Goal: Task Accomplishment & Management: Use online tool/utility

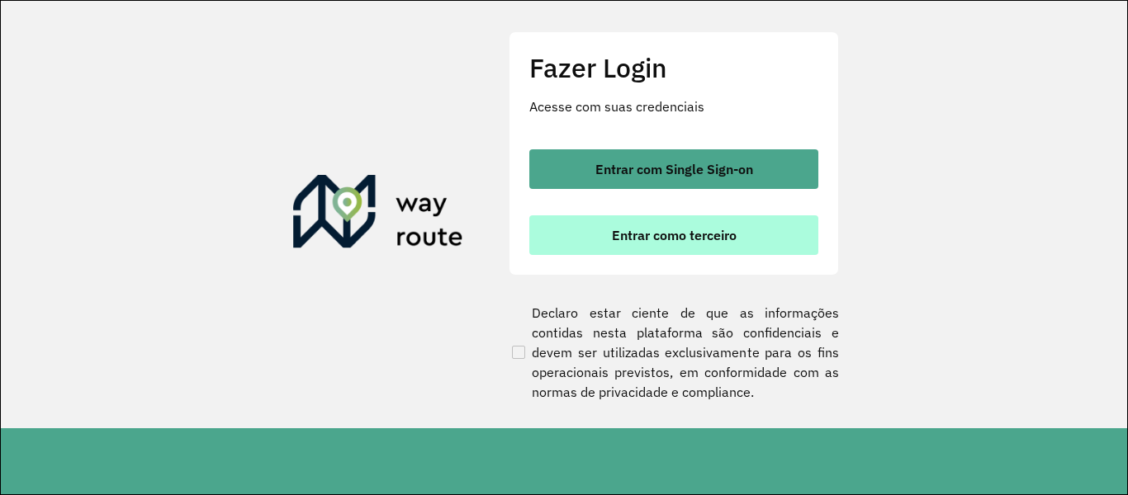
click at [686, 229] on span "Entrar como terceiro" at bounding box center [674, 235] width 125 height 13
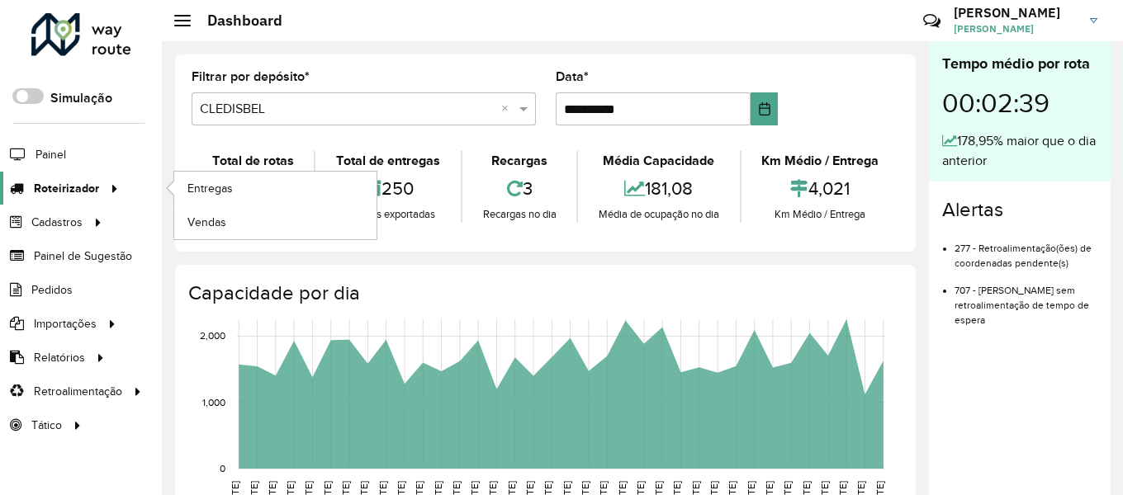
click at [112, 187] on icon at bounding box center [112, 187] width 14 height 25
click at [209, 185] on span "Entregas" at bounding box center [210, 188] width 47 height 17
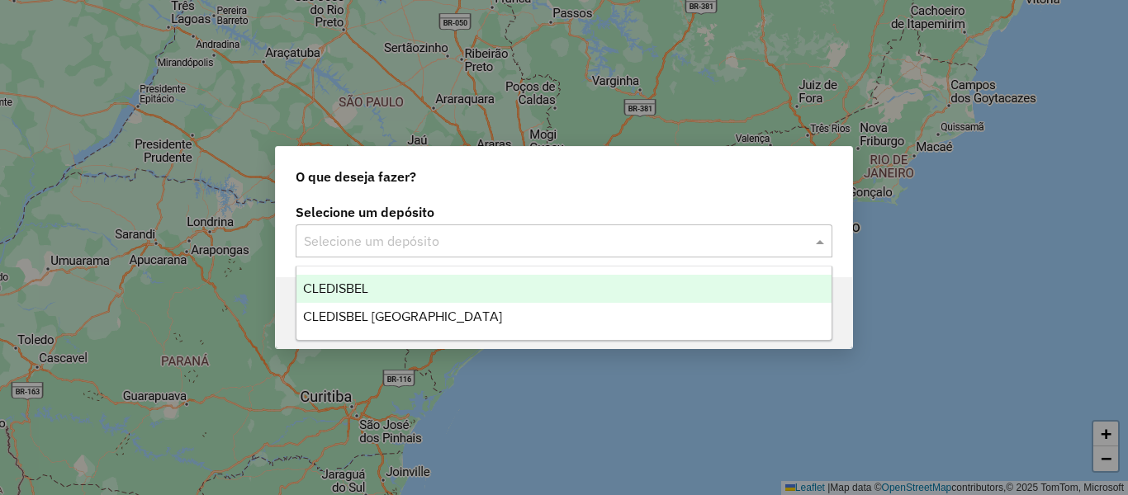
click at [818, 240] on span at bounding box center [822, 241] width 21 height 20
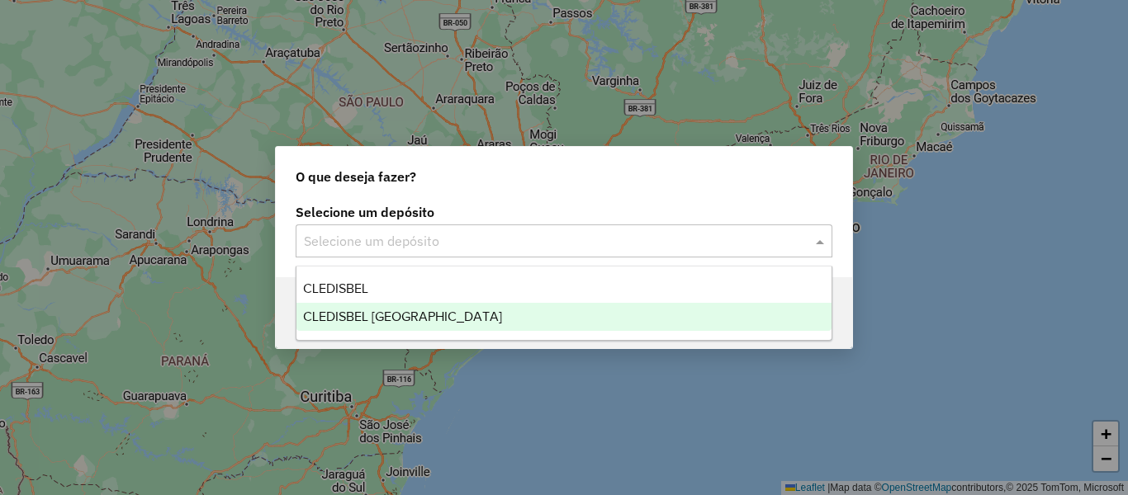
click at [391, 313] on span "CLEDISBEL [GEOGRAPHIC_DATA]" at bounding box center [402, 317] width 199 height 14
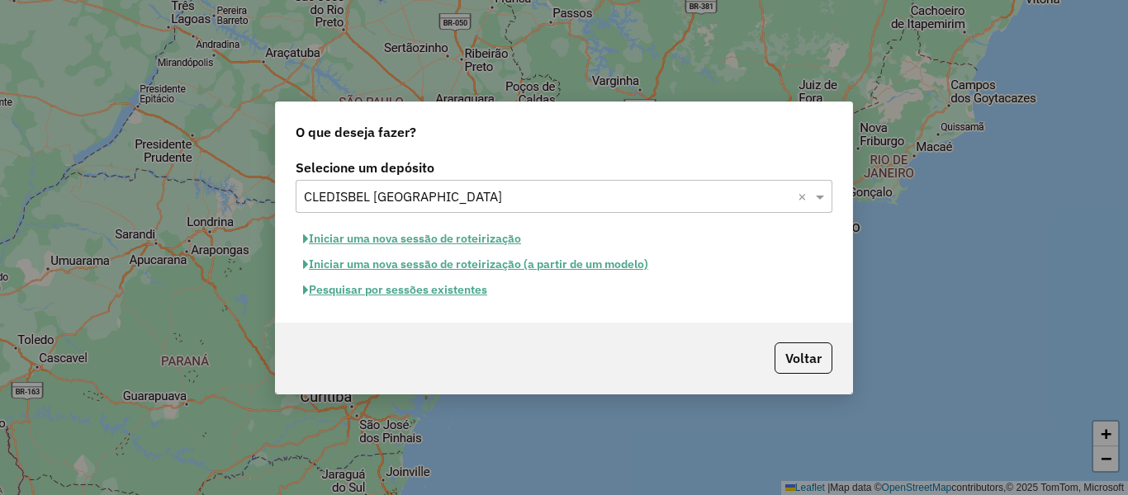
click at [364, 268] on button "Iniciar uma nova sessão de roteirização (a partir de um modelo)" at bounding box center [476, 265] width 360 height 26
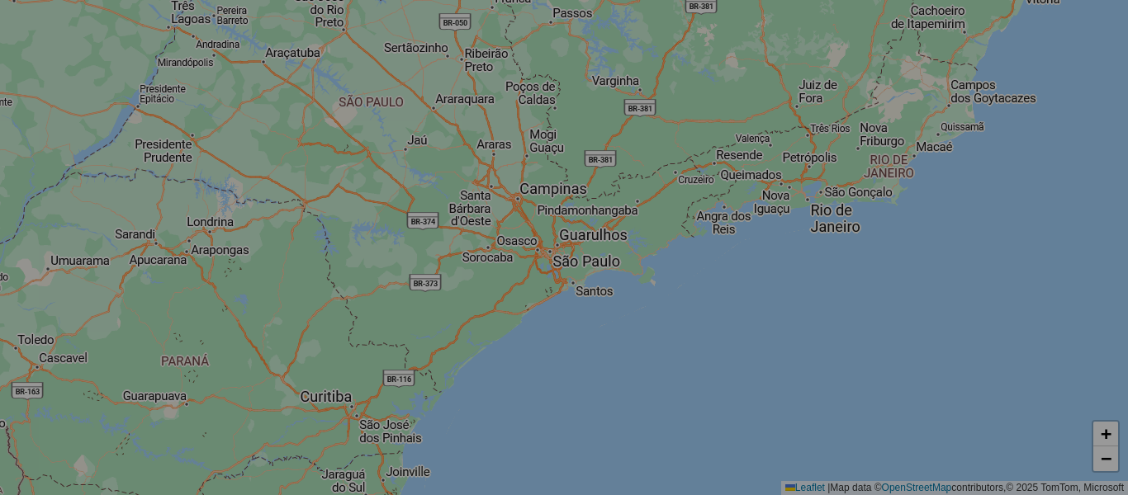
select select "*"
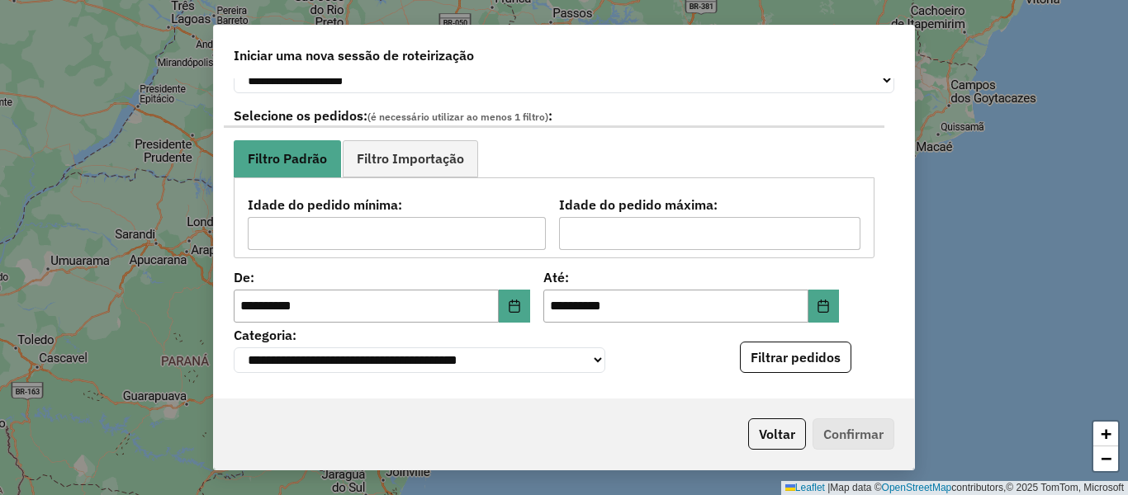
scroll to position [165, 0]
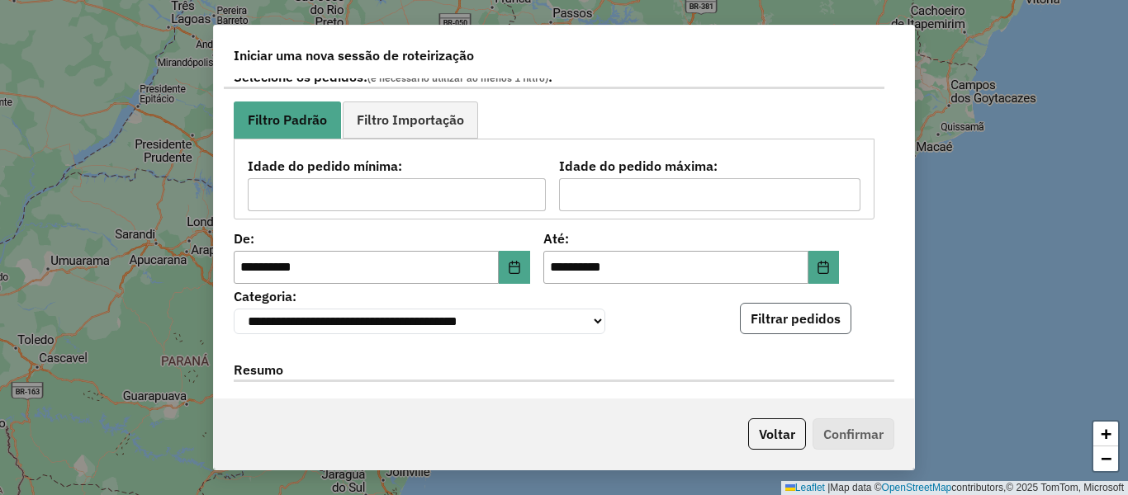
click at [805, 324] on button "Filtrar pedidos" at bounding box center [795, 318] width 111 height 31
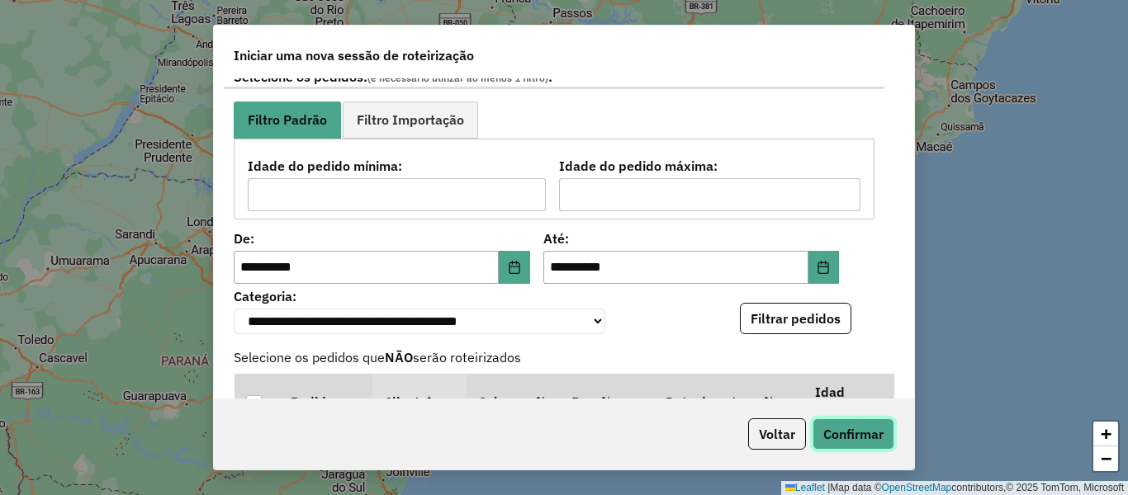
click at [839, 438] on button "Confirmar" at bounding box center [853, 434] width 82 height 31
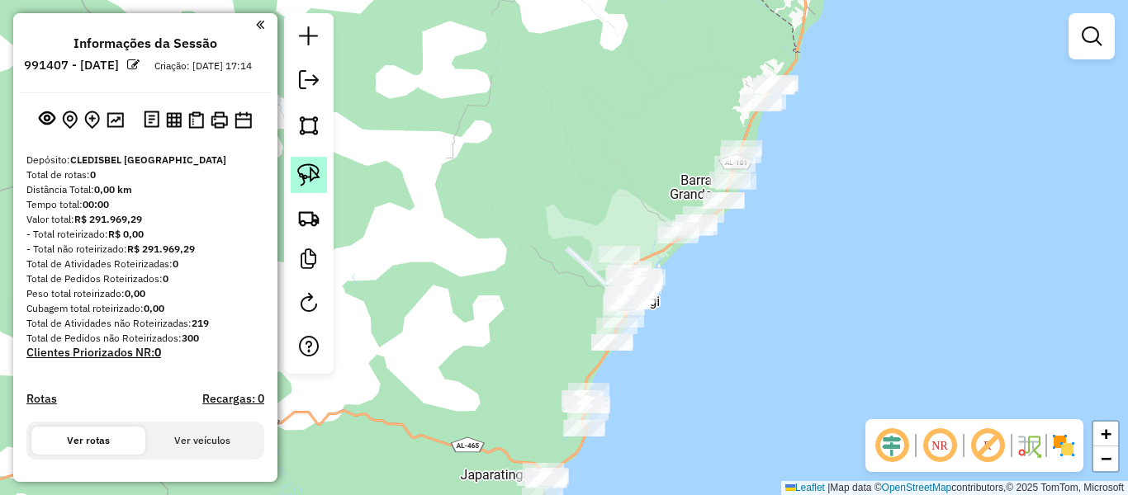
click at [307, 171] on img at bounding box center [308, 174] width 23 height 23
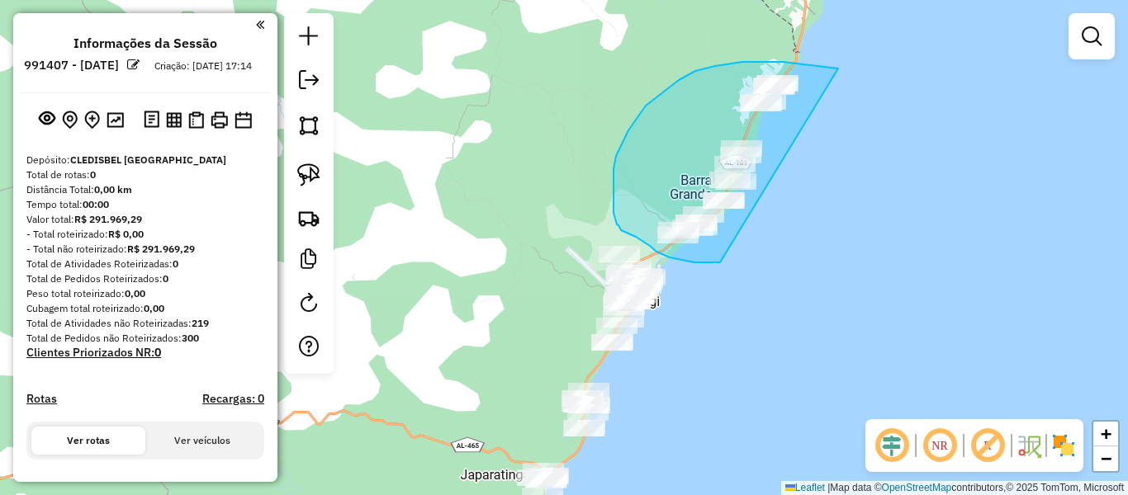
drag, startPoint x: 838, startPoint y: 69, endPoint x: 720, endPoint y: 263, distance: 227.1
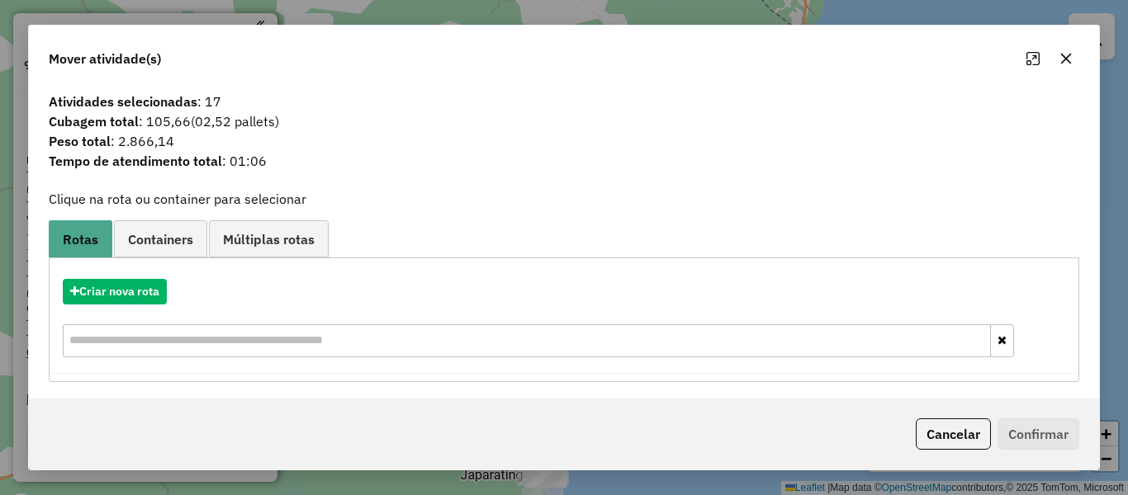
click at [1067, 56] on icon "button" at bounding box center [1065, 58] width 13 height 13
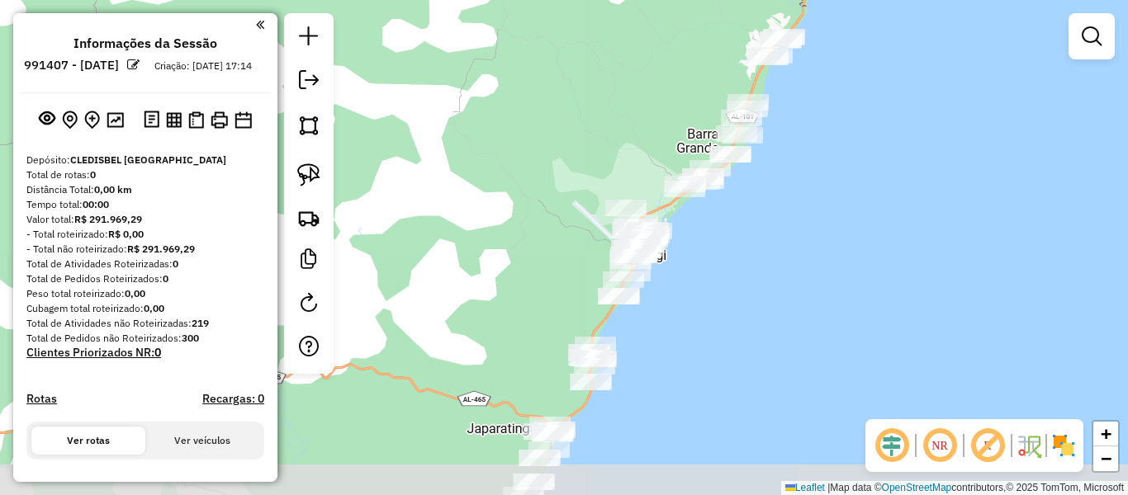
drag, startPoint x: 713, startPoint y: 342, endPoint x: 717, endPoint y: 297, distance: 44.8
click at [717, 297] on div "Janela de atendimento Grade de atendimento Capacidade Transportadoras Veículos …" at bounding box center [564, 247] width 1128 height 495
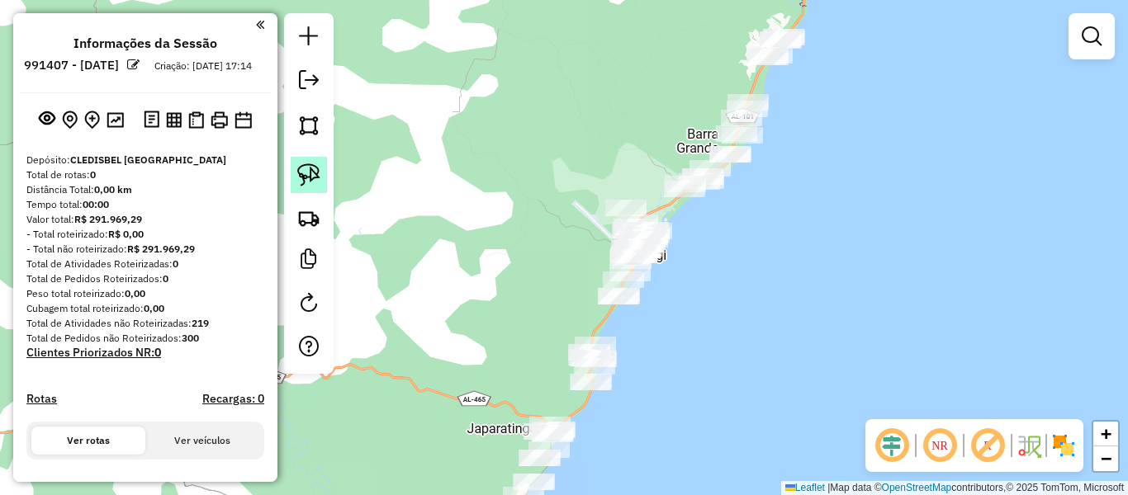
click at [305, 173] on img at bounding box center [308, 174] width 23 height 23
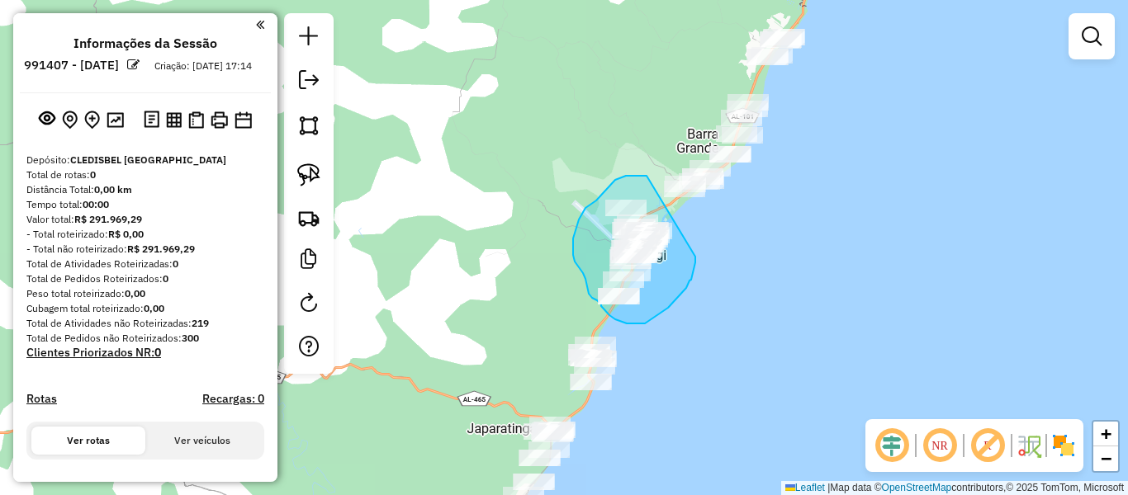
drag, startPoint x: 646, startPoint y: 176, endPoint x: 695, endPoint y: 257, distance: 94.4
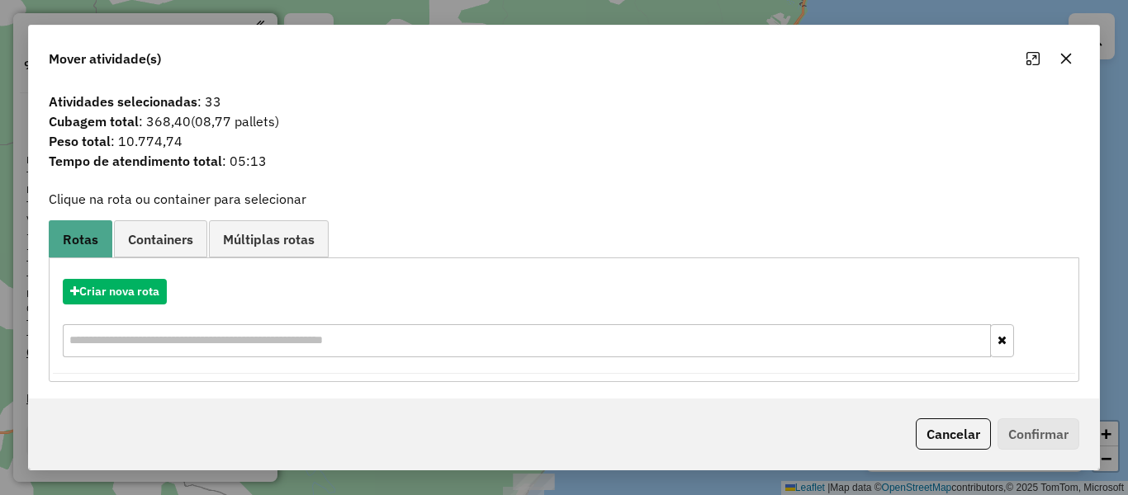
click at [1068, 61] on icon "button" at bounding box center [1066, 59] width 11 height 11
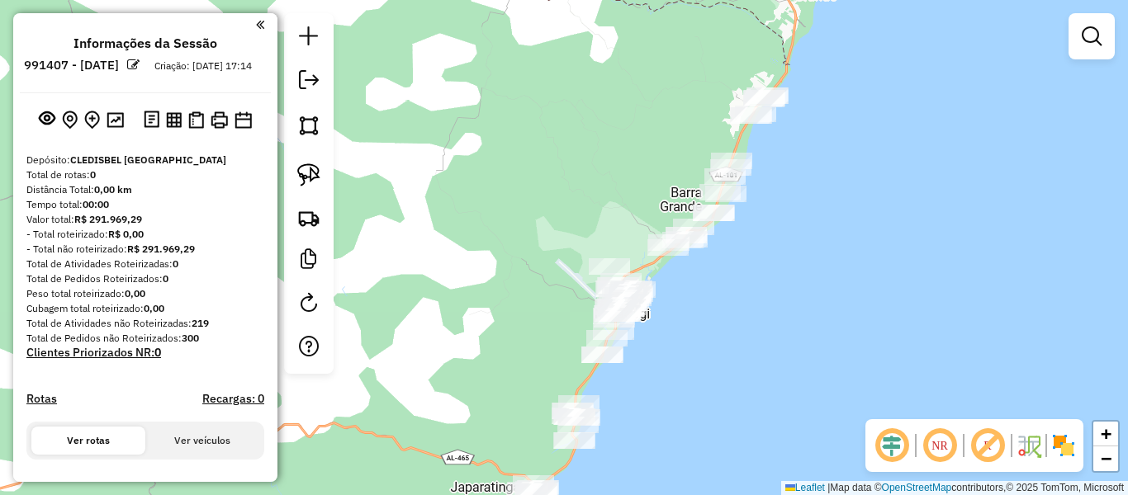
drag, startPoint x: 737, startPoint y: 277, endPoint x: 721, endPoint y: 336, distance: 60.9
click at [721, 336] on div "Janela de atendimento Grade de atendimento Capacidade Transportadoras Veículos …" at bounding box center [564, 247] width 1128 height 495
click at [305, 173] on img at bounding box center [308, 174] width 23 height 23
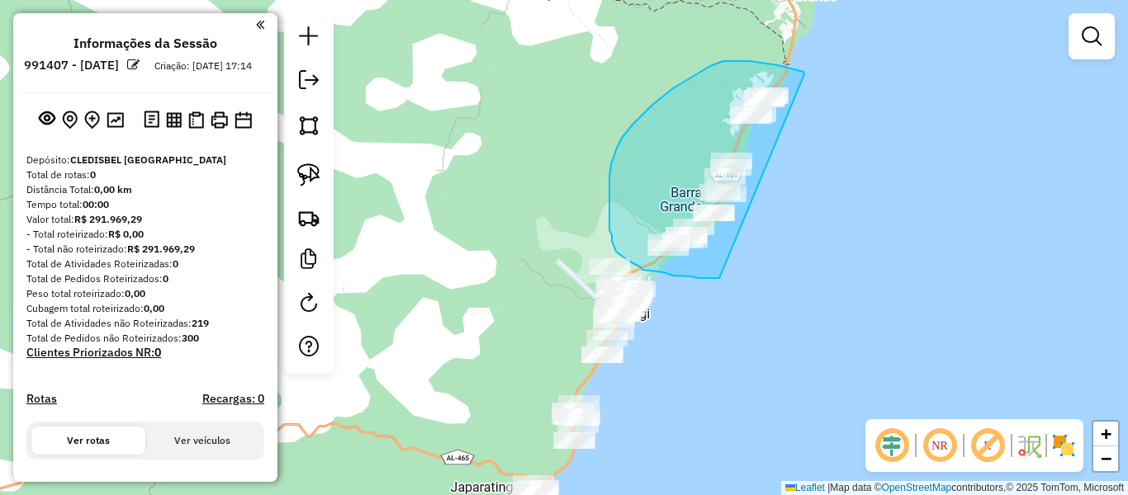
drag, startPoint x: 804, startPoint y: 74, endPoint x: 720, endPoint y: 277, distance: 219.9
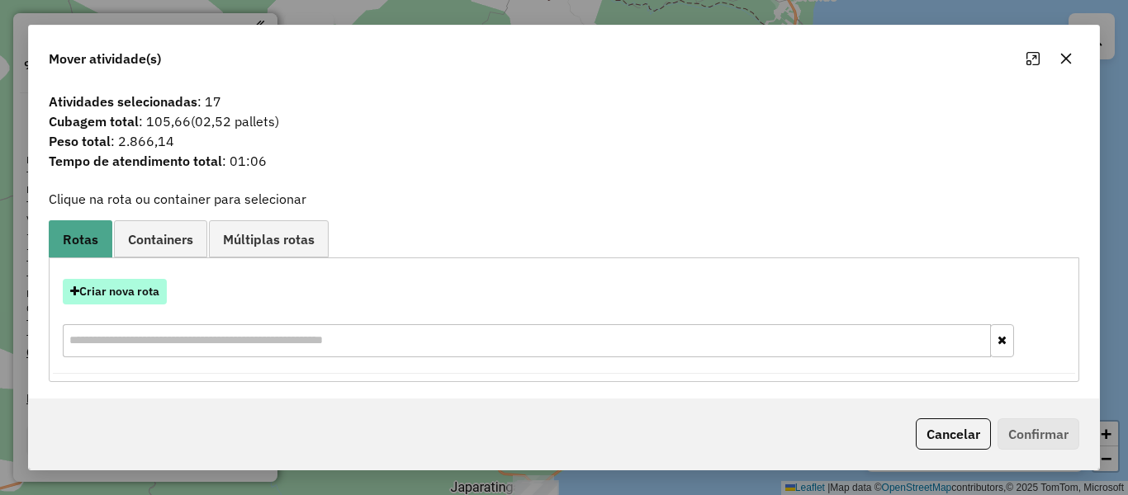
click at [104, 297] on button "Criar nova rota" at bounding box center [115, 292] width 104 height 26
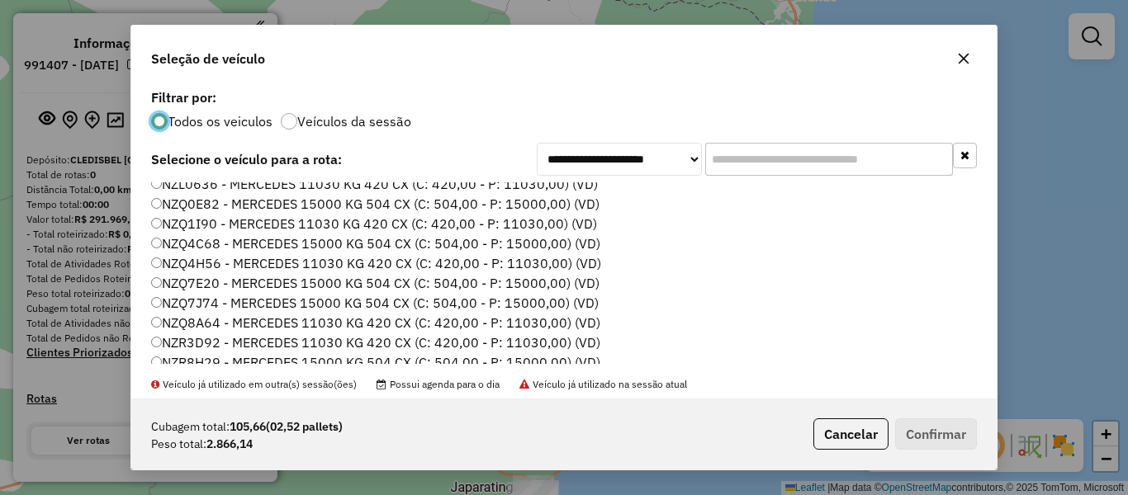
scroll to position [383, 0]
click at [949, 428] on button "Confirmar" at bounding box center [936, 434] width 82 height 31
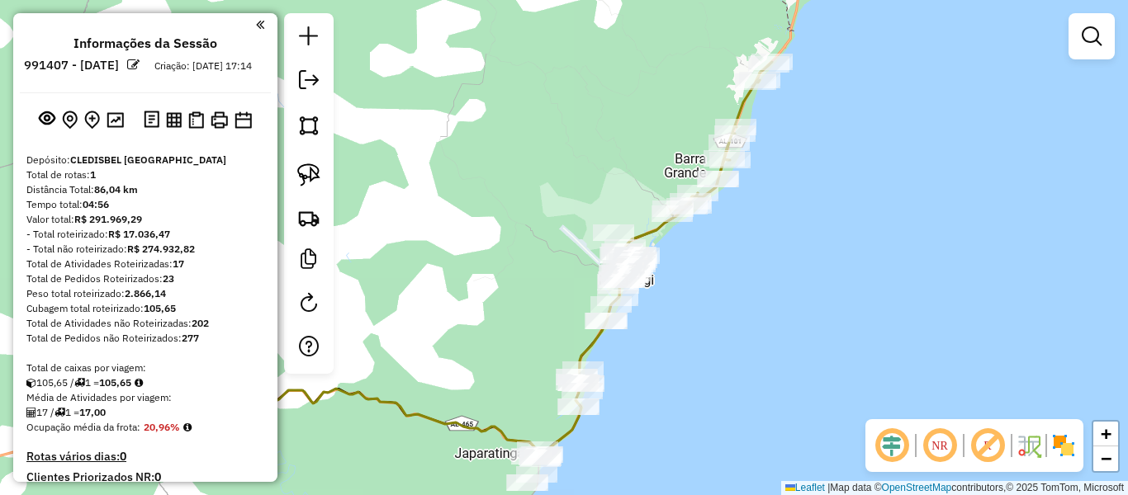
drag, startPoint x: 679, startPoint y: 343, endPoint x: 684, endPoint y: 302, distance: 40.8
click at [684, 302] on div "Janela de atendimento Grade de atendimento Capacidade Transportadoras Veículos …" at bounding box center [564, 247] width 1128 height 495
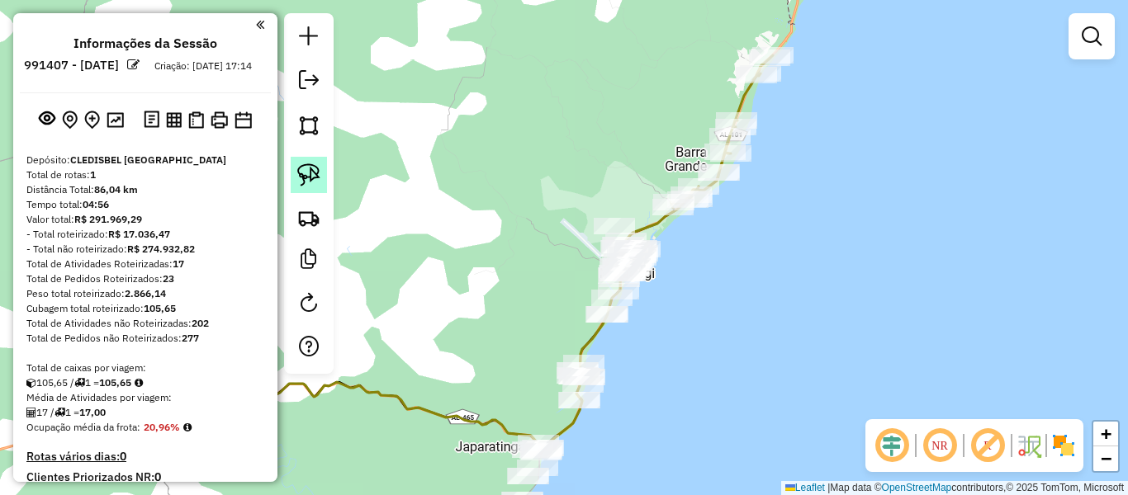
click at [315, 176] on img at bounding box center [308, 174] width 23 height 23
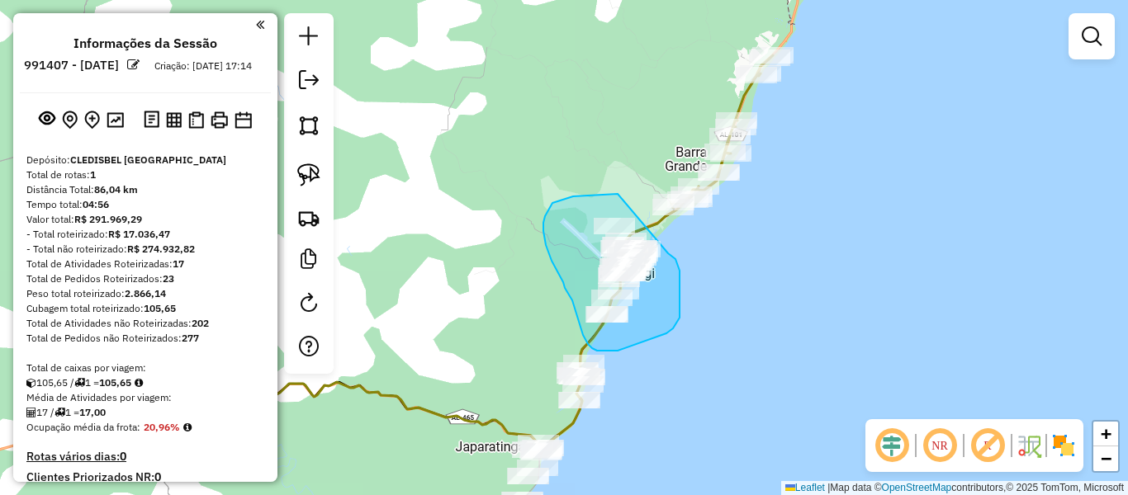
drag, startPoint x: 618, startPoint y: 194, endPoint x: 666, endPoint y: 251, distance: 75.0
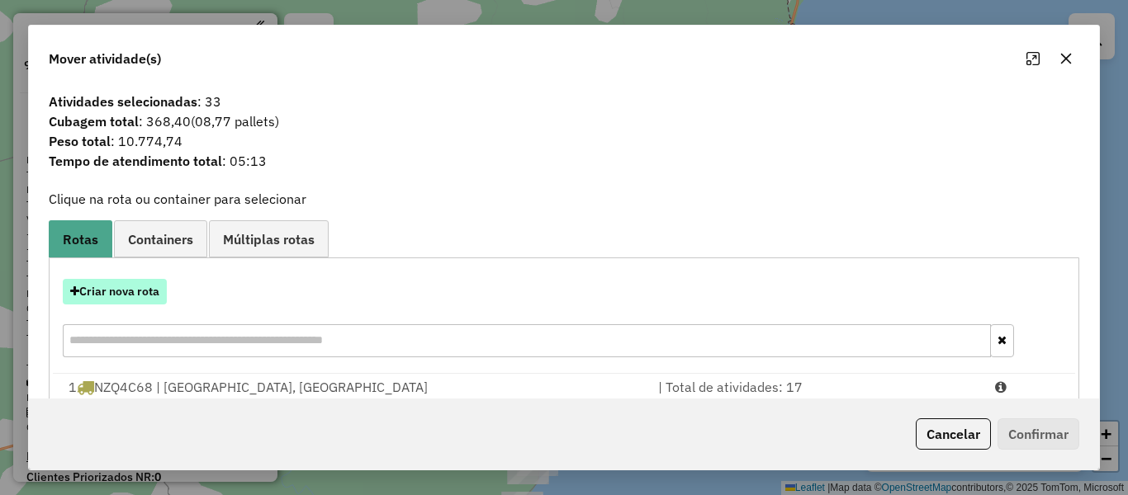
click at [116, 285] on button "Criar nova rota" at bounding box center [115, 292] width 104 height 26
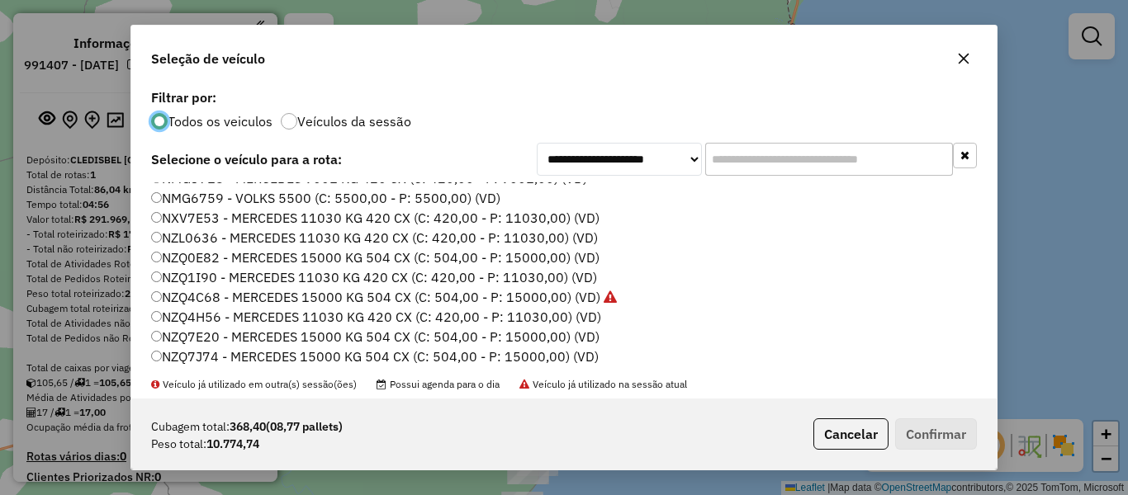
scroll to position [413, 0]
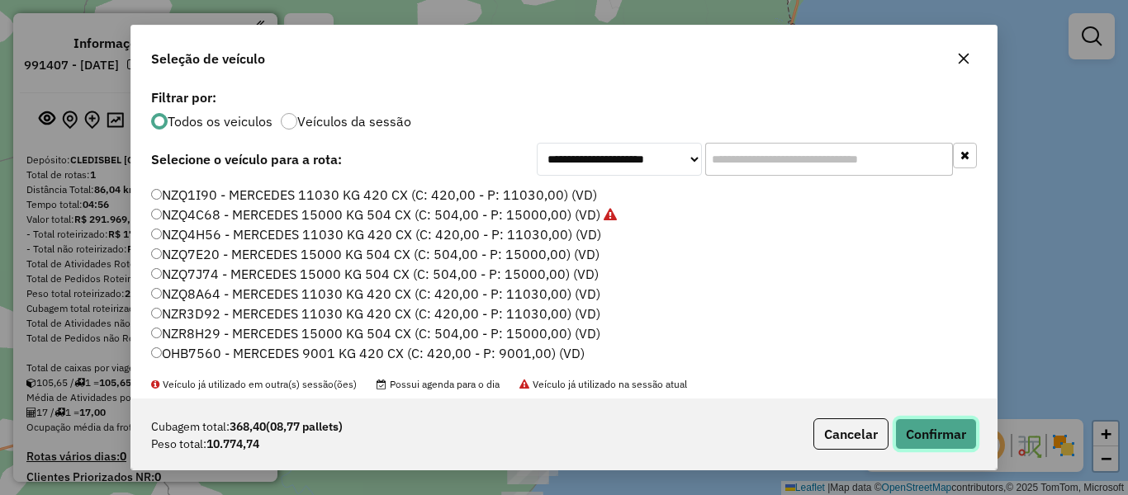
click at [945, 437] on button "Confirmar" at bounding box center [936, 434] width 82 height 31
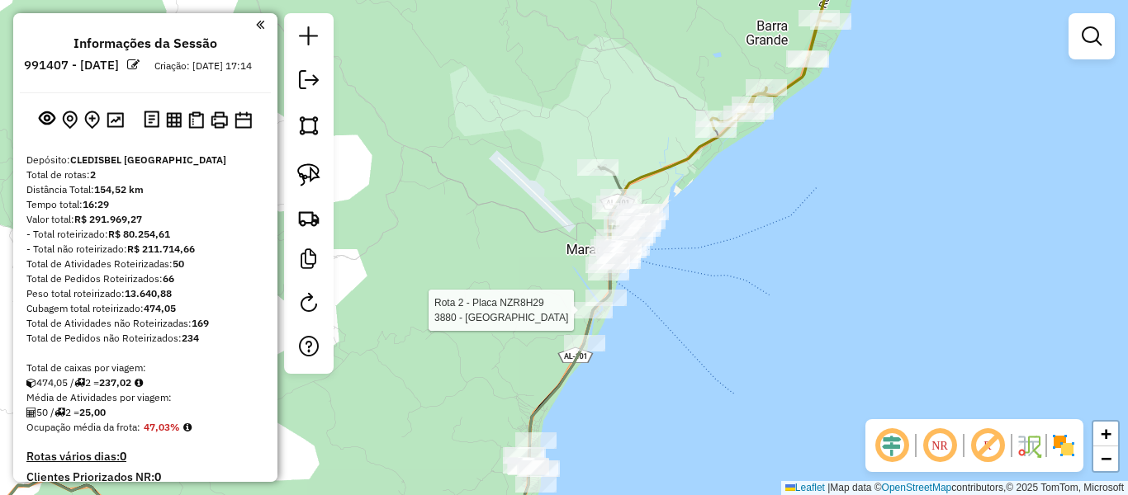
select select "**********"
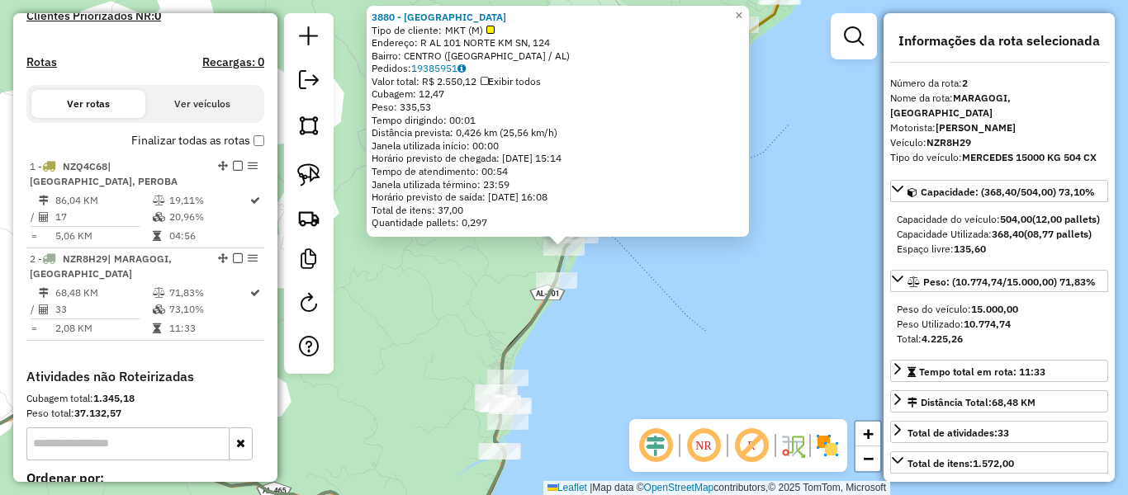
scroll to position [660, 0]
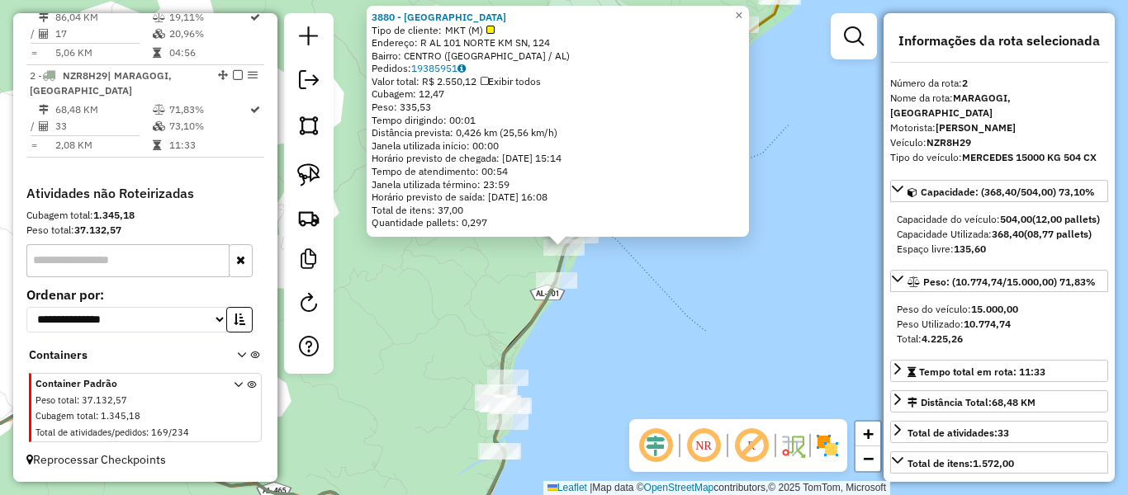
click at [604, 311] on div "3880 - CLUB HOTEL SALINAS D Tipo de cliente: MKT (M) Endereço: R AL 101 NORTE K…" at bounding box center [564, 247] width 1128 height 495
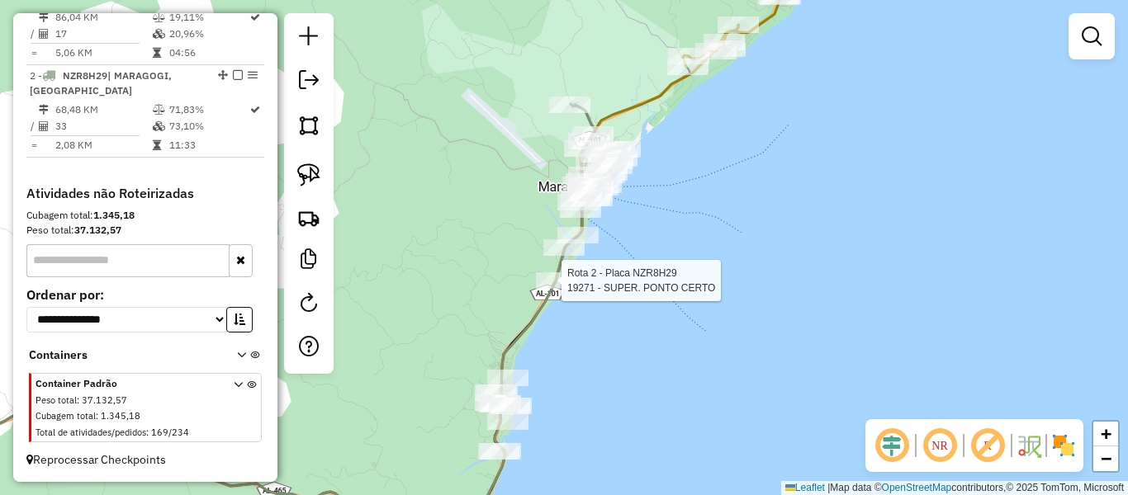
select select "**********"
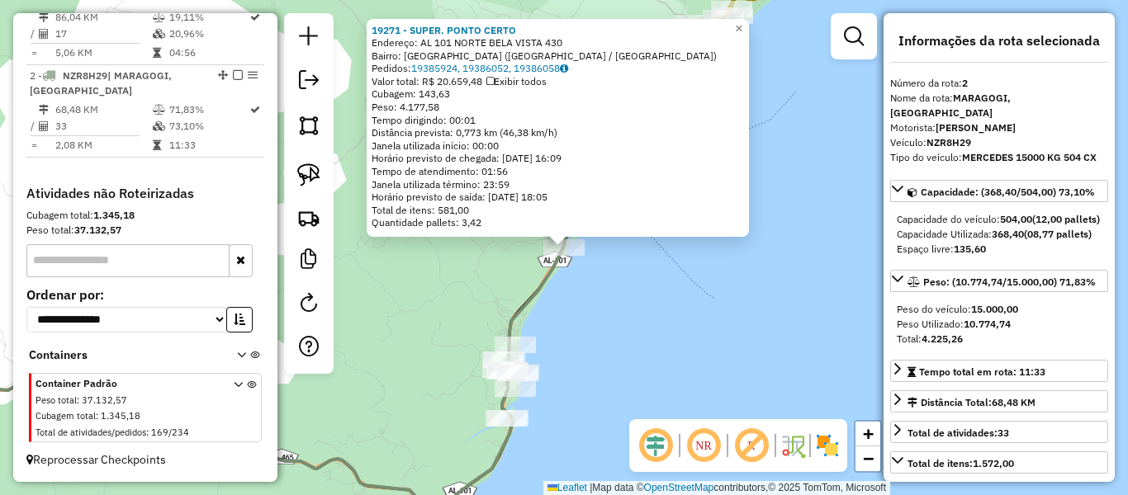
click at [623, 322] on div "19271 - SUPER. PONTO CERTO Endereço: AL 101 NORTE BELA VISTA 430 Bairro: [GEOGR…" at bounding box center [564, 247] width 1128 height 495
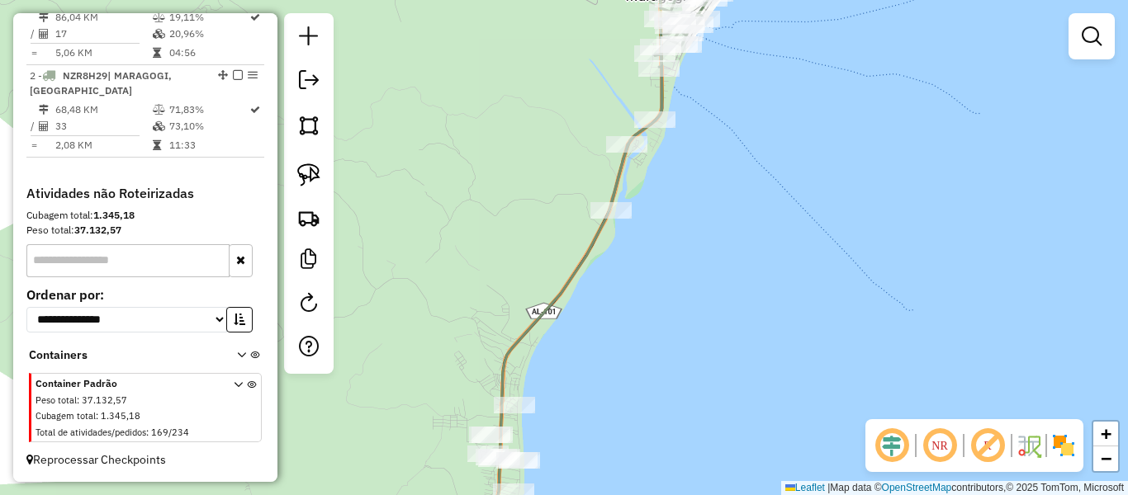
drag, startPoint x: 514, startPoint y: 286, endPoint x: 503, endPoint y: 293, distance: 13.3
click at [503, 293] on div "Janela de atendimento Grade de atendimento Capacidade Transportadoras Veículos …" at bounding box center [564, 247] width 1128 height 495
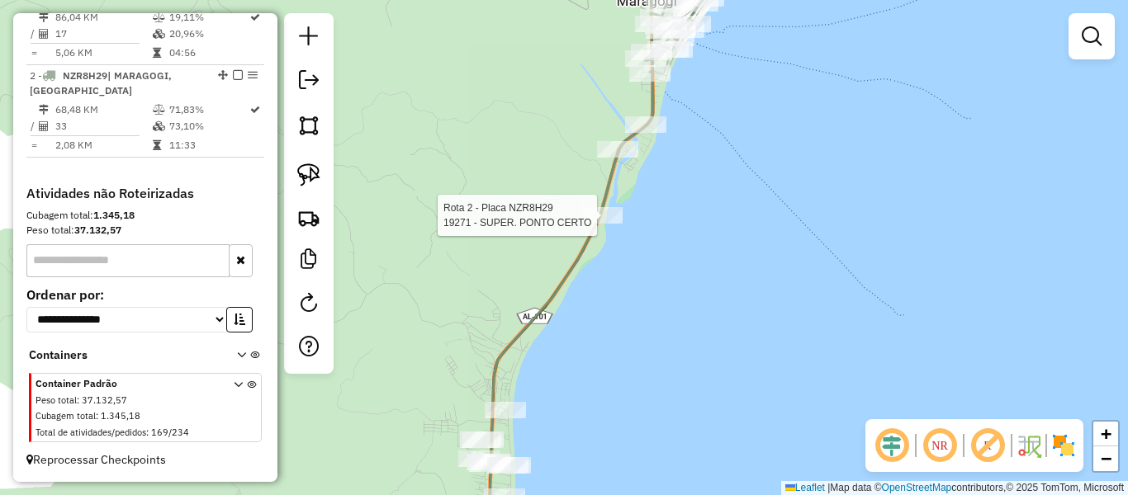
select select "**********"
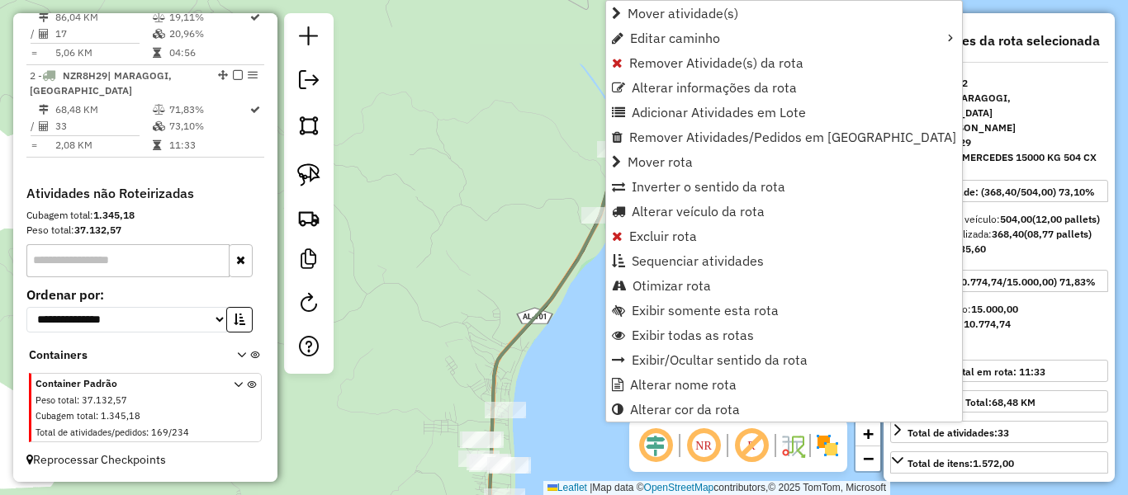
click at [522, 220] on div "Janela de atendimento Grade de atendimento Capacidade Transportadoras Veículos …" at bounding box center [564, 247] width 1128 height 495
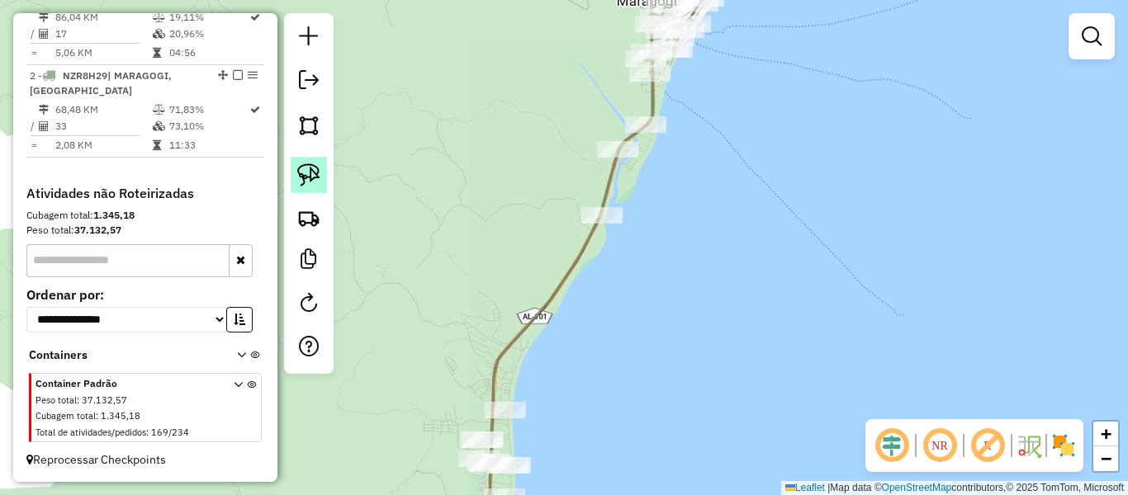
click at [312, 179] on img at bounding box center [308, 174] width 23 height 23
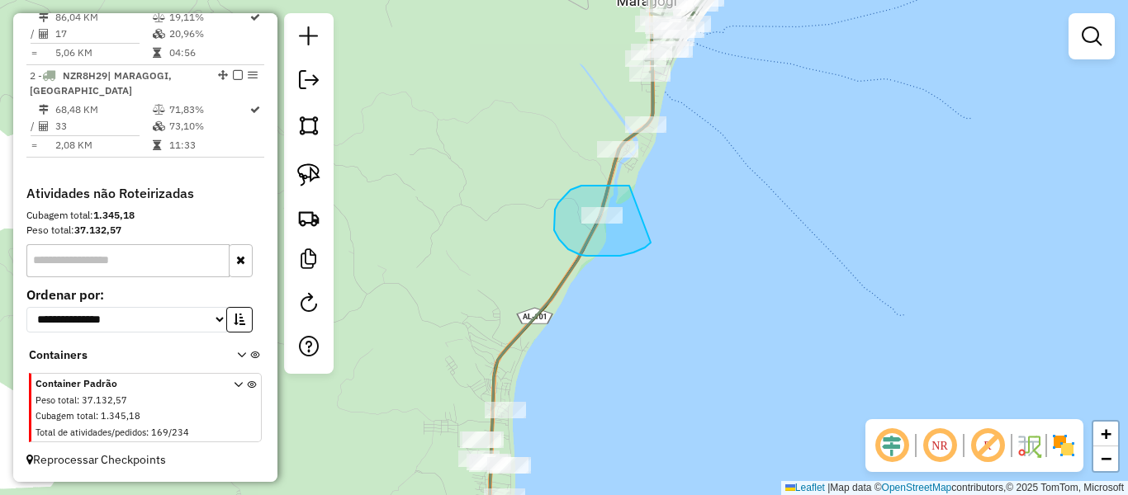
drag, startPoint x: 629, startPoint y: 186, endPoint x: 651, endPoint y: 242, distance: 60.4
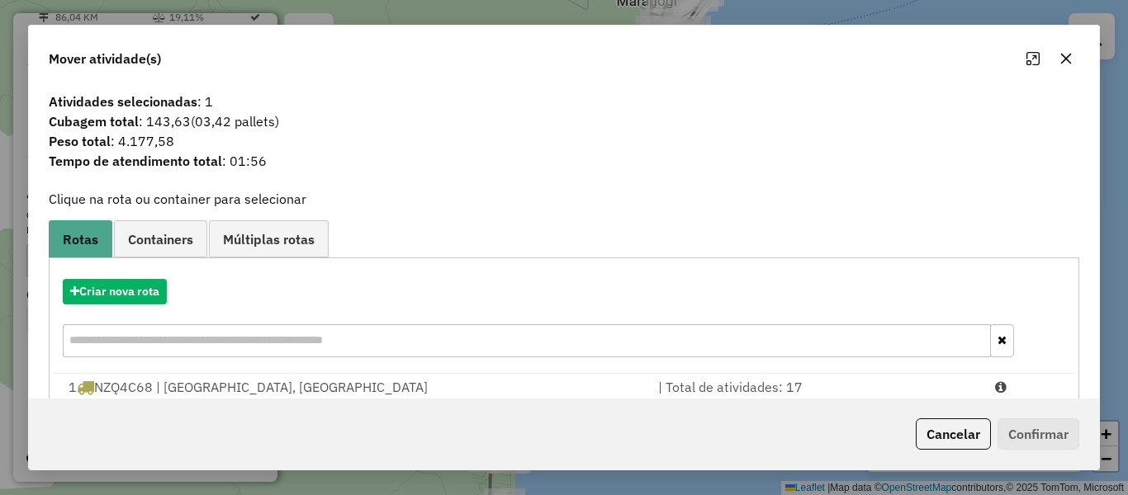
scroll to position [70, 0]
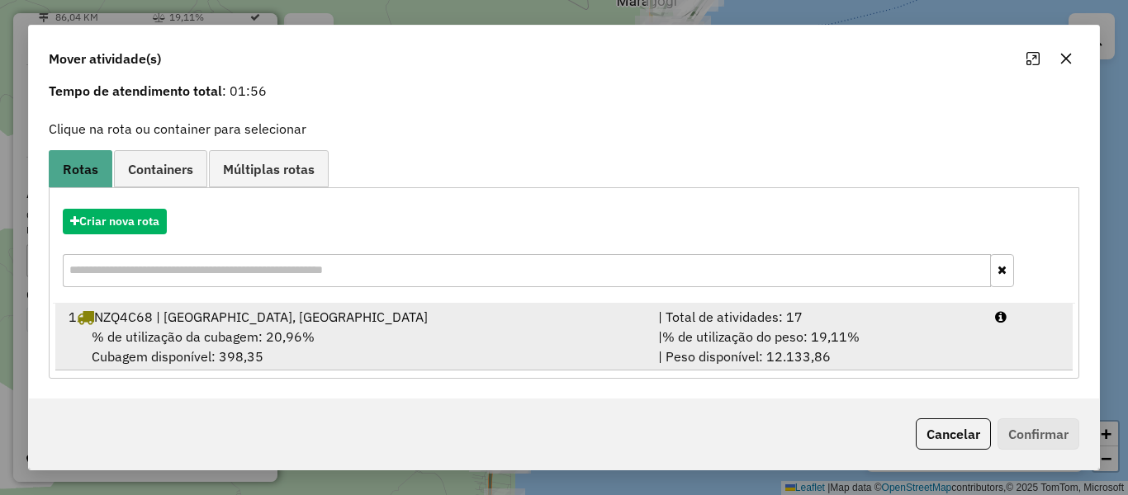
click at [236, 329] on span "% de utilização da cubagem: 20,96%" at bounding box center [203, 337] width 223 height 17
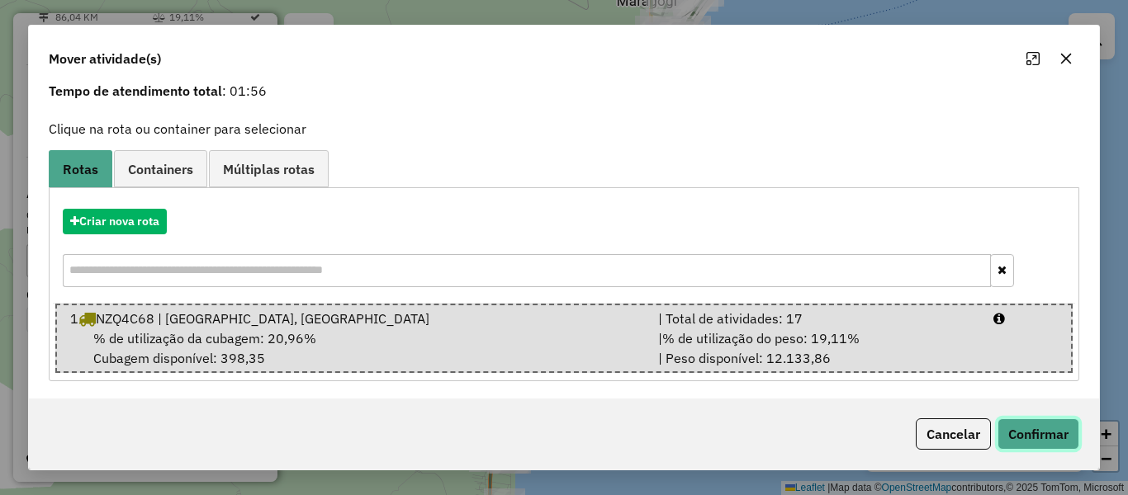
click at [1056, 439] on button "Confirmar" at bounding box center [1038, 434] width 82 height 31
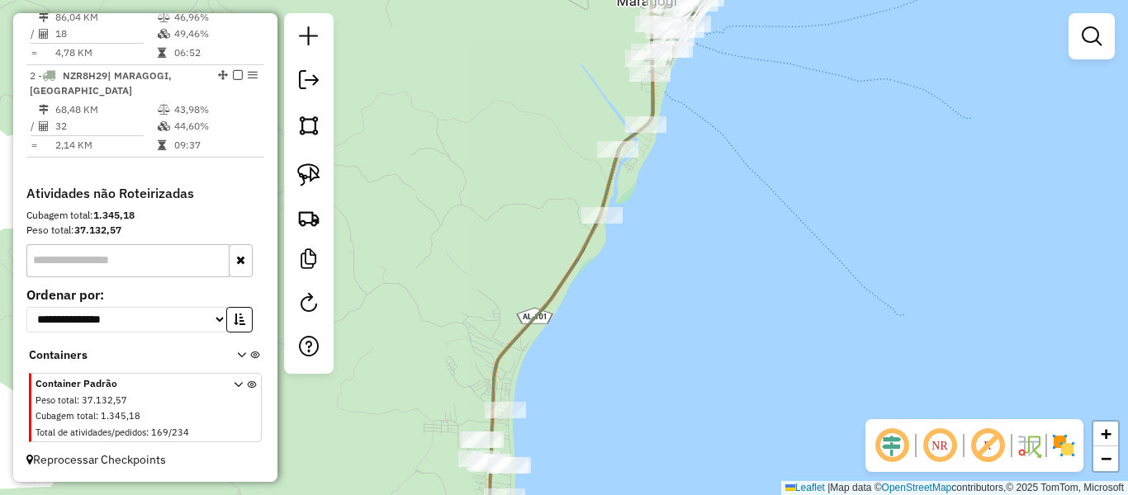
scroll to position [475, 0]
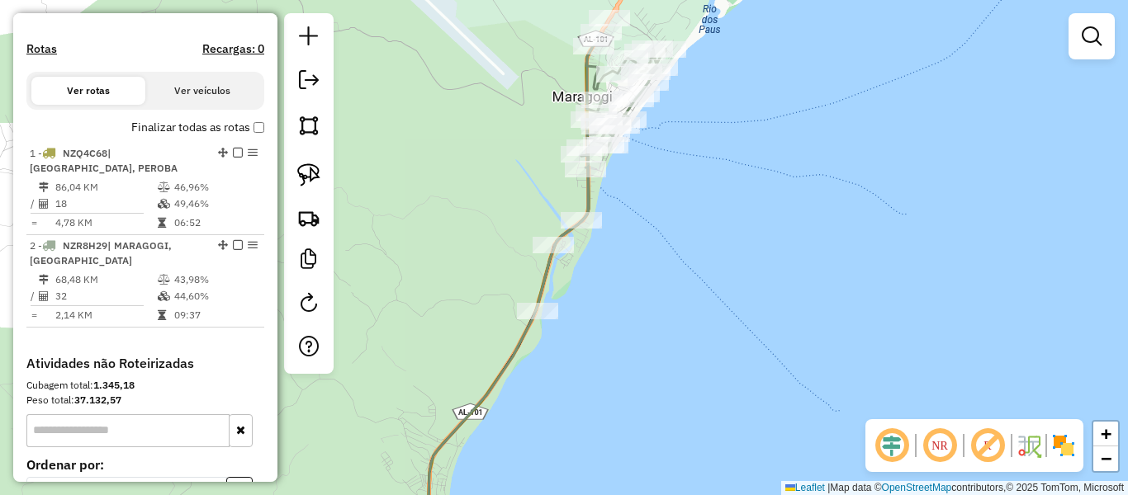
drag, startPoint x: 716, startPoint y: 222, endPoint x: 645, endPoint y: 325, distance: 125.3
click at [645, 325] on div "Janela de atendimento Grade de atendimento Capacidade Transportadoras Veículos …" at bounding box center [564, 247] width 1128 height 495
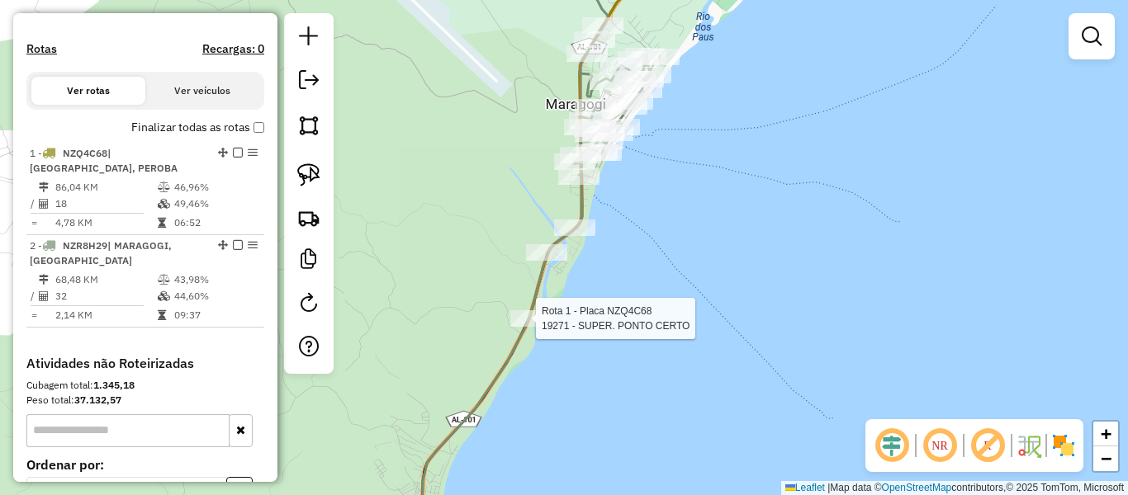
select select "**********"
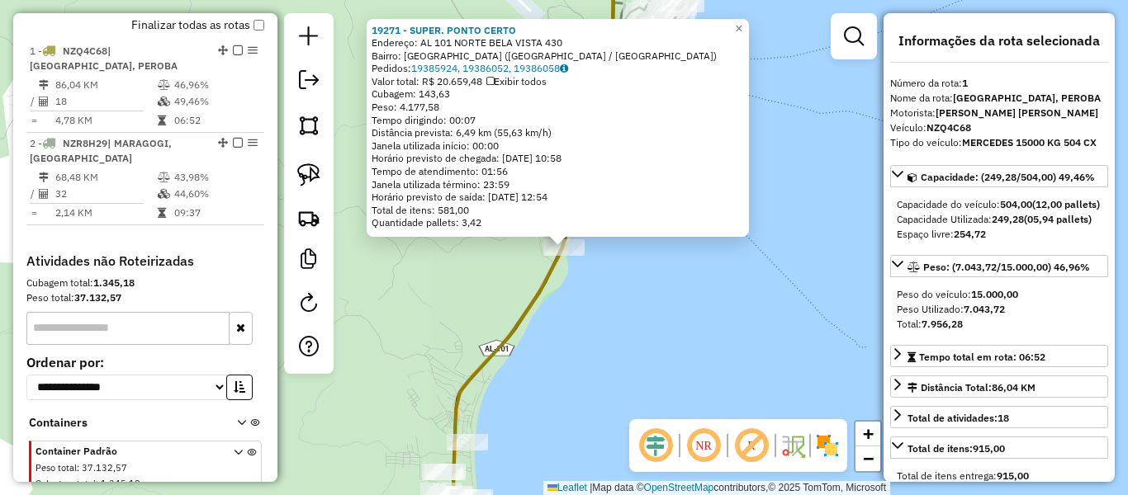
scroll to position [619, 0]
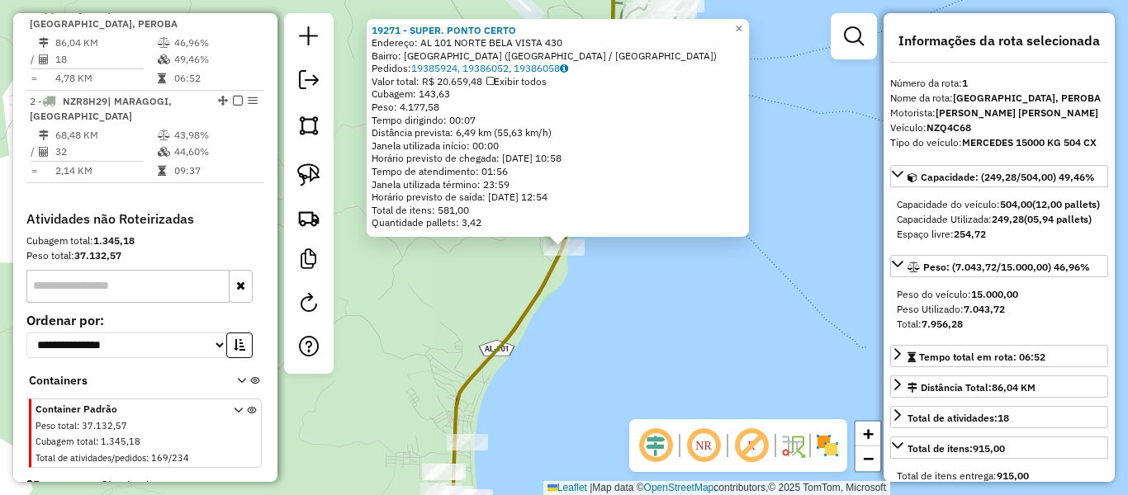
click at [709, 328] on div "19271 - SUPER. PONTO CERTO Endereço: AL 101 NORTE BELA VISTA 430 Bairro: [GEOGR…" at bounding box center [564, 247] width 1128 height 495
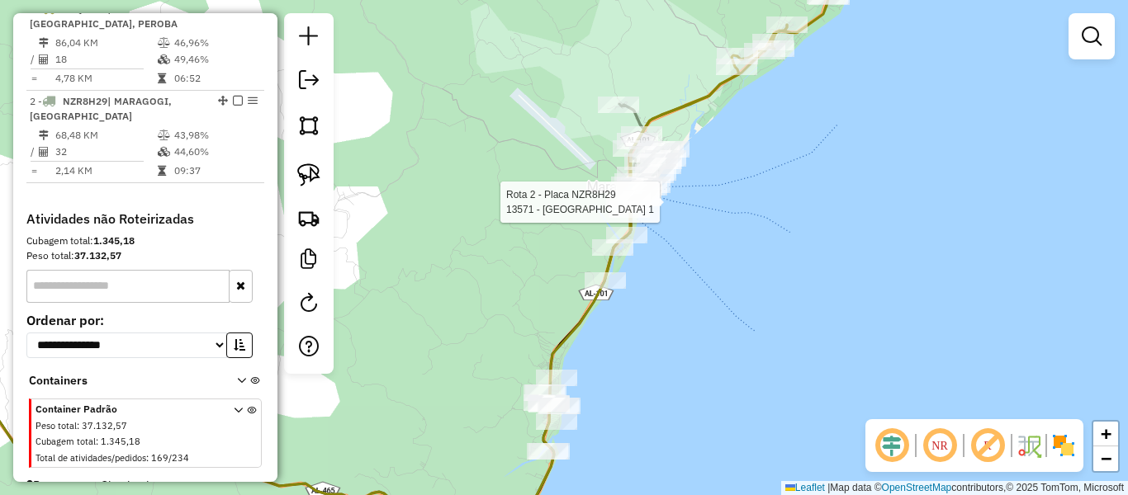
select select "**********"
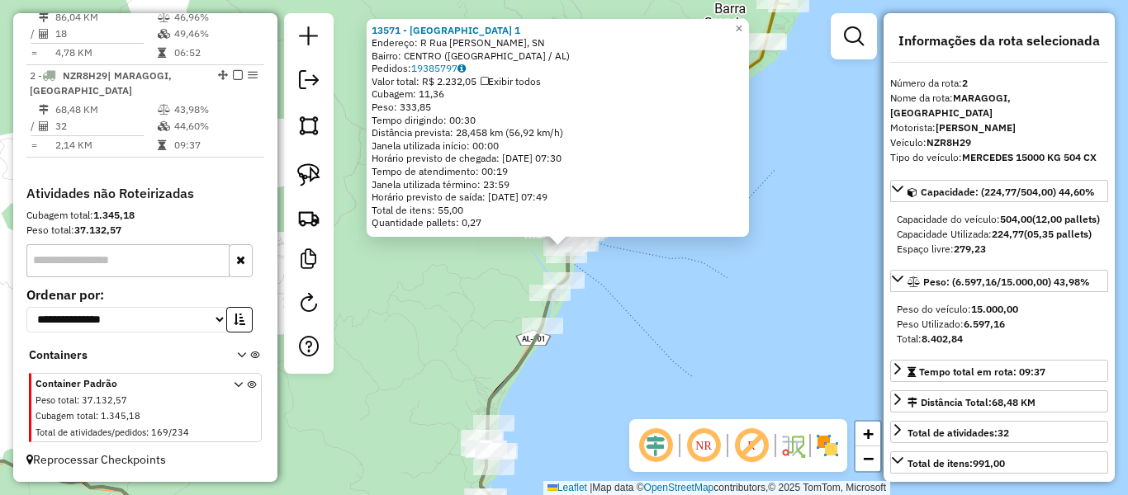
scroll to position [660, 0]
click at [711, 310] on div "13571 - [GEOGRAPHIC_DATA] 1 Endereço: R Rua [PERSON_NAME], SN Bairro: [GEOGRAPH…" at bounding box center [564, 247] width 1128 height 495
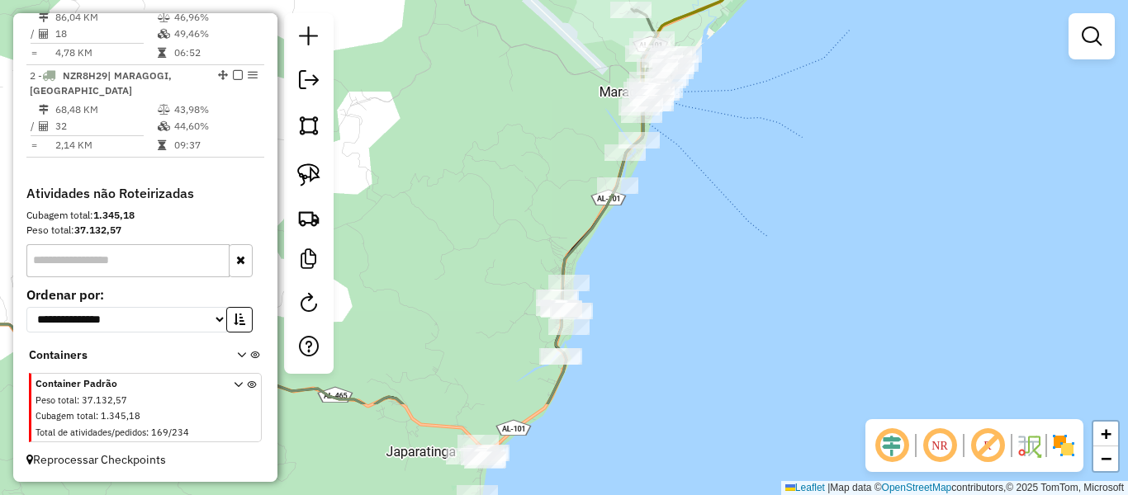
drag, startPoint x: 648, startPoint y: 360, endPoint x: 703, endPoint y: 220, distance: 150.9
click at [726, 205] on div "Janela de atendimento Grade de atendimento Capacidade Transportadoras Veículos …" at bounding box center [564, 247] width 1128 height 495
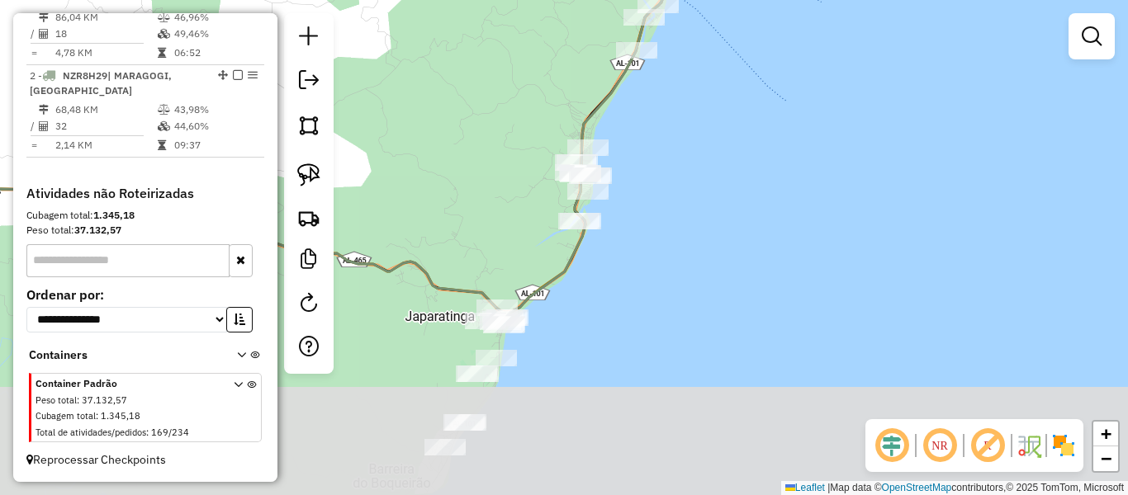
drag, startPoint x: 665, startPoint y: 359, endPoint x: 678, endPoint y: 240, distance: 119.5
click at [678, 242] on div "Janela de atendimento Grade de atendimento Capacidade Transportadoras Veículos …" at bounding box center [564, 247] width 1128 height 495
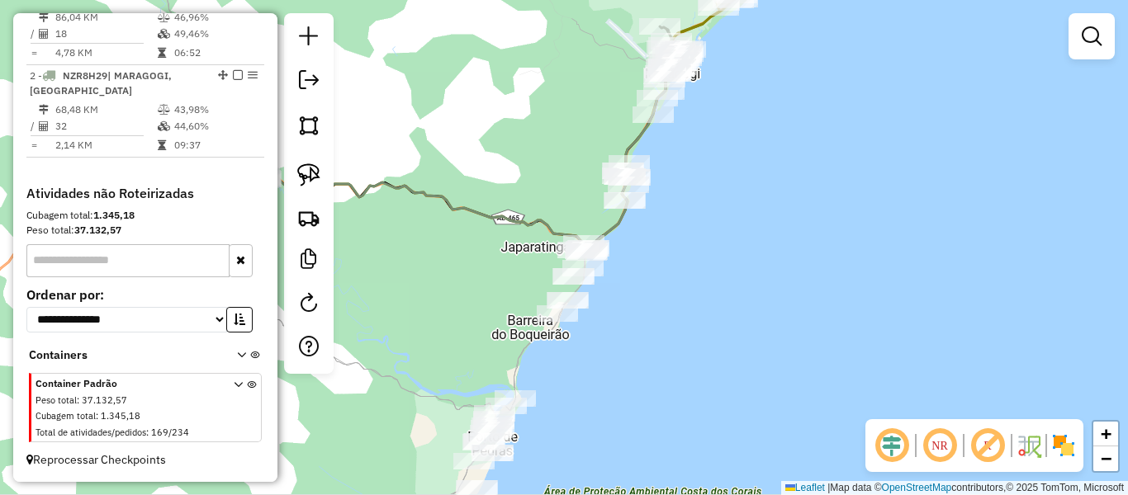
drag, startPoint x: 670, startPoint y: 320, endPoint x: 665, endPoint y: 284, distance: 36.7
click at [665, 284] on div "Janela de atendimento Grade de atendimento Capacidade Transportadoras Veículos …" at bounding box center [564, 247] width 1128 height 495
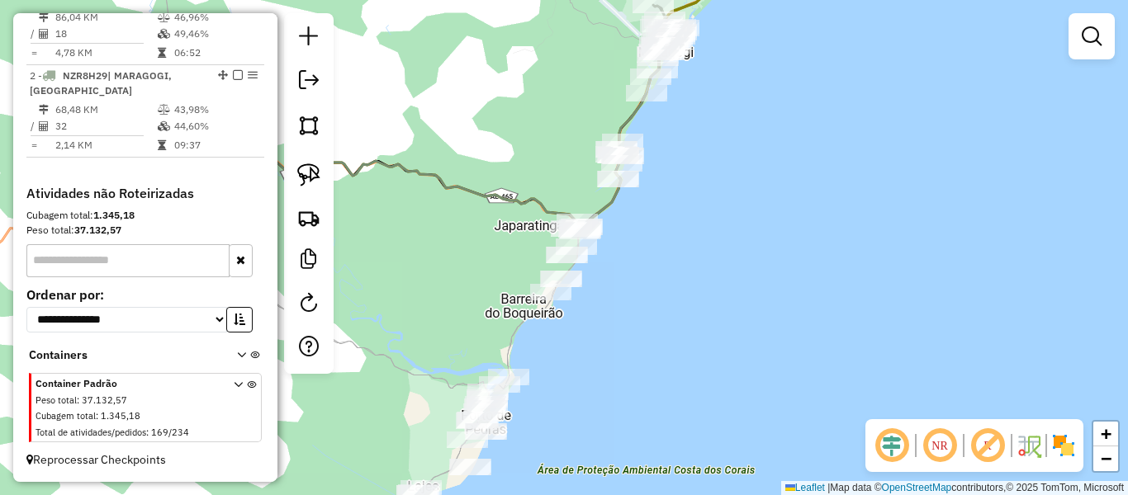
drag, startPoint x: 675, startPoint y: 328, endPoint x: 637, endPoint y: 362, distance: 51.5
click at [644, 361] on div "Janela de atendimento Grade de atendimento Capacidade Transportadoras Veículos …" at bounding box center [564, 247] width 1128 height 495
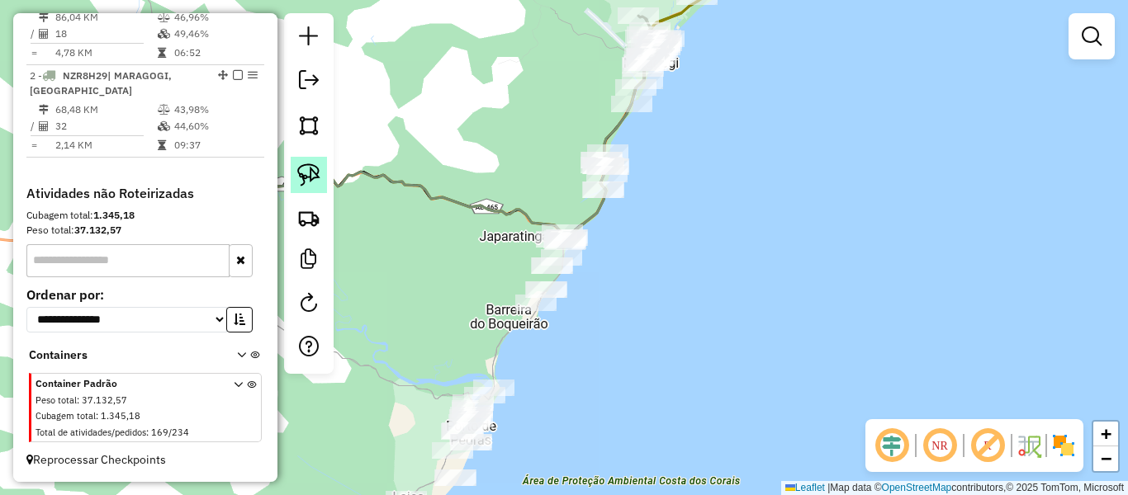
click at [311, 167] on img at bounding box center [308, 174] width 23 height 23
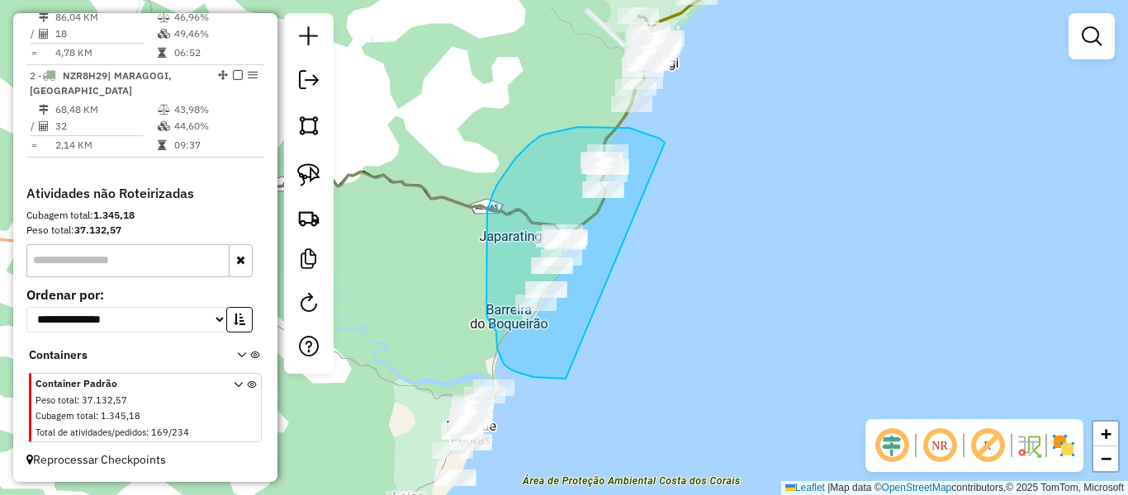
drag, startPoint x: 665, startPoint y: 143, endPoint x: 602, endPoint y: 372, distance: 237.1
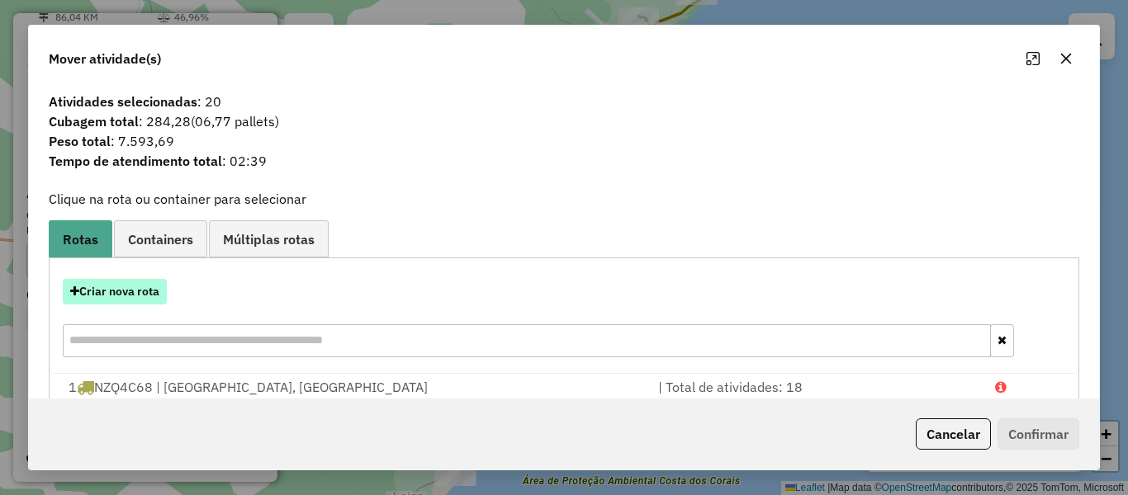
click at [119, 300] on button "Criar nova rota" at bounding box center [115, 292] width 104 height 26
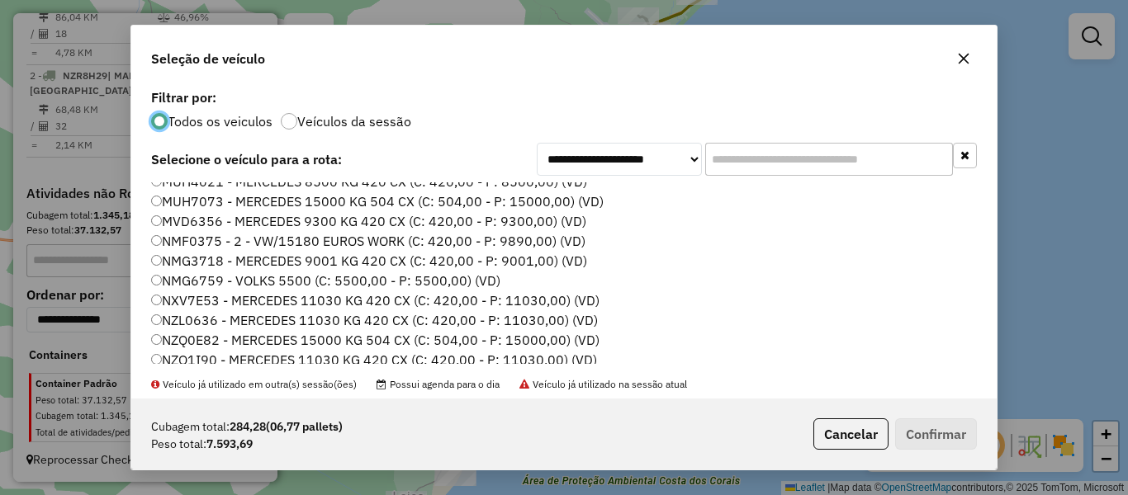
scroll to position [330, 0]
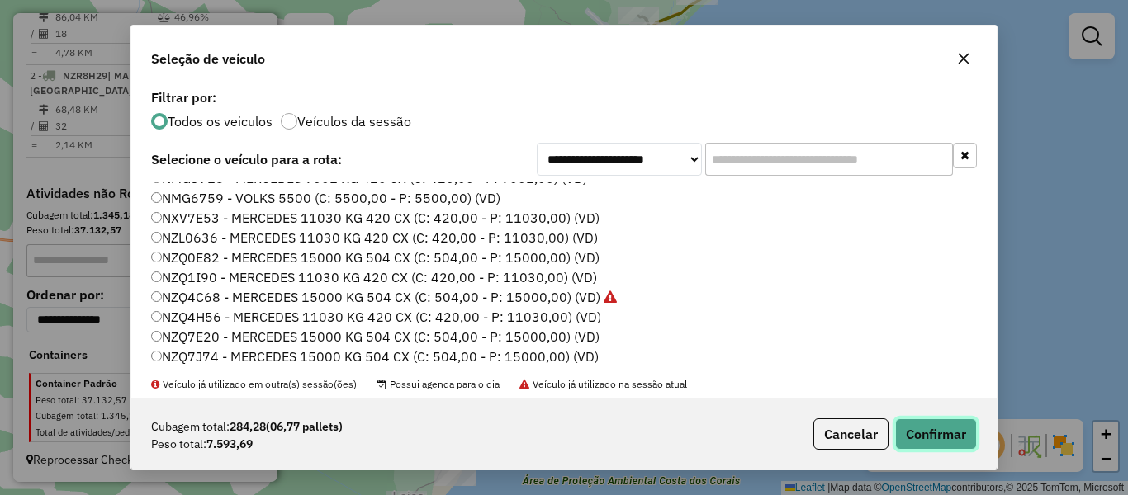
click at [920, 434] on button "Confirmar" at bounding box center [936, 434] width 82 height 31
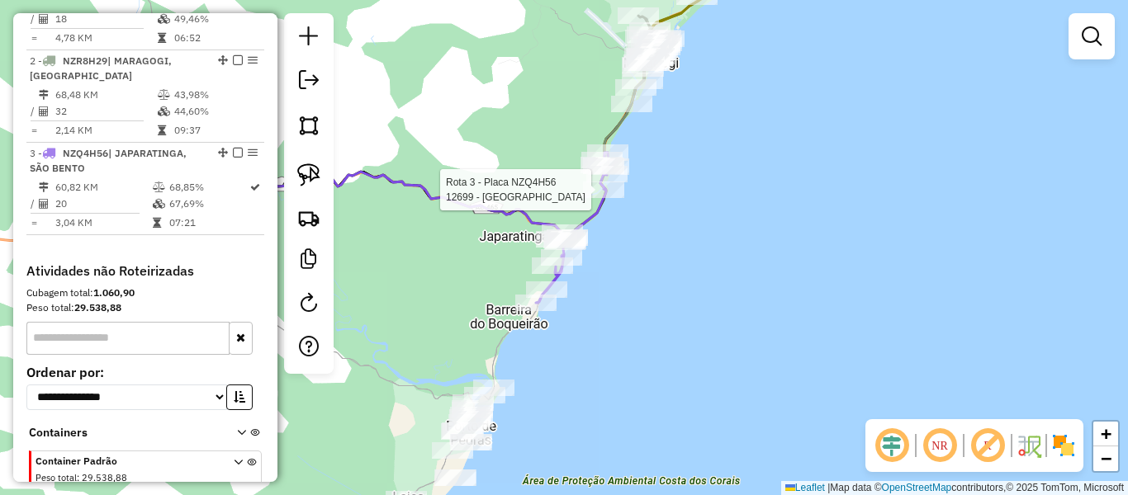
select select "**********"
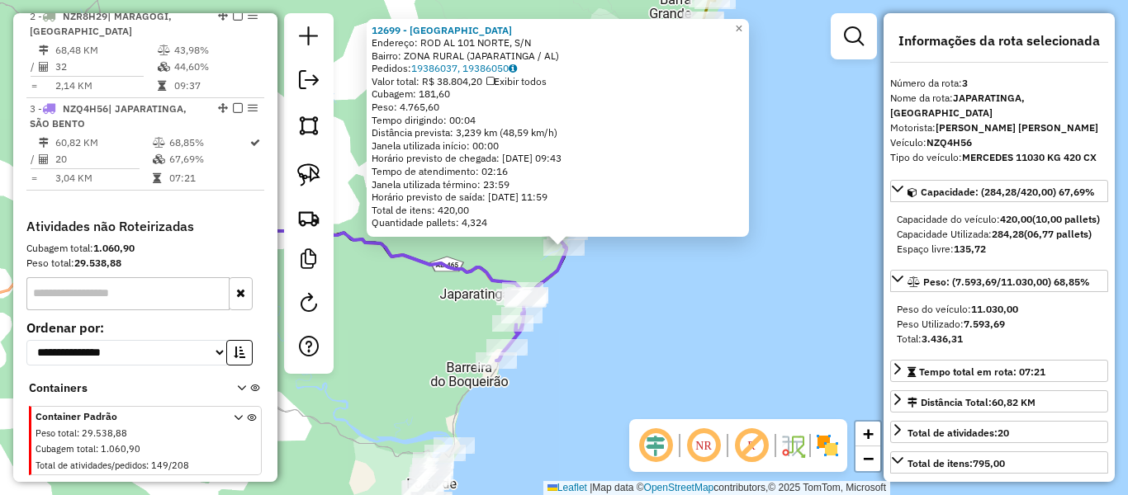
scroll to position [752, 0]
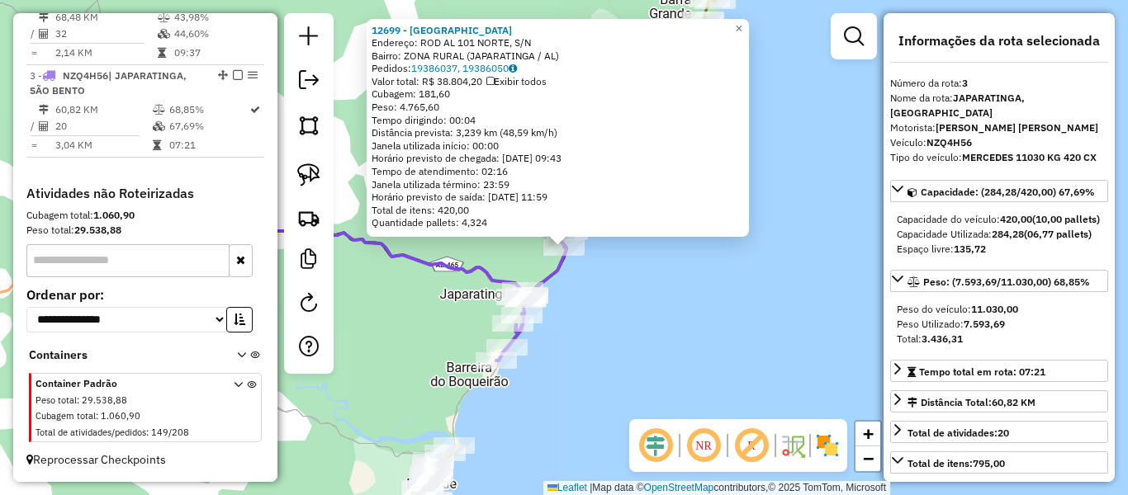
click at [656, 286] on div "12699 - [GEOGRAPHIC_DATA] Endereço: ROD AL 101 NORTE, S/N Bairro: ZONA RURAL (J…" at bounding box center [564, 247] width 1128 height 495
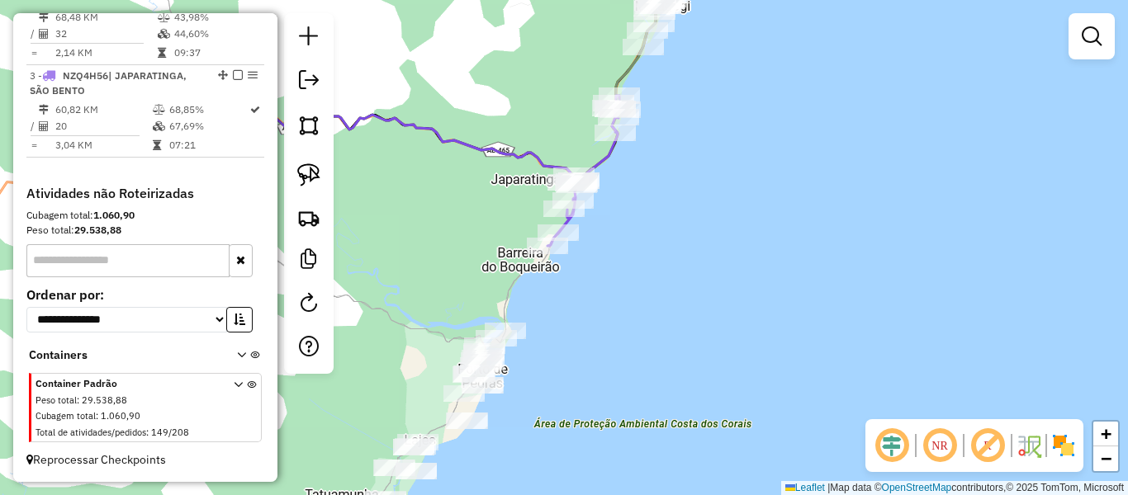
drag, startPoint x: 598, startPoint y: 399, endPoint x: 649, endPoint y: 284, distance: 125.7
click at [649, 284] on div "Janela de atendimento Grade de atendimento Capacidade Transportadoras Veículos …" at bounding box center [564, 247] width 1128 height 495
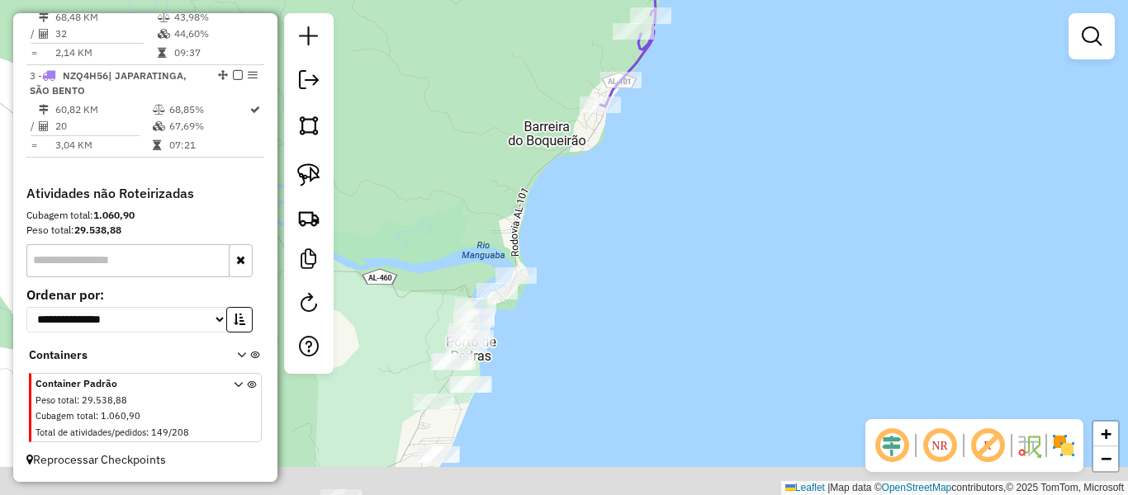
drag, startPoint x: 574, startPoint y: 349, endPoint x: 660, endPoint y: 288, distance: 105.4
click at [660, 288] on div "Janela de atendimento Grade de atendimento Capacidade Transportadoras Veículos …" at bounding box center [564, 247] width 1128 height 495
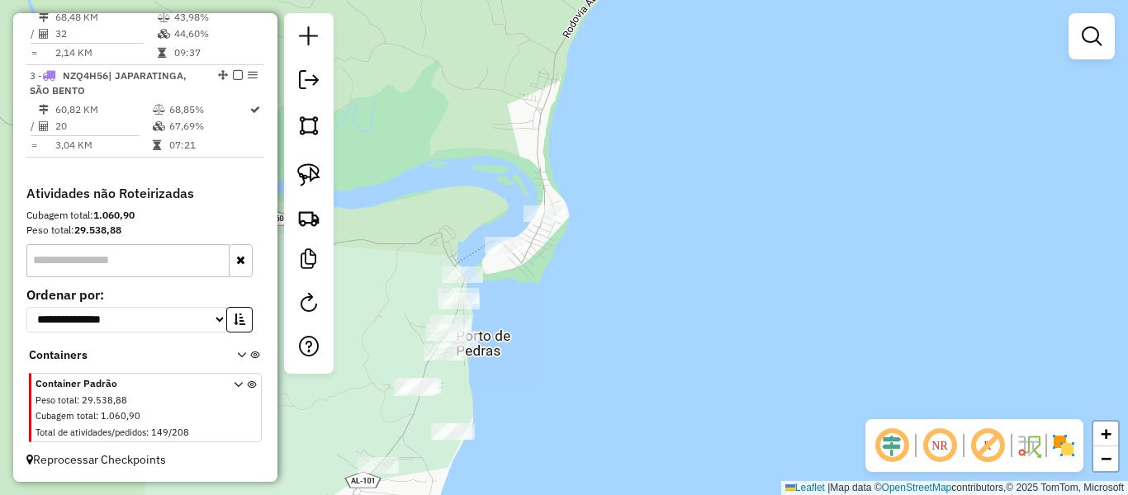
drag, startPoint x: 613, startPoint y: 315, endPoint x: 694, endPoint y: 305, distance: 81.5
click at [694, 305] on div "Janela de atendimento Grade de atendimento Capacidade Transportadoras Veículos …" at bounding box center [564, 247] width 1128 height 495
click at [306, 173] on img at bounding box center [308, 174] width 23 height 23
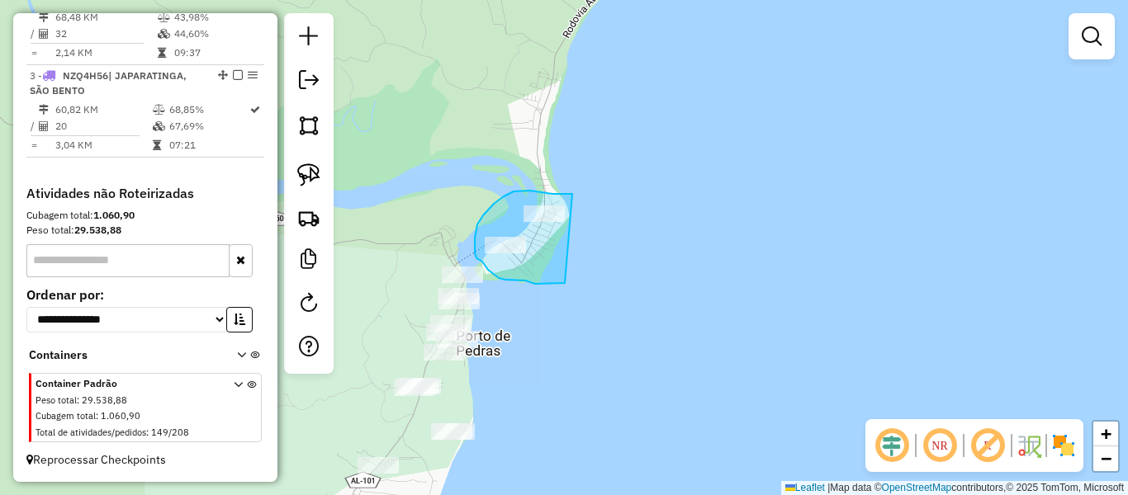
drag, startPoint x: 572, startPoint y: 194, endPoint x: 565, endPoint y: 283, distance: 89.5
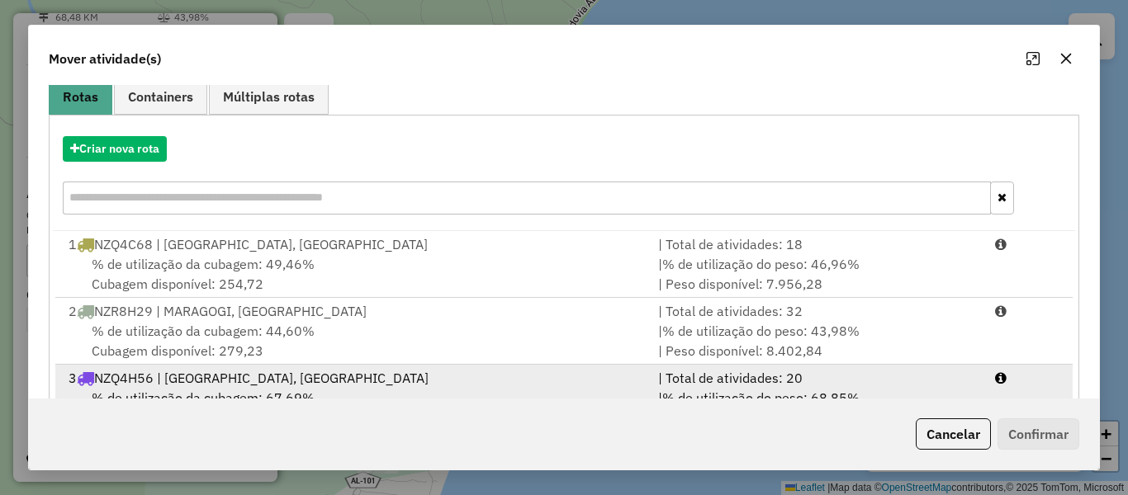
scroll to position [204, 0]
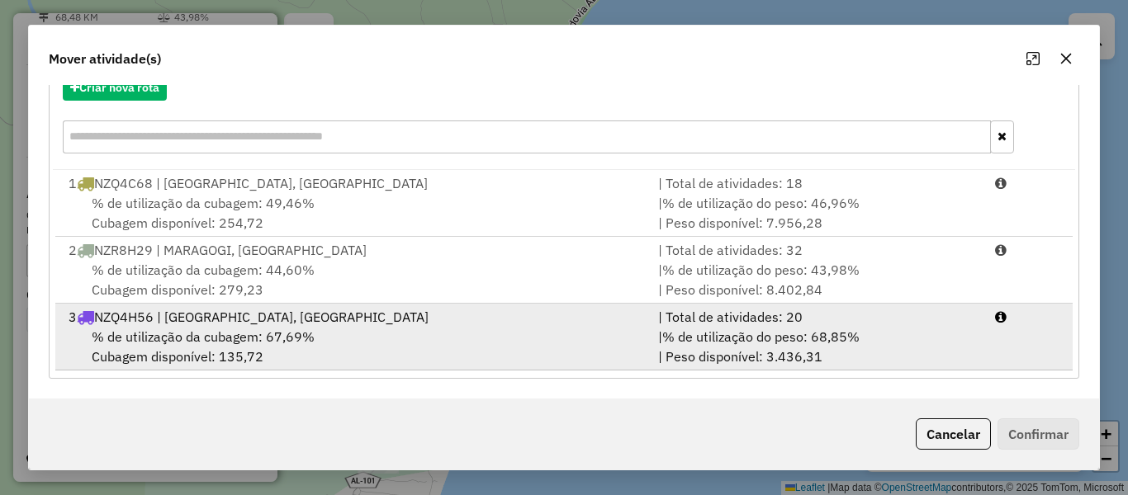
click at [277, 311] on div "3 NZQ4H56 | JAPARATINGA, [GEOGRAPHIC_DATA]" at bounding box center [353, 317] width 589 height 20
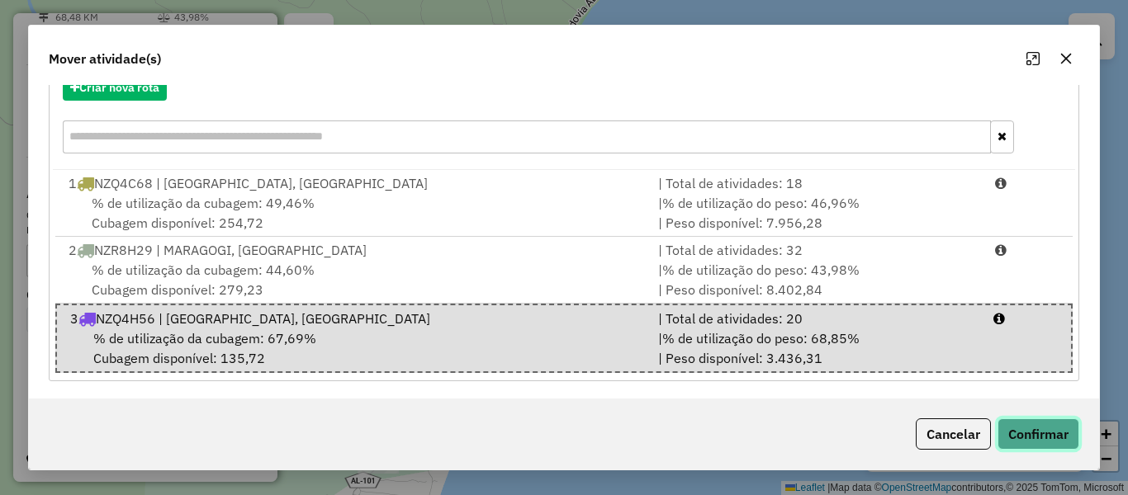
click at [1019, 439] on button "Confirmar" at bounding box center [1038, 434] width 82 height 31
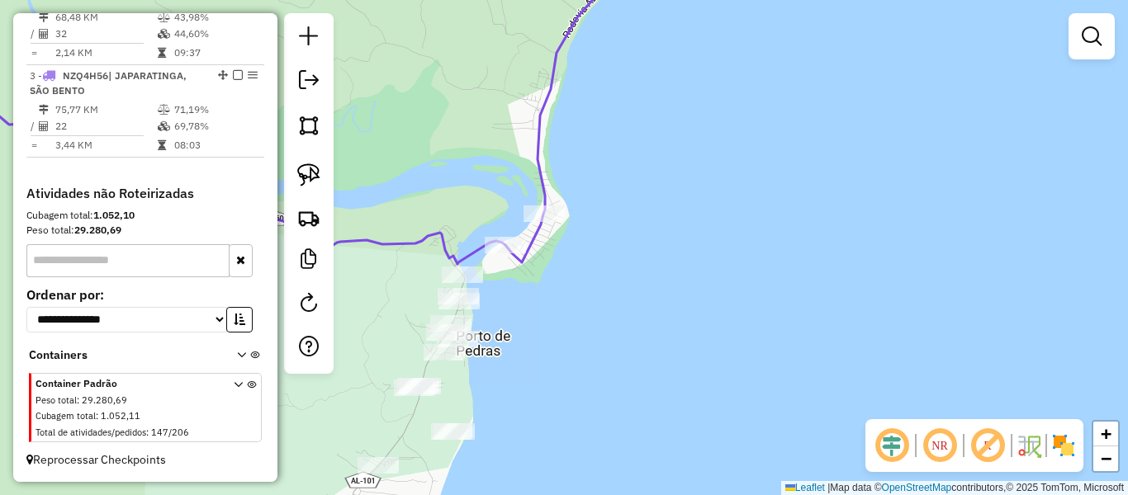
scroll to position [0, 0]
click at [575, 370] on div "Janela de atendimento Grade de atendimento Capacidade Transportadoras Veículos …" at bounding box center [564, 247] width 1128 height 495
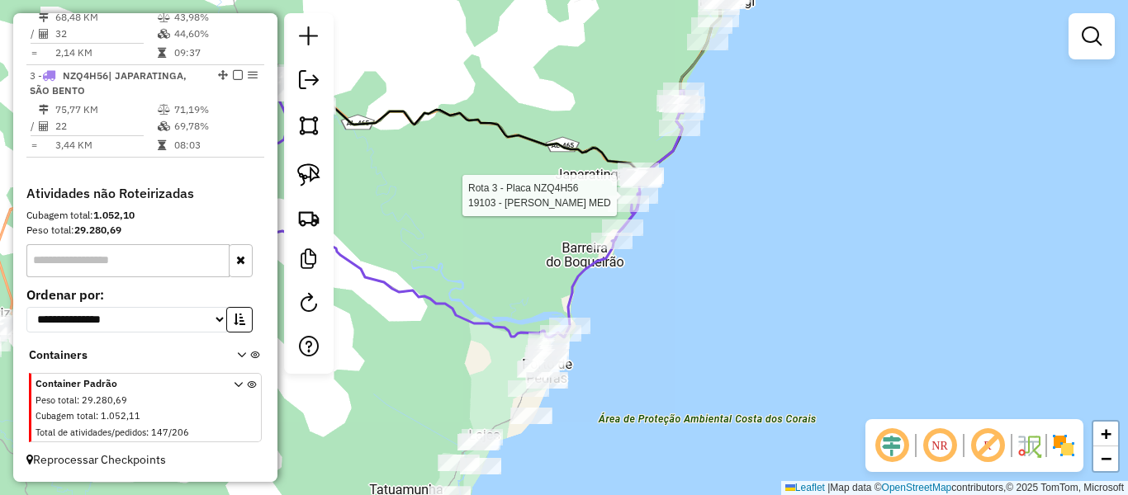
select select "**********"
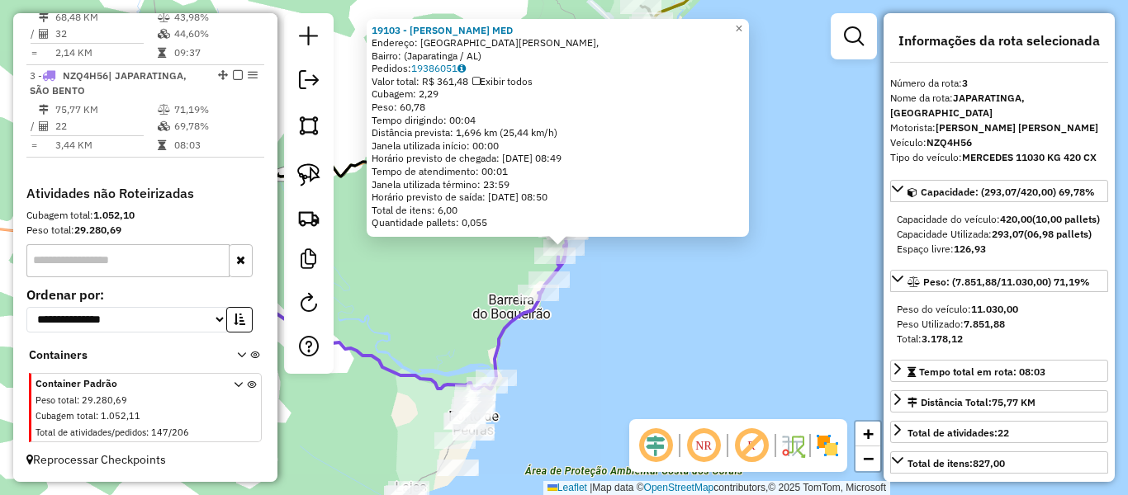
click at [675, 296] on div "19103 - DENYSE GRAZIELLA MED Endereço: [GEOGRAPHIC_DATA][PERSON_NAME], Bairro: …" at bounding box center [564, 247] width 1128 height 495
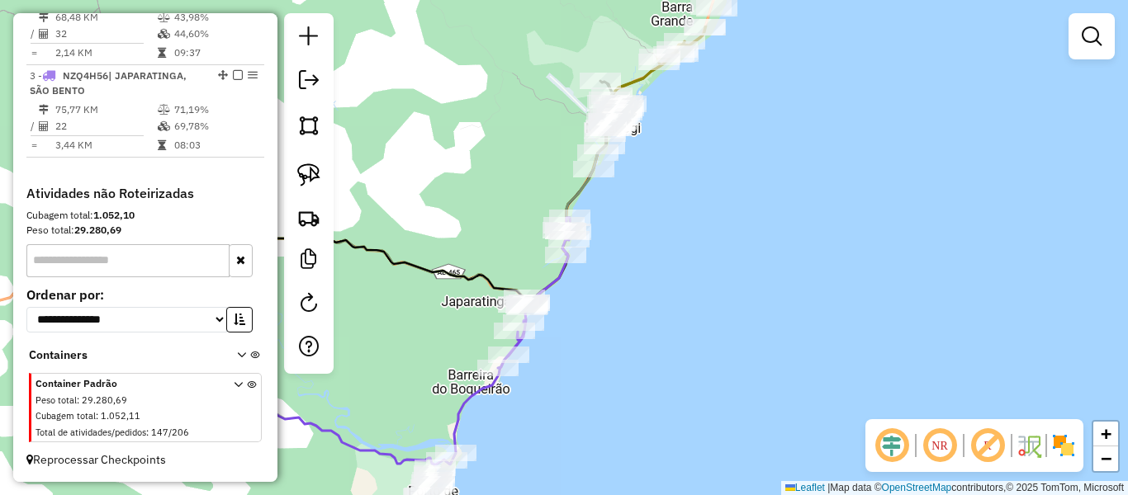
drag, startPoint x: 690, startPoint y: 272, endPoint x: 639, endPoint y: 353, distance: 95.7
click at [639, 357] on div "Janela de atendimento Grade de atendimento Capacidade Transportadoras Veículos …" at bounding box center [564, 247] width 1128 height 495
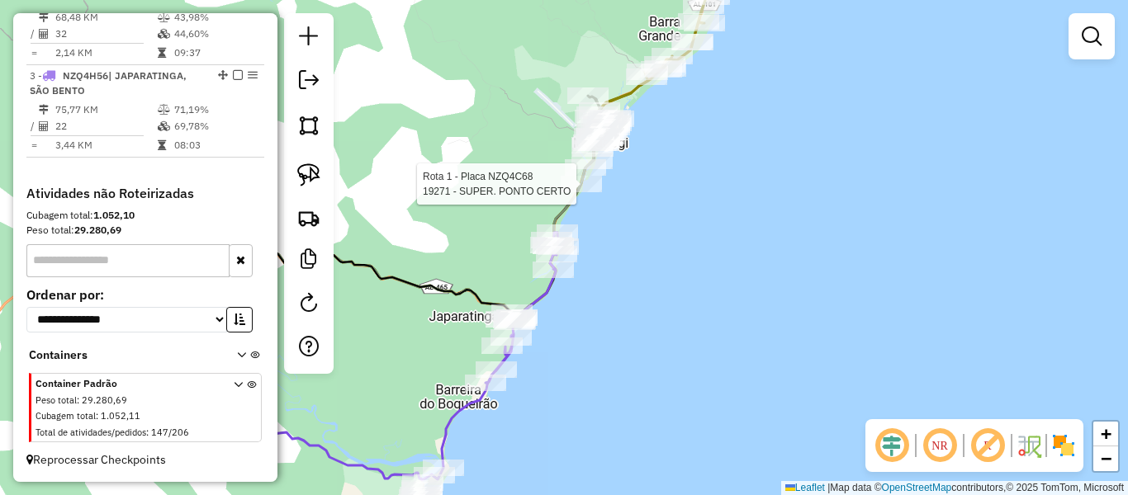
select select "**********"
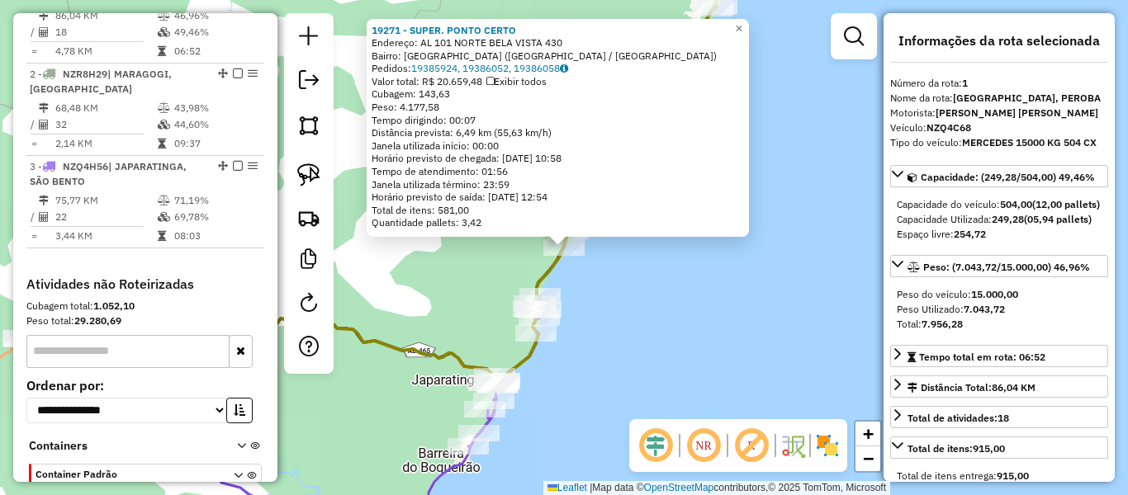
scroll to position [619, 0]
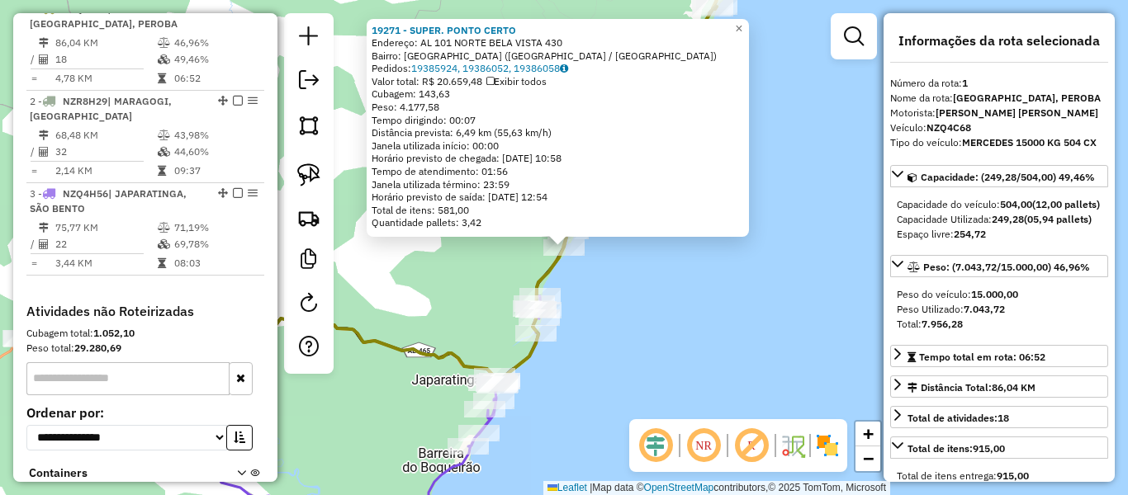
click at [672, 275] on div "19271 - SUPER. PONTO CERTO Endereço: AL 101 NORTE BELA VISTA 430 Bairro: [GEOGR…" at bounding box center [564, 247] width 1128 height 495
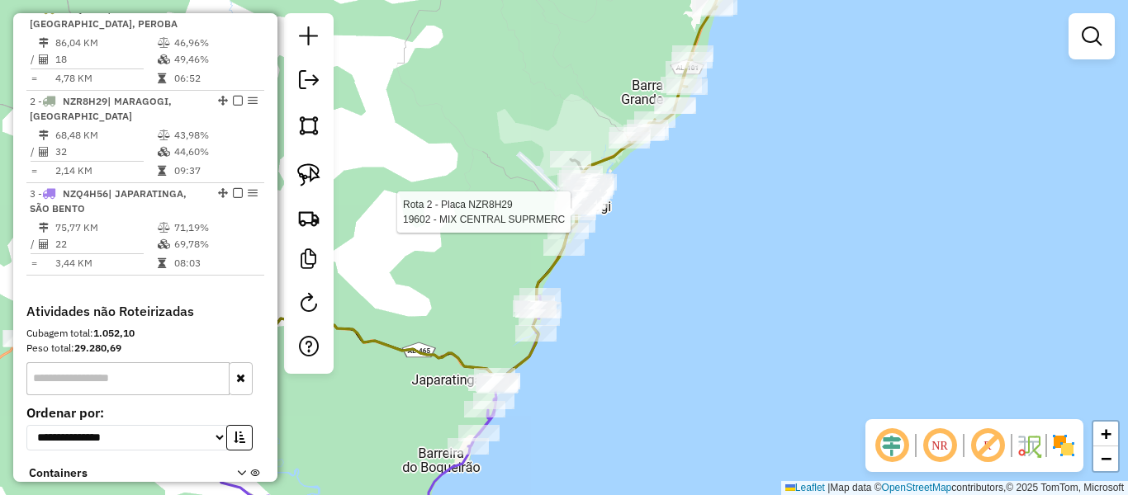
select select "**********"
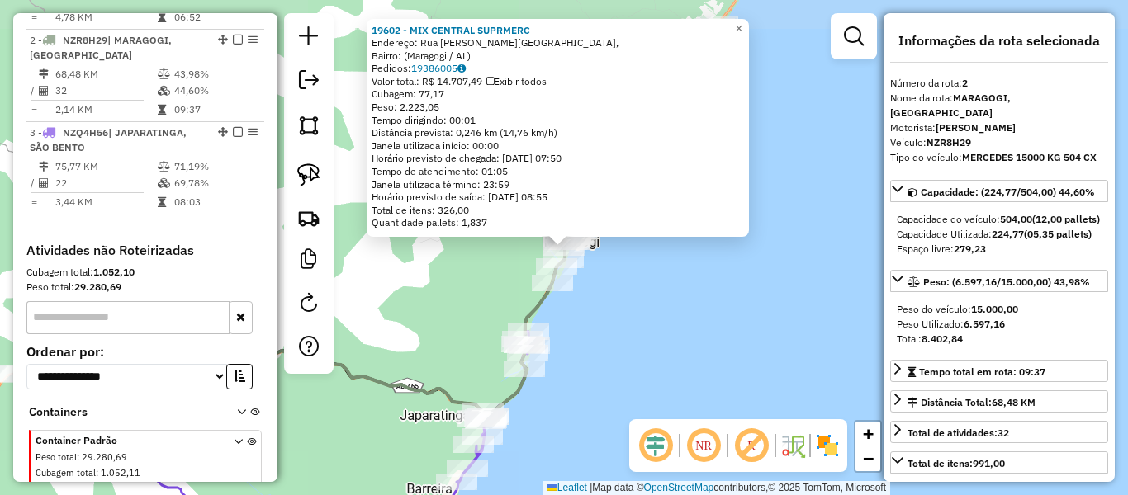
scroll to position [712, 0]
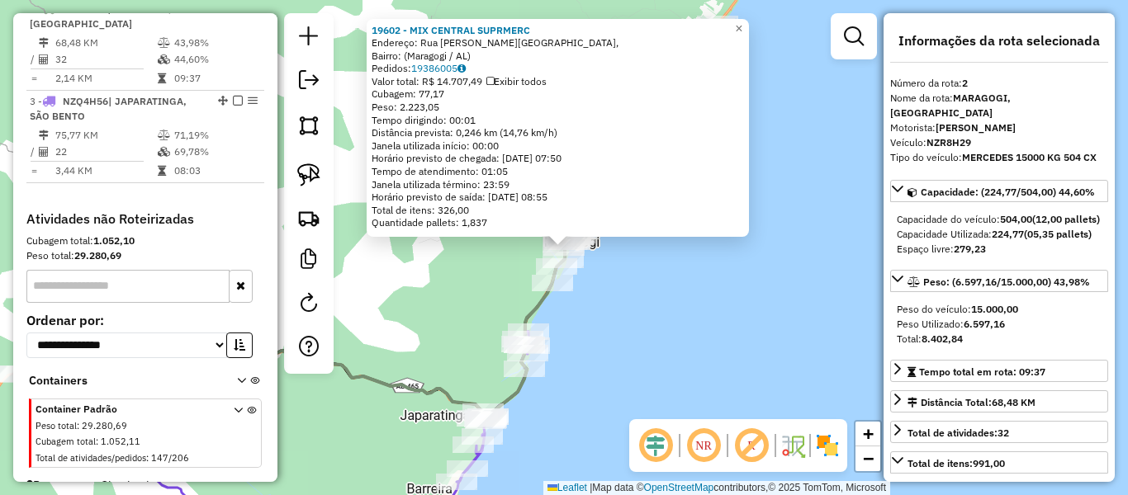
click at [716, 329] on div "19602 - MIX CENTRAL SUPRMERC Endereço: Rua [PERSON_NAME], Bairro: ([GEOGRAPHIC_…" at bounding box center [564, 247] width 1128 height 495
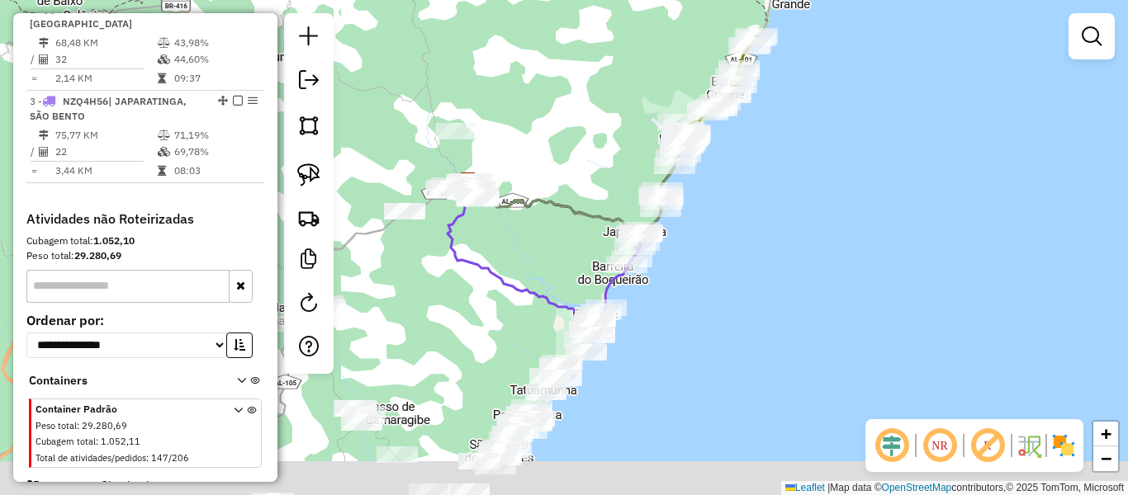
drag, startPoint x: 630, startPoint y: 367, endPoint x: 728, endPoint y: 186, distance: 205.8
click at [728, 186] on div "Janela de atendimento Grade de atendimento Capacidade Transportadoras Veículos …" at bounding box center [564, 247] width 1128 height 495
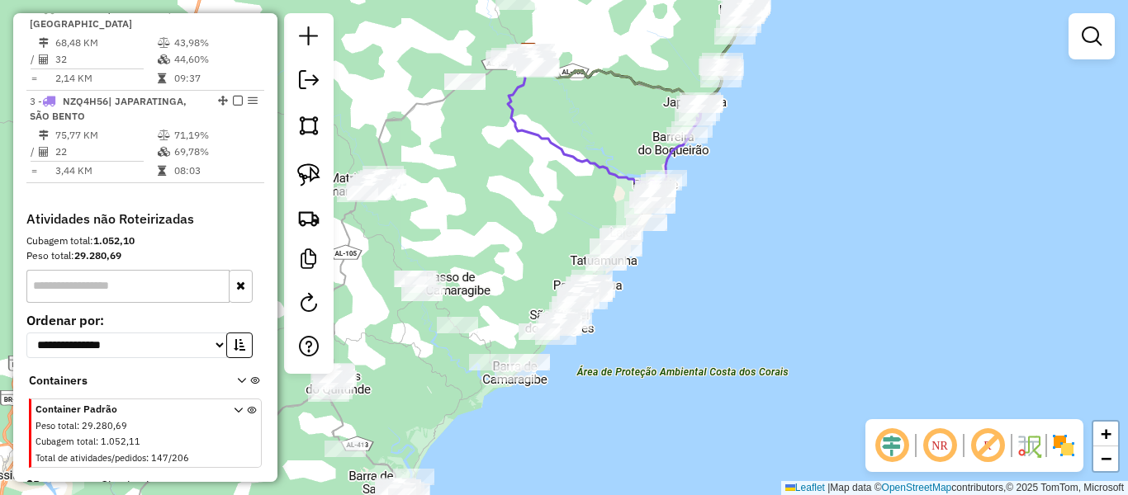
drag, startPoint x: 679, startPoint y: 314, endPoint x: 731, endPoint y: 216, distance: 110.1
click at [731, 216] on div "Janela de atendimento Grade de atendimento Capacidade Transportadoras Veículos …" at bounding box center [564, 247] width 1128 height 495
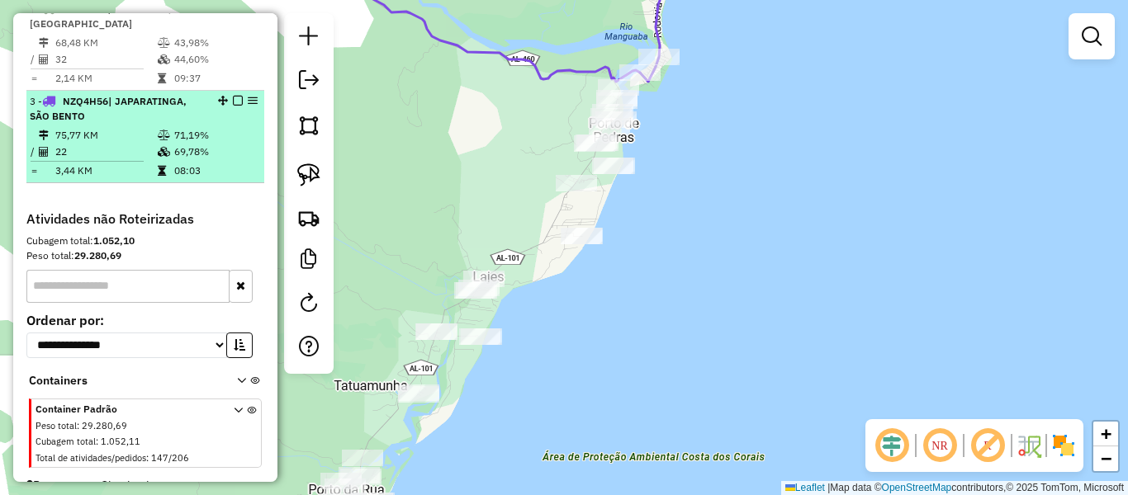
click at [233, 106] on em at bounding box center [238, 101] width 10 height 10
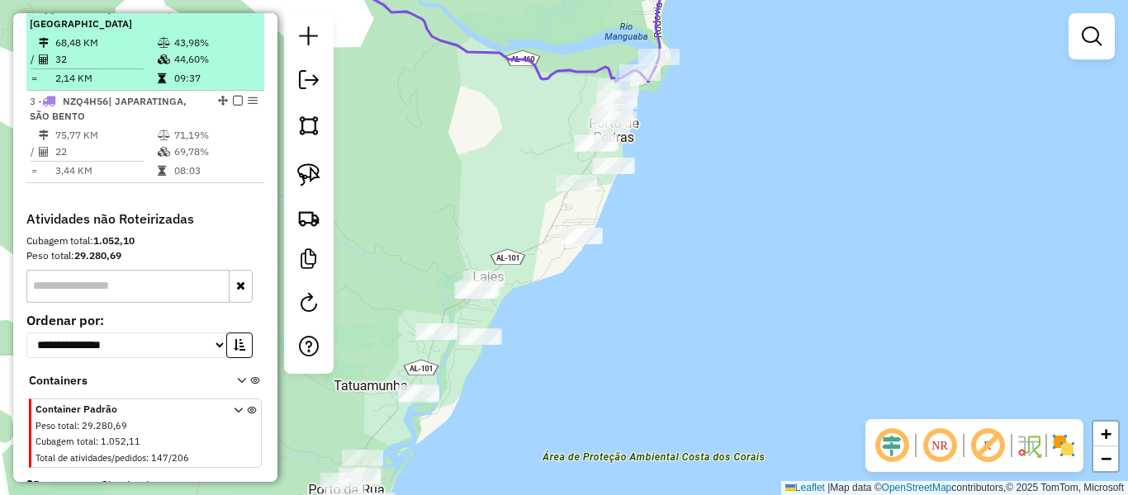
scroll to position [682, 0]
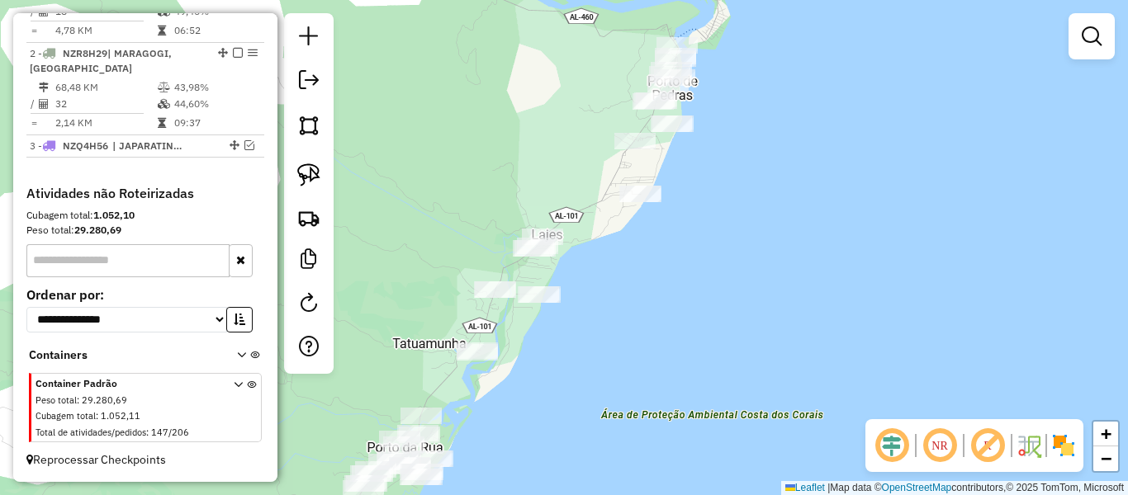
drag, startPoint x: 471, startPoint y: 217, endPoint x: 538, endPoint y: 160, distance: 88.5
click at [538, 160] on div "Janela de atendimento Grade de atendimento Capacidade Transportadoras Veículos …" at bounding box center [564, 247] width 1128 height 495
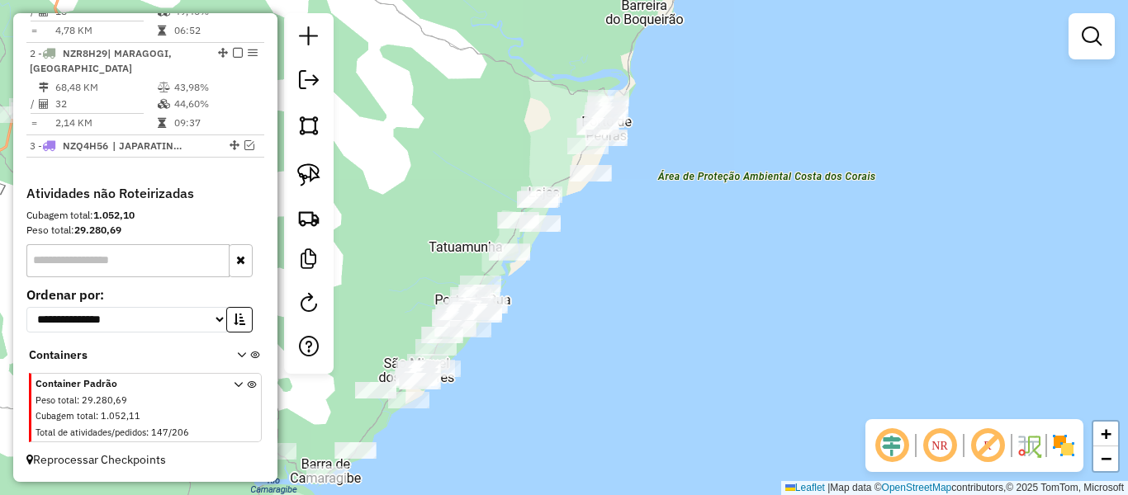
click at [472, 189] on div "Janela de atendimento Grade de atendimento Capacidade Transportadoras Veículos …" at bounding box center [564, 247] width 1128 height 495
click at [315, 171] on img at bounding box center [308, 174] width 23 height 23
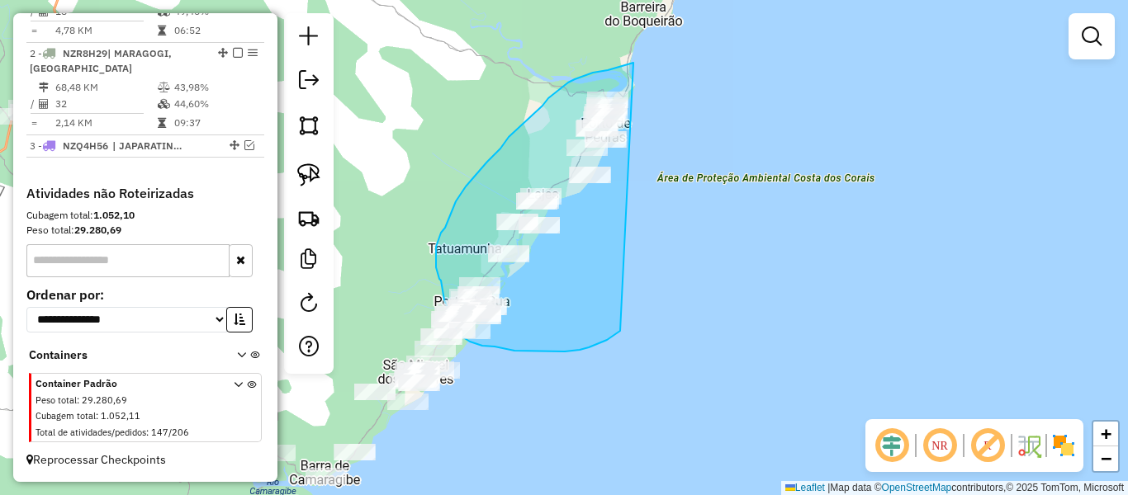
drag, startPoint x: 633, startPoint y: 63, endPoint x: 621, endPoint y: 329, distance: 266.1
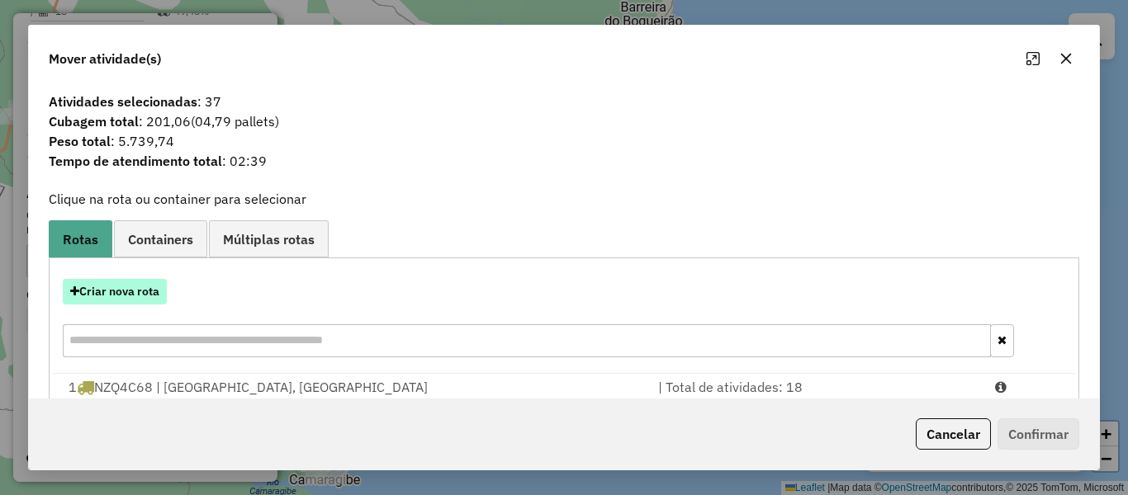
click at [135, 298] on button "Criar nova rota" at bounding box center [115, 292] width 104 height 26
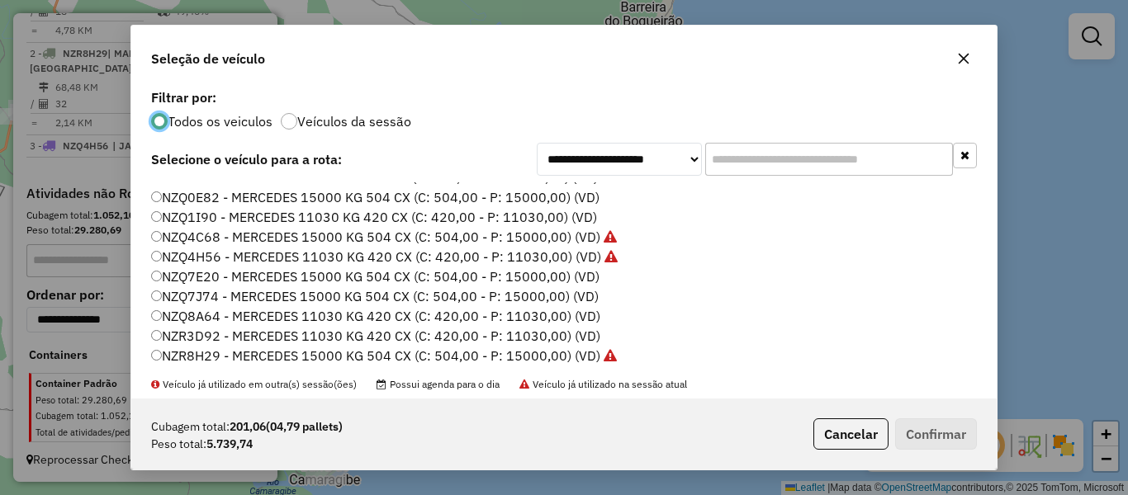
scroll to position [413, 0]
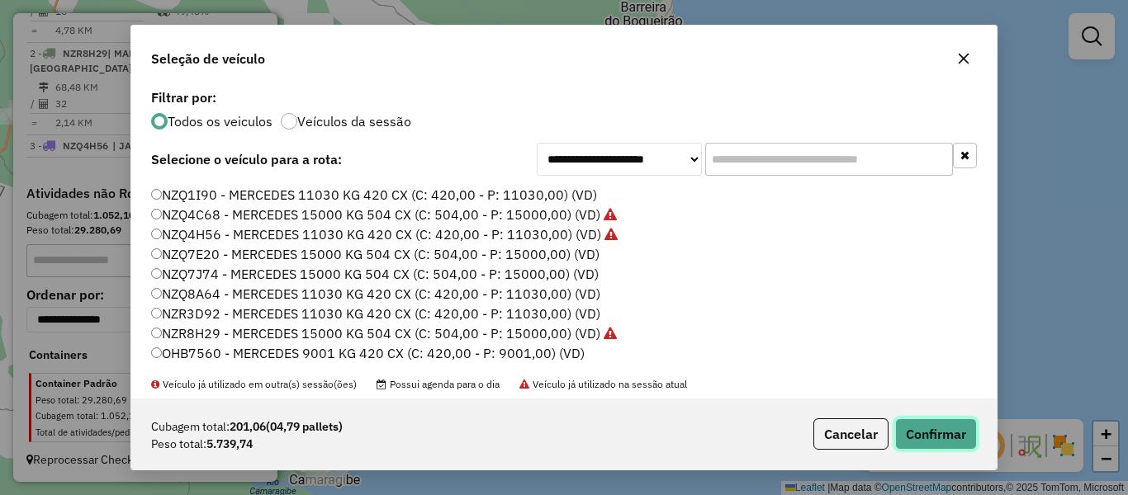
click at [905, 430] on button "Confirmar" at bounding box center [936, 434] width 82 height 31
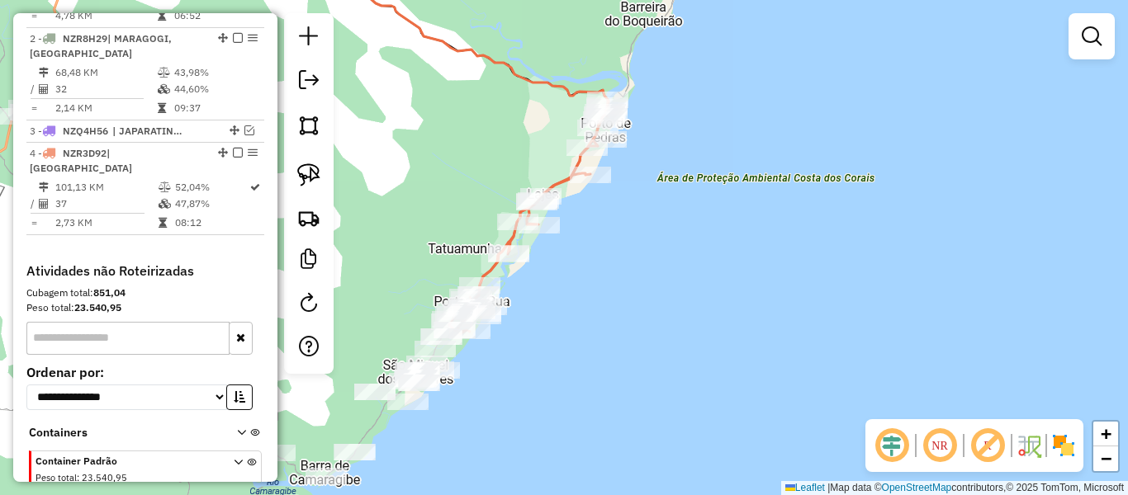
scroll to position [712, 0]
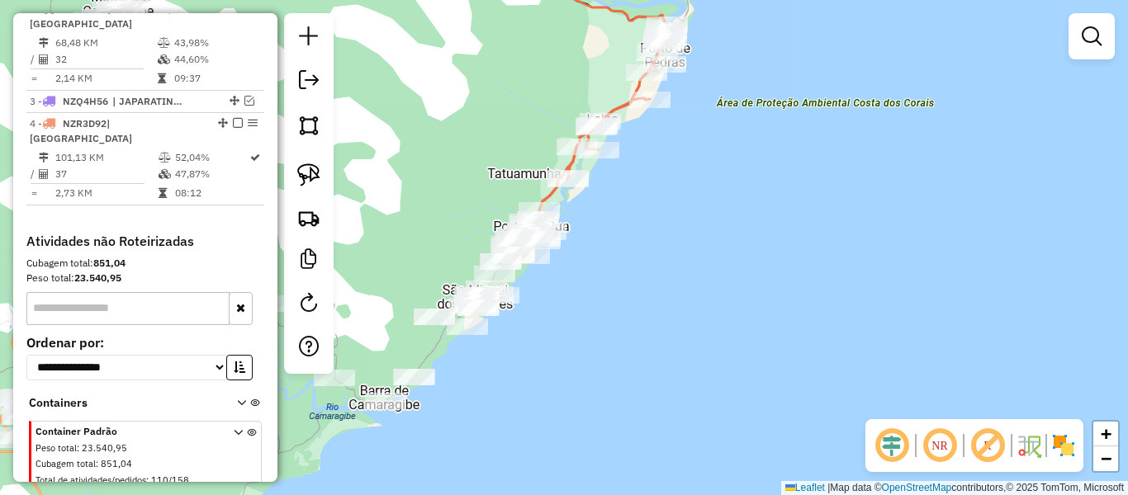
drag, startPoint x: 677, startPoint y: 322, endPoint x: 750, endPoint y: 224, distance: 122.2
click at [749, 224] on div "Janela de atendimento Grade de atendimento Capacidade Transportadoras Veículos …" at bounding box center [564, 247] width 1128 height 495
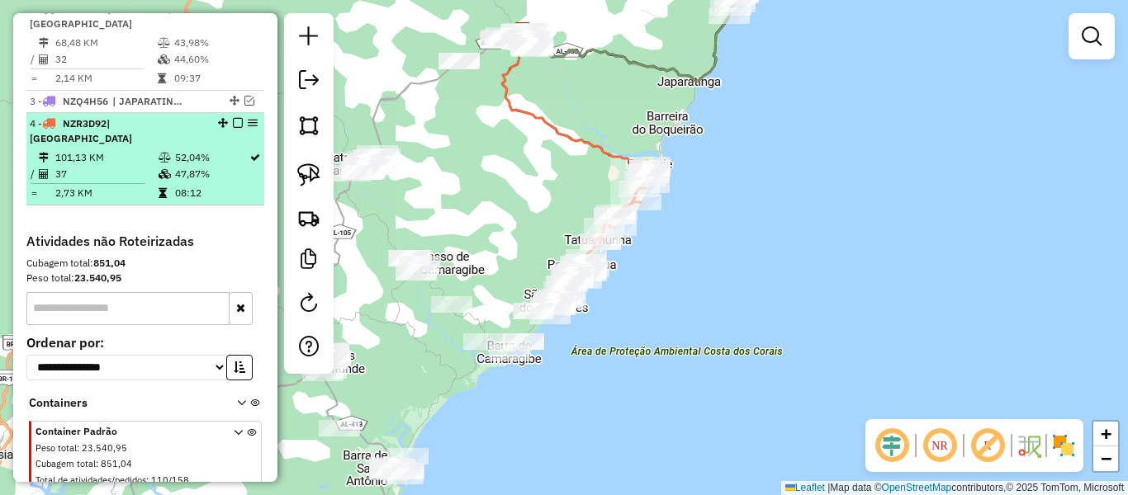
click at [236, 128] on em at bounding box center [238, 123] width 10 height 10
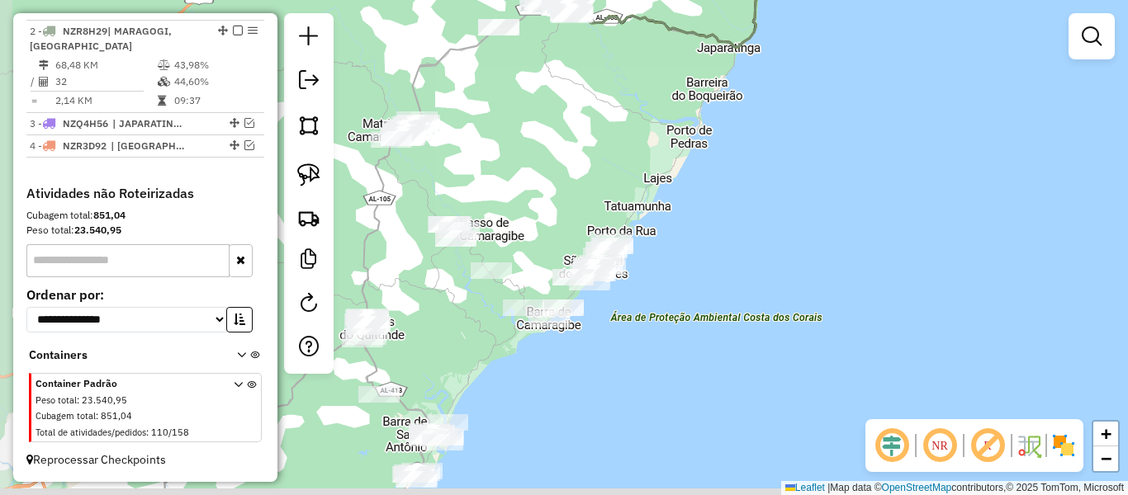
drag, startPoint x: 552, startPoint y: 217, endPoint x: 585, endPoint y: 186, distance: 46.2
click at [585, 186] on div "Janela de atendimento Grade de atendimento Capacidade Transportadoras Veículos …" at bounding box center [564, 247] width 1128 height 495
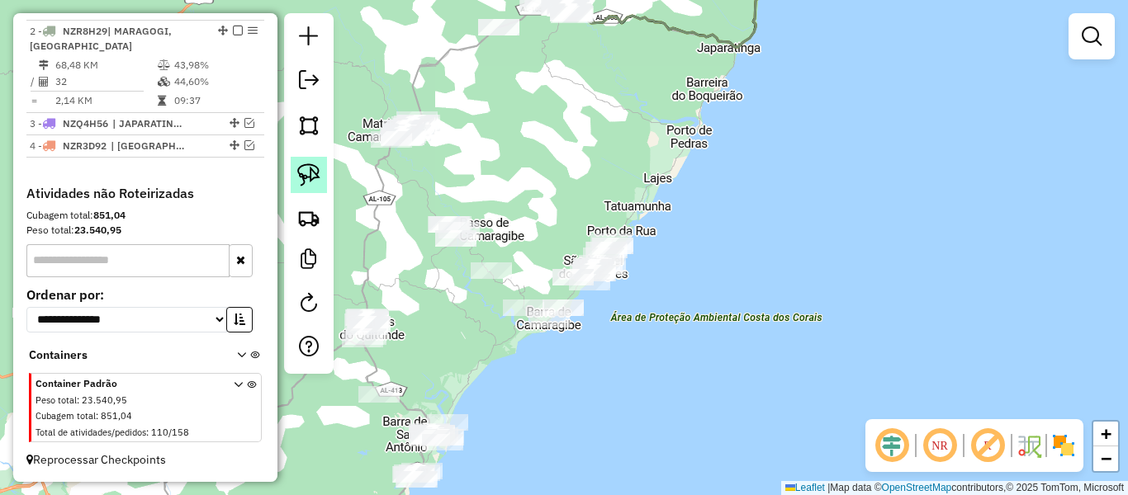
click at [307, 177] on img at bounding box center [308, 174] width 23 height 23
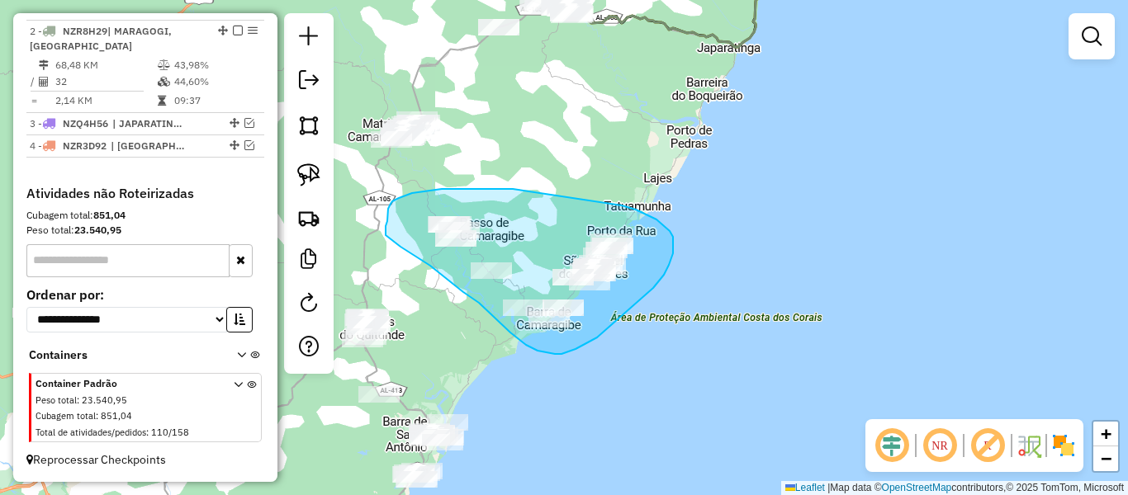
drag, startPoint x: 513, startPoint y: 189, endPoint x: 622, endPoint y: 206, distance: 110.2
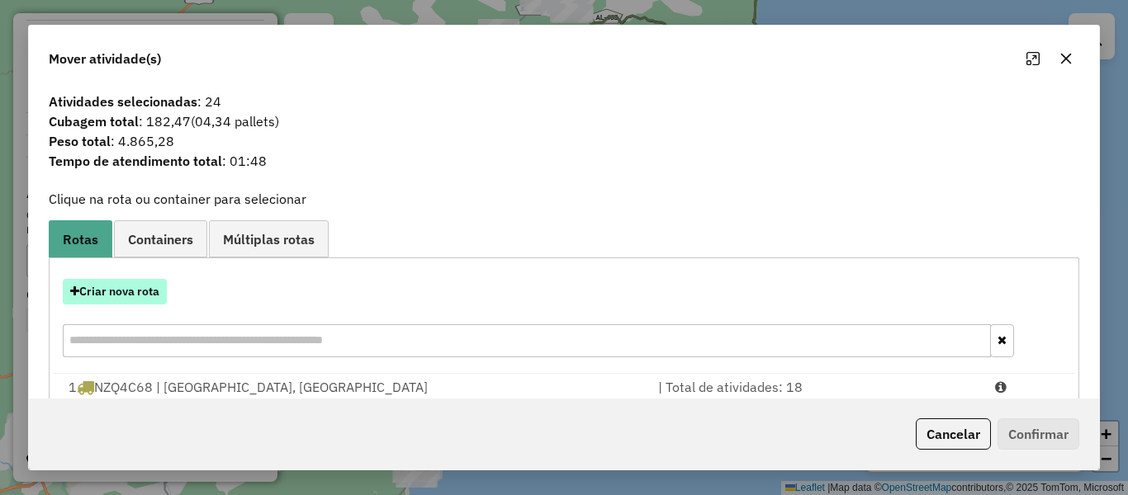
click at [101, 287] on button "Criar nova rota" at bounding box center [115, 292] width 104 height 26
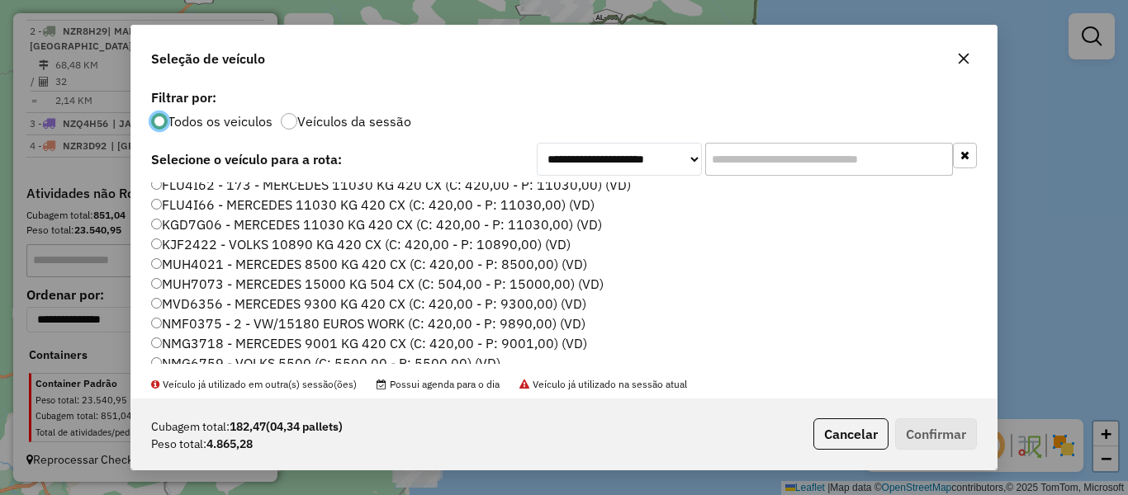
scroll to position [248, 0]
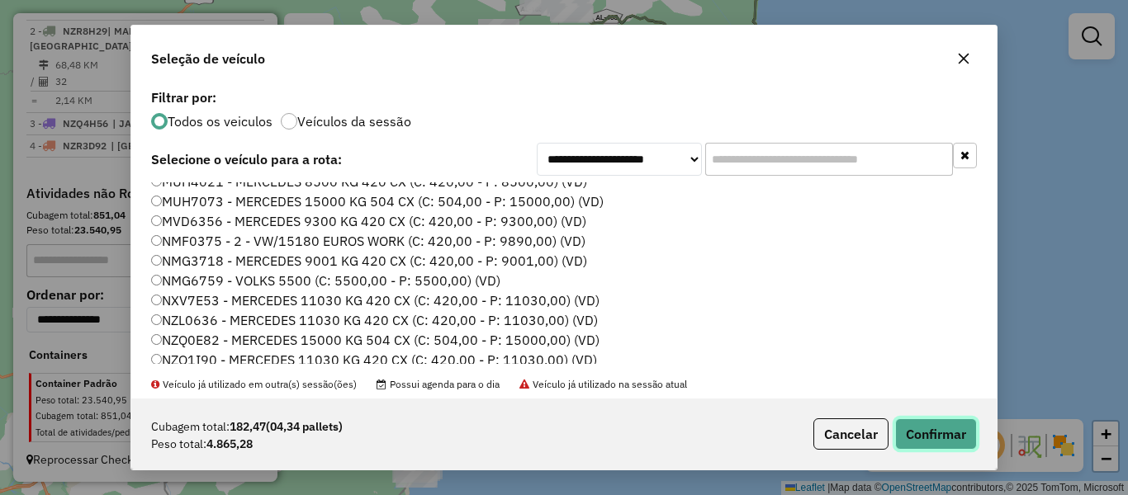
click at [950, 428] on button "Confirmar" at bounding box center [936, 434] width 82 height 31
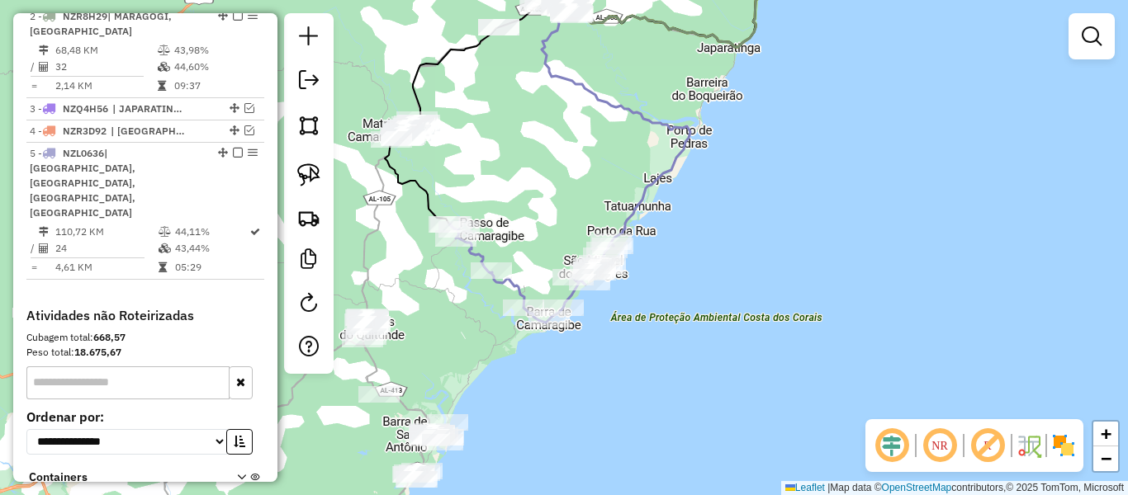
scroll to position [712, 0]
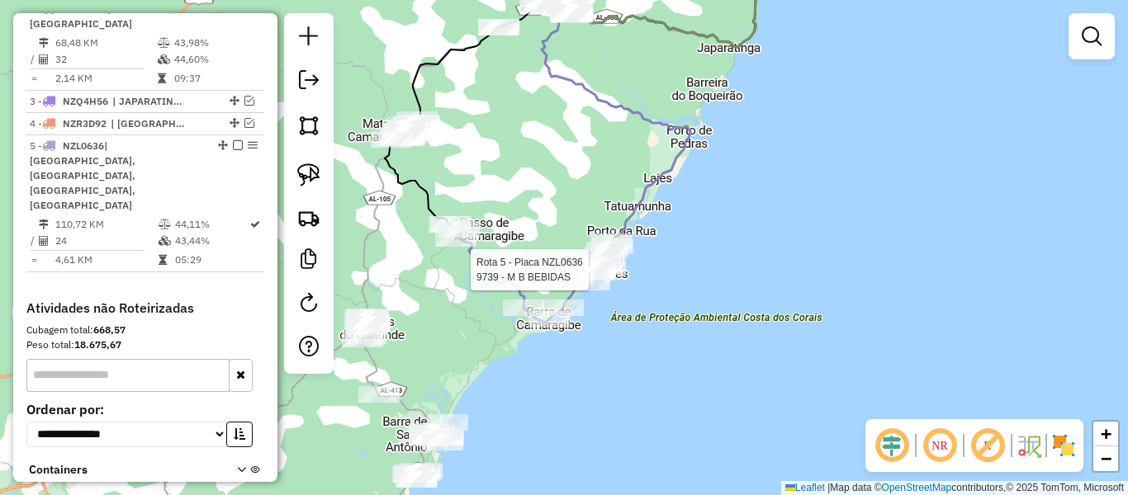
select select "**********"
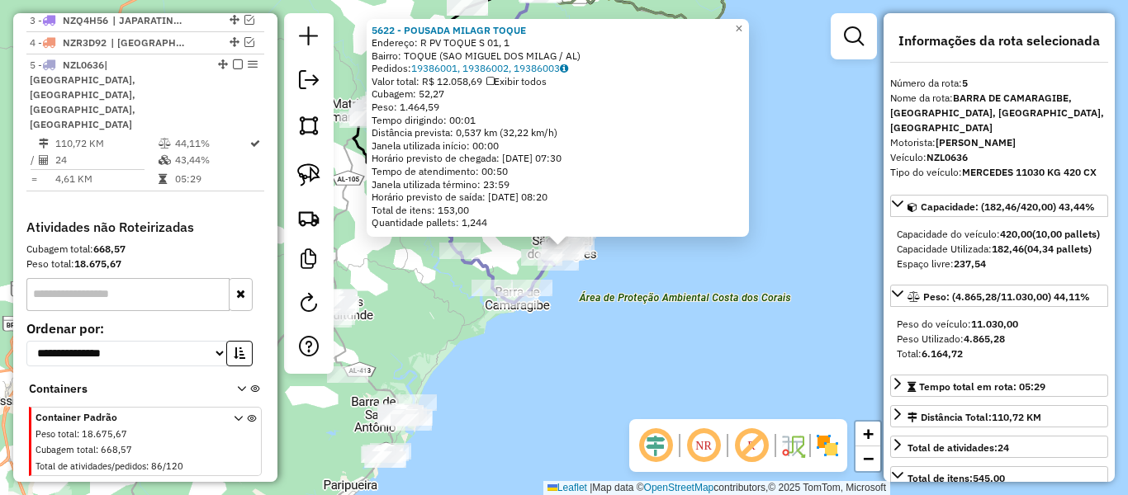
scroll to position [826, 0]
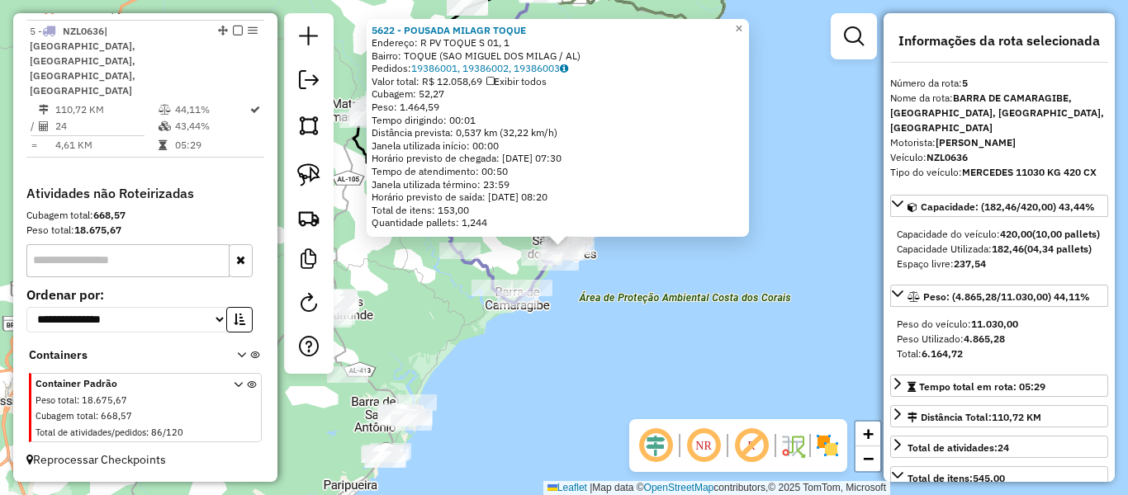
click at [679, 267] on div "5622 - POUSADA MILAGR TOQUE Endereço: R PV TOQUE S 01, 1 Bairro: TOQUE (SAO MIG…" at bounding box center [564, 247] width 1128 height 495
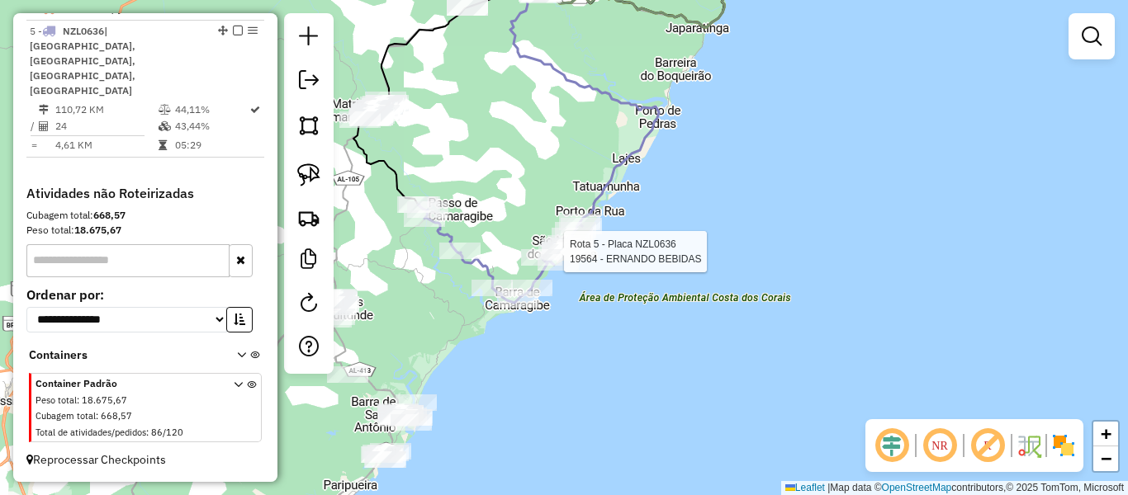
select select "**********"
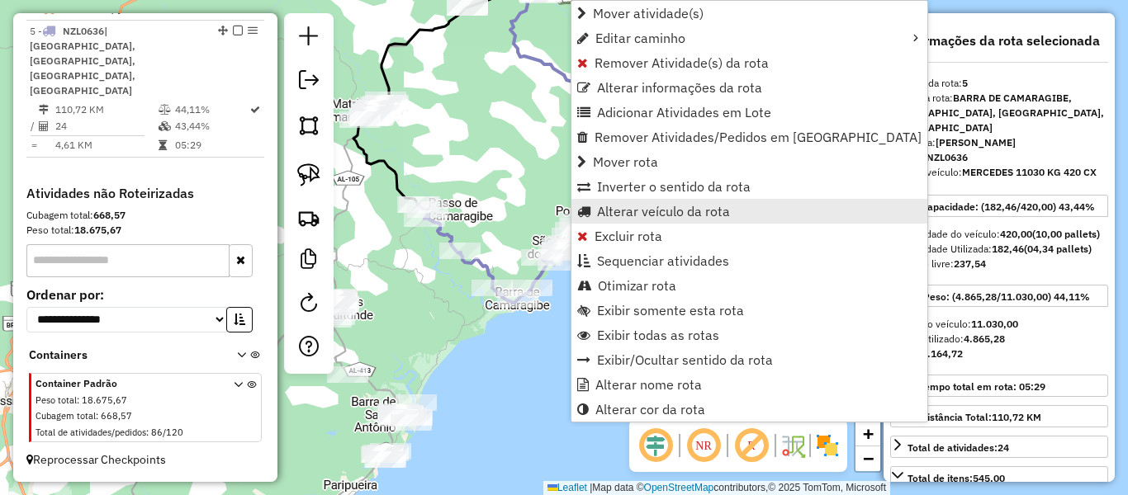
click at [628, 216] on span "Alterar veículo da rota" at bounding box center [663, 211] width 133 height 13
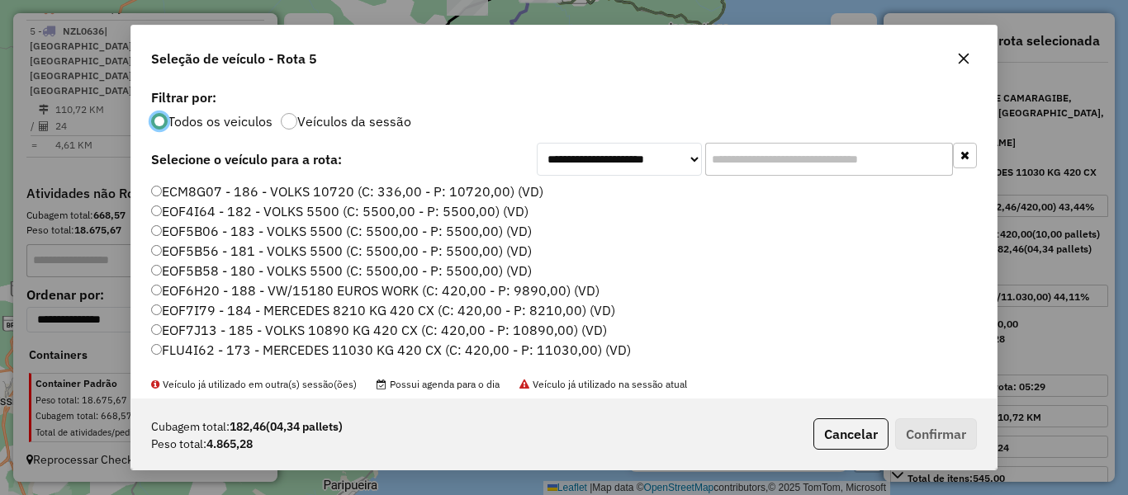
scroll to position [9, 5]
click at [926, 428] on button "Confirmar" at bounding box center [936, 434] width 82 height 31
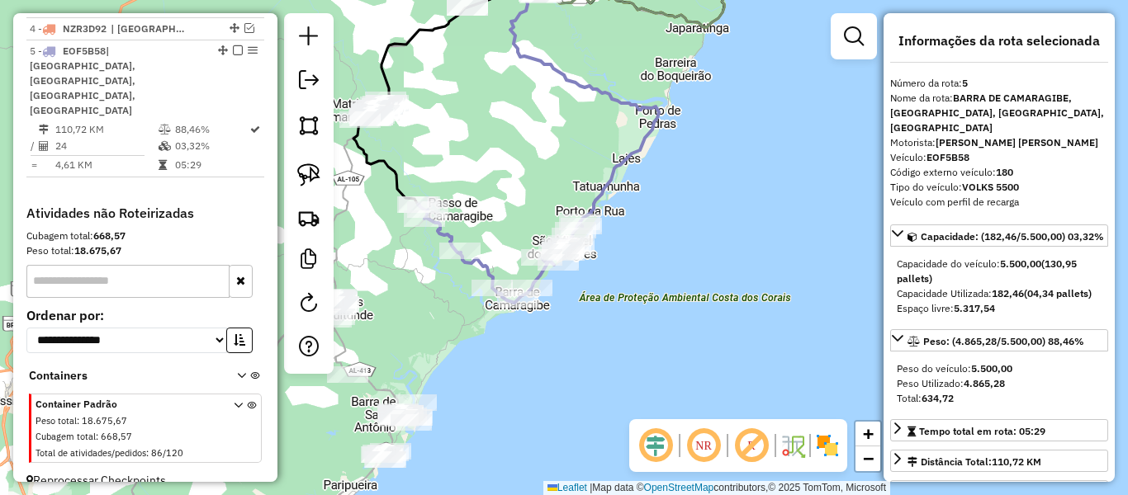
scroll to position [847, 0]
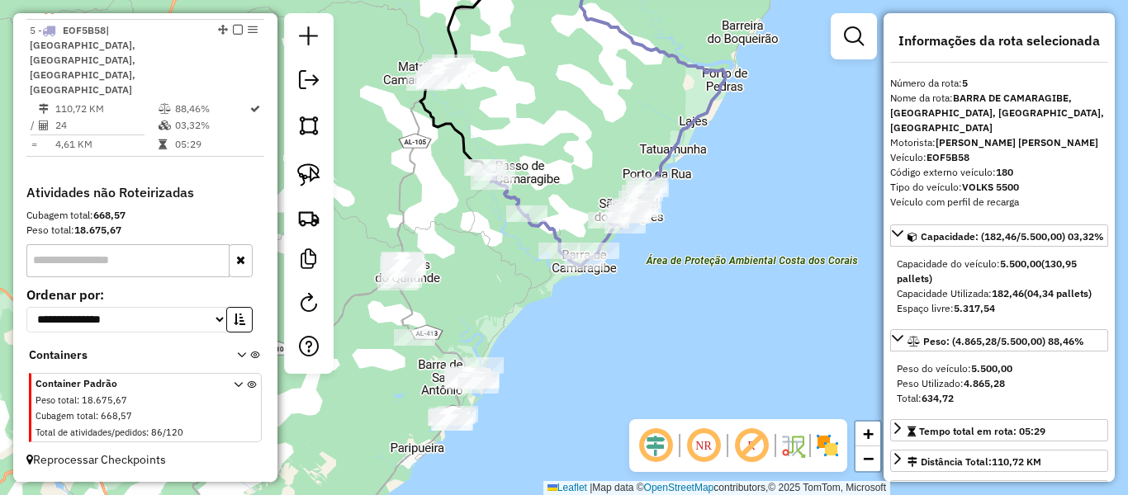
drag, startPoint x: 644, startPoint y: 349, endPoint x: 760, endPoint y: 275, distance: 138.1
click at [760, 275] on div "Janela de atendimento Grade de atendimento Capacidade Transportadoras Veículos …" at bounding box center [564, 247] width 1128 height 495
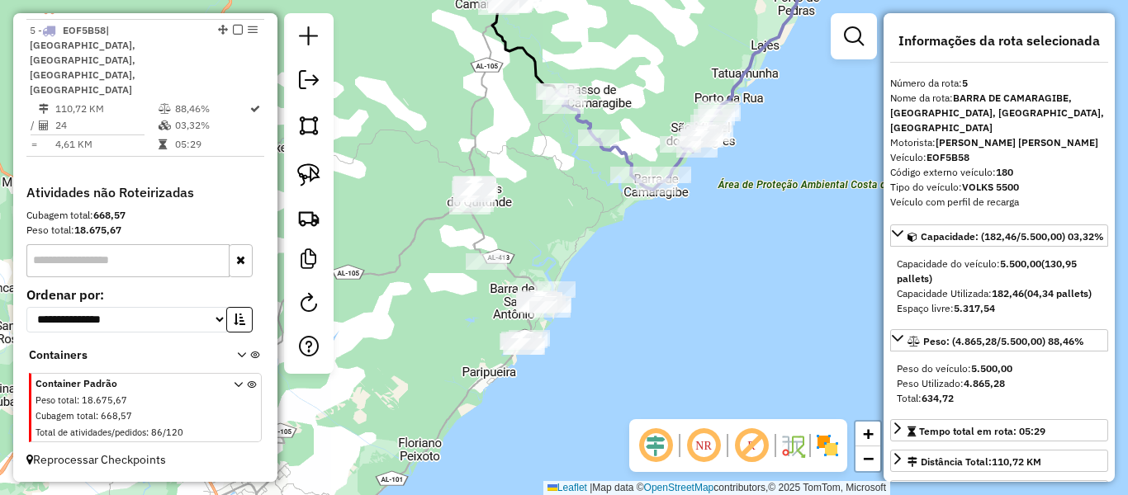
drag, startPoint x: 548, startPoint y: 342, endPoint x: 561, endPoint y: 315, distance: 29.9
click at [561, 315] on div "Janela de atendimento Grade de atendimento Capacidade Transportadoras Veículos …" at bounding box center [564, 247] width 1128 height 495
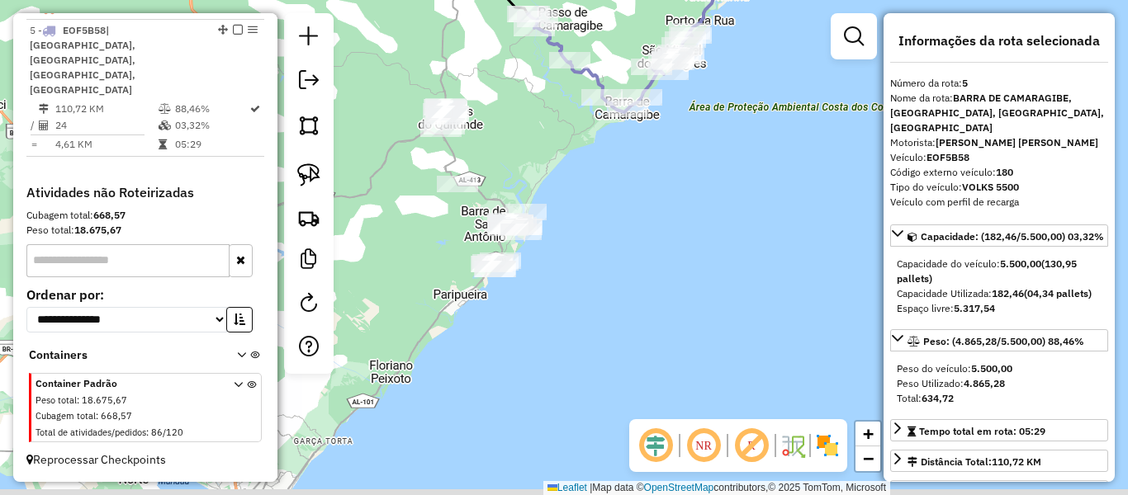
drag, startPoint x: 662, startPoint y: 376, endPoint x: 655, endPoint y: 353, distance: 24.3
click at [655, 353] on div "Janela de atendimento Grade de atendimento Capacidade Transportadoras Veículos …" at bounding box center [564, 247] width 1128 height 495
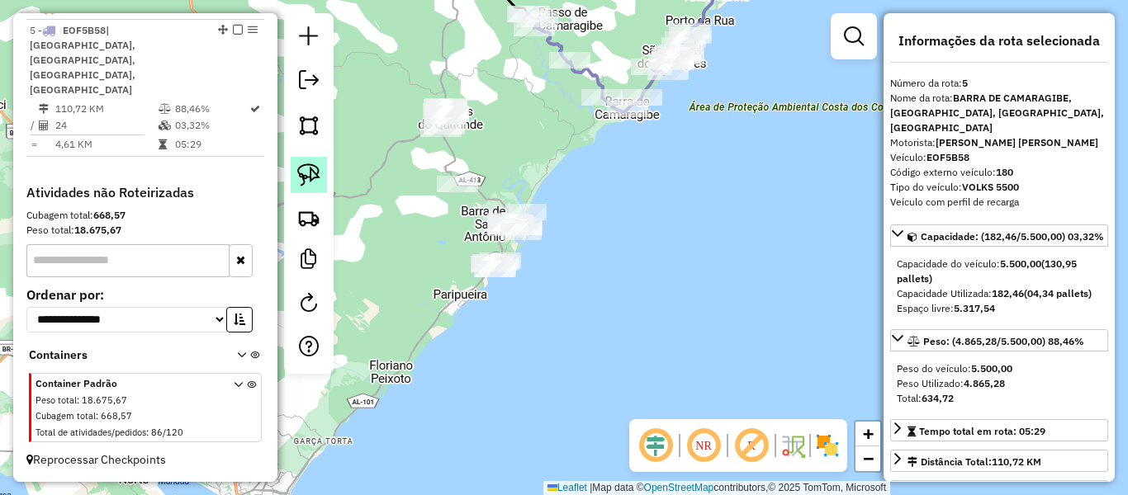
click at [307, 164] on img at bounding box center [308, 174] width 23 height 23
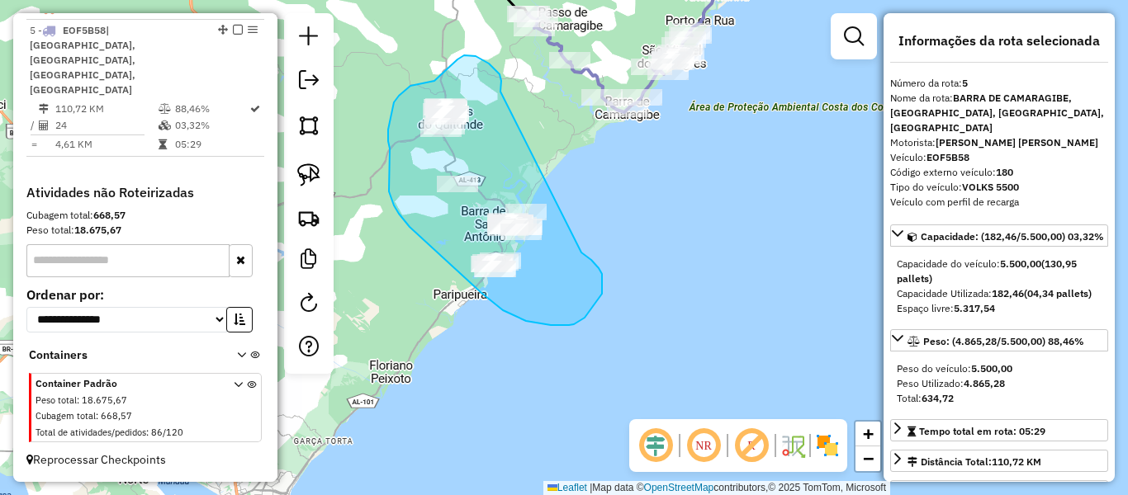
drag, startPoint x: 501, startPoint y: 88, endPoint x: 569, endPoint y: 241, distance: 167.1
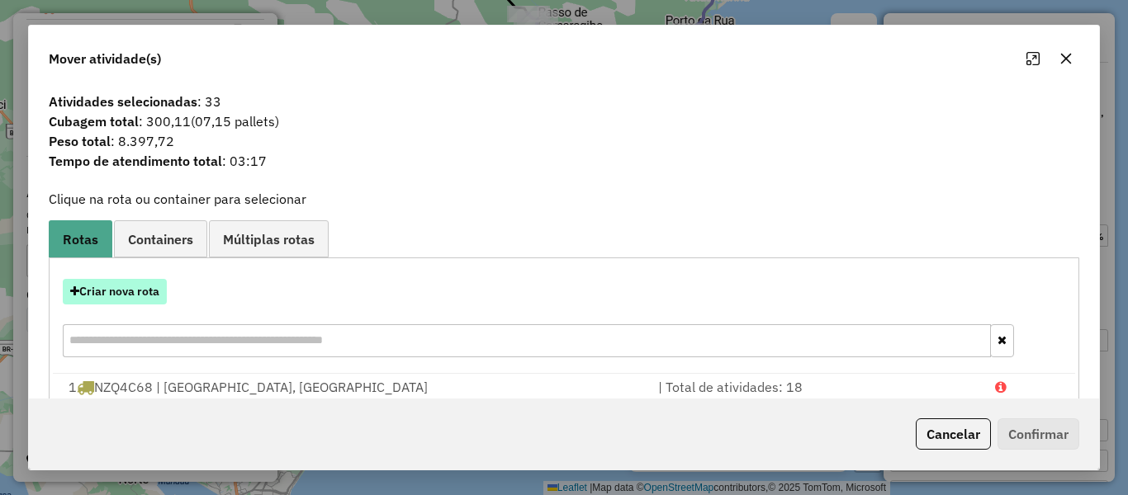
click at [94, 296] on button "Criar nova rota" at bounding box center [115, 292] width 104 height 26
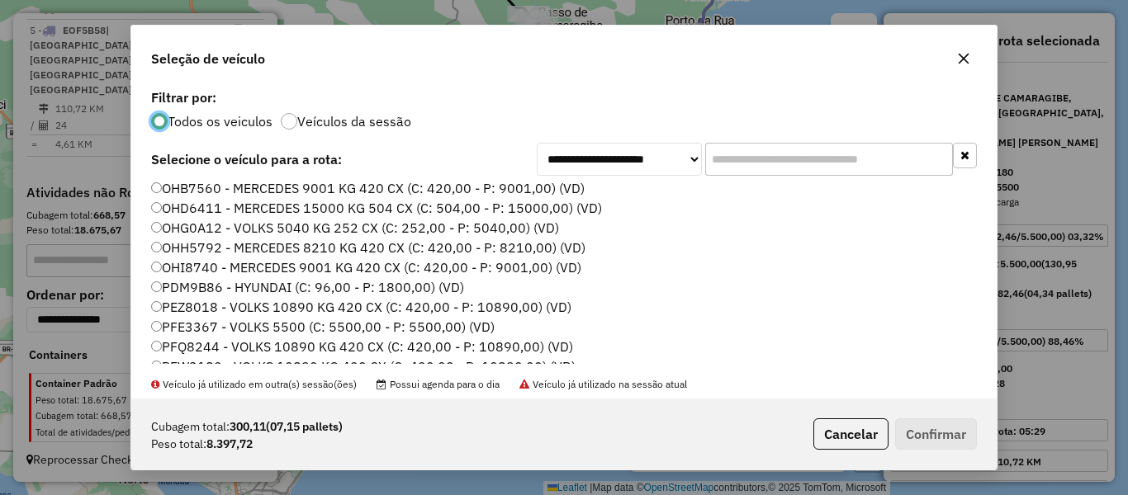
scroll to position [631, 0]
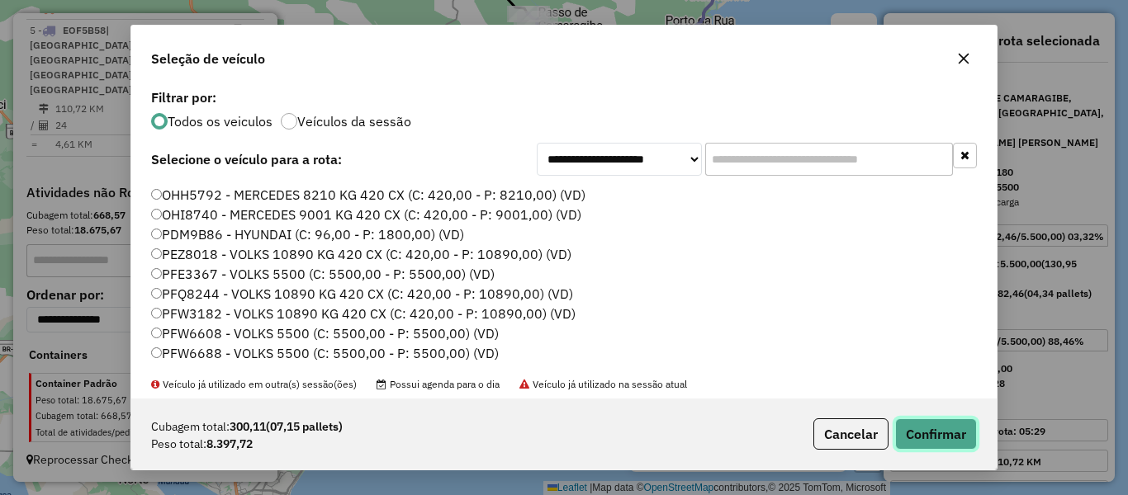
click at [941, 442] on button "Confirmar" at bounding box center [936, 434] width 82 height 31
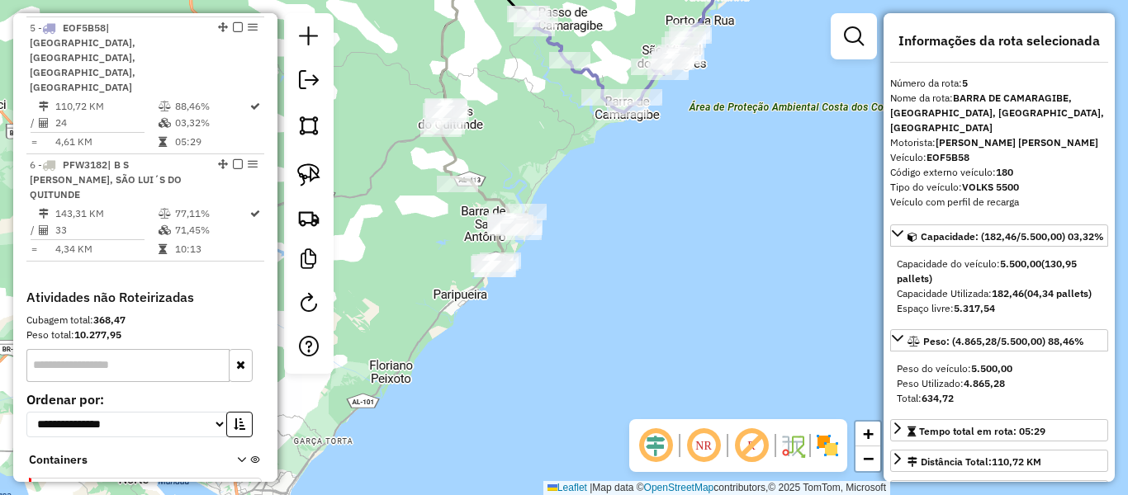
scroll to position [869, 0]
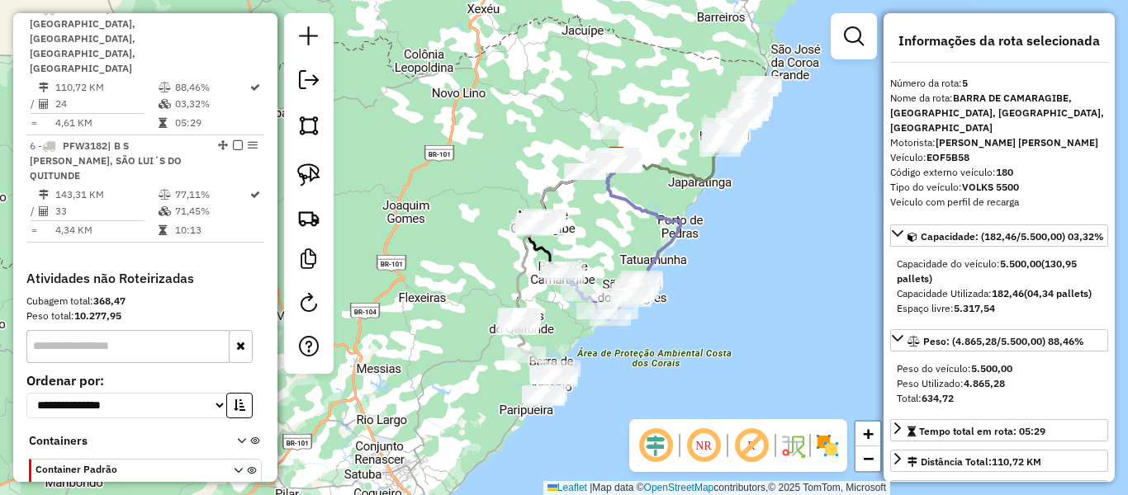
drag, startPoint x: 604, startPoint y: 239, endPoint x: 582, endPoint y: 376, distance: 137.9
click at [582, 376] on div "Janela de atendimento Grade de atendimento Capacidade Transportadoras Veículos …" at bounding box center [564, 247] width 1128 height 495
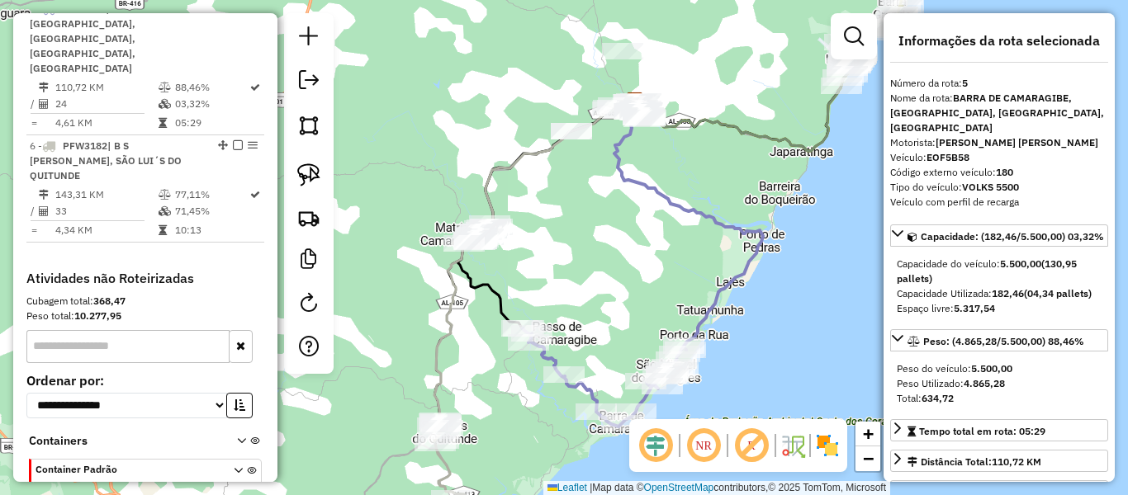
click at [599, 246] on div "Janela de atendimento Grade de atendimento Capacidade Transportadoras Veículos …" at bounding box center [564, 247] width 1128 height 495
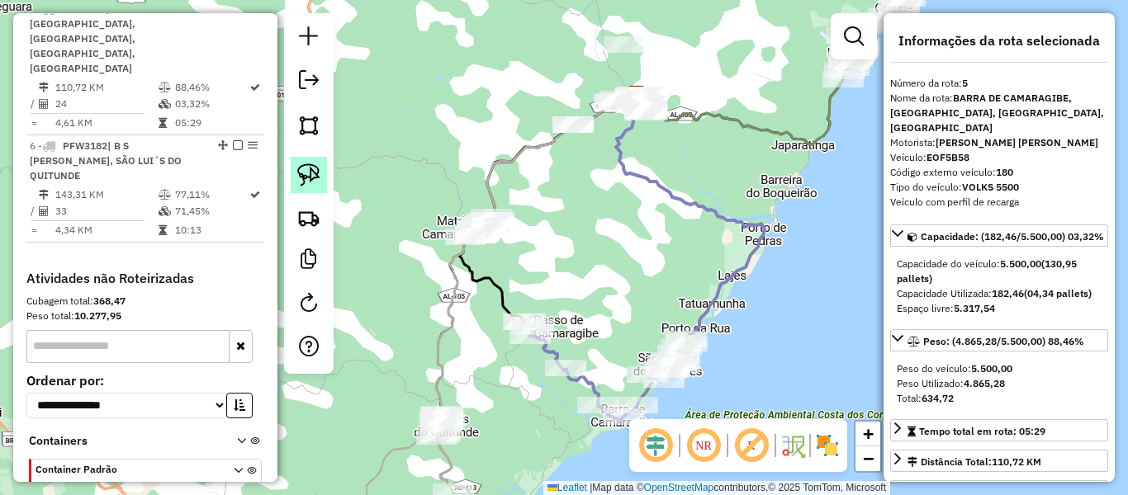
click at [313, 173] on img at bounding box center [308, 174] width 23 height 23
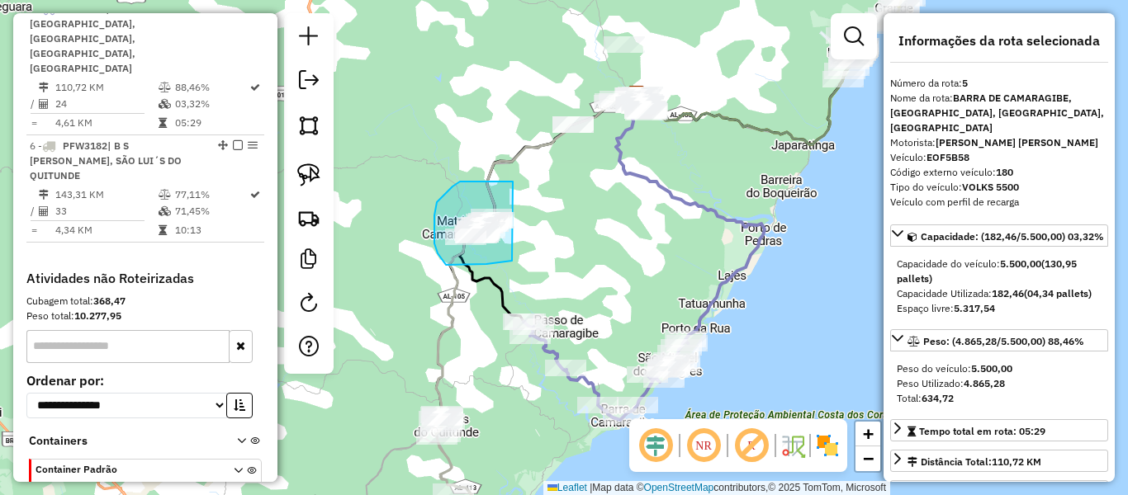
drag, startPoint x: 513, startPoint y: 182, endPoint x: 516, endPoint y: 259, distance: 77.7
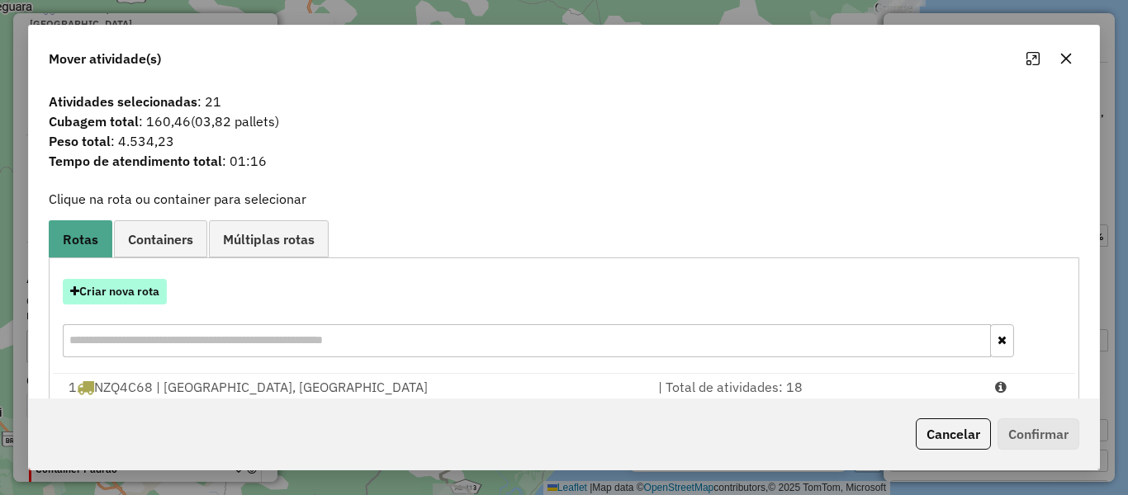
click at [104, 296] on button "Criar nova rota" at bounding box center [115, 292] width 104 height 26
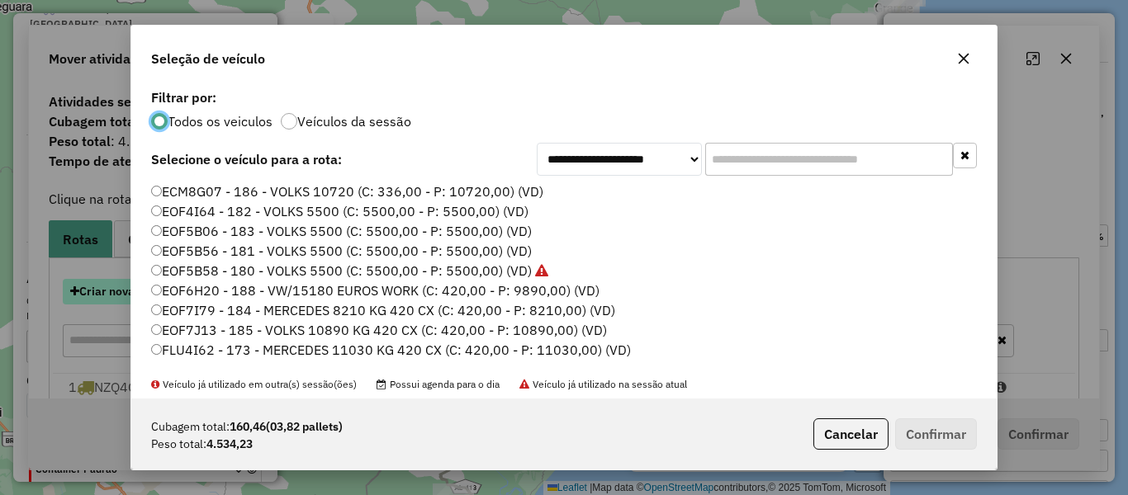
scroll to position [9, 5]
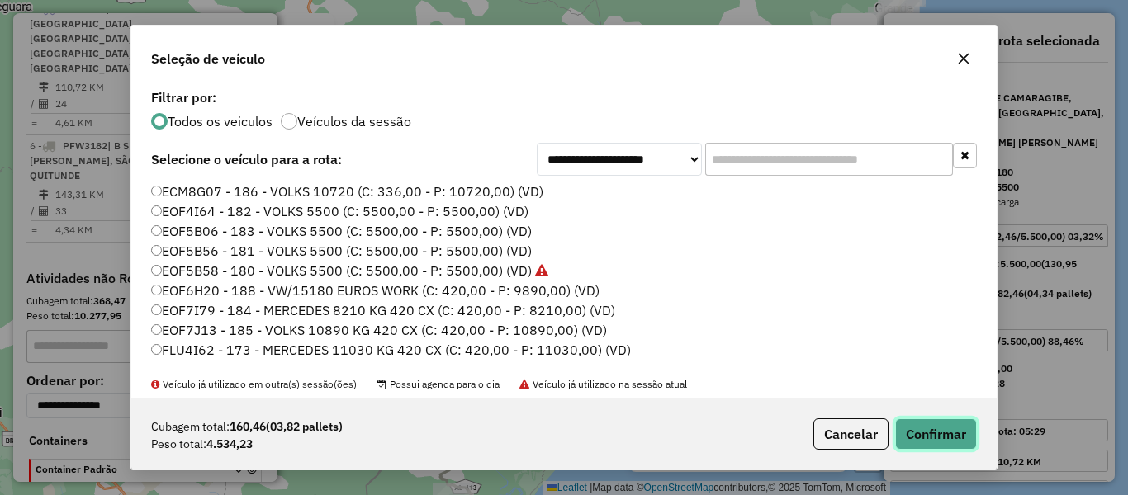
click at [937, 436] on button "Confirmar" at bounding box center [936, 434] width 82 height 31
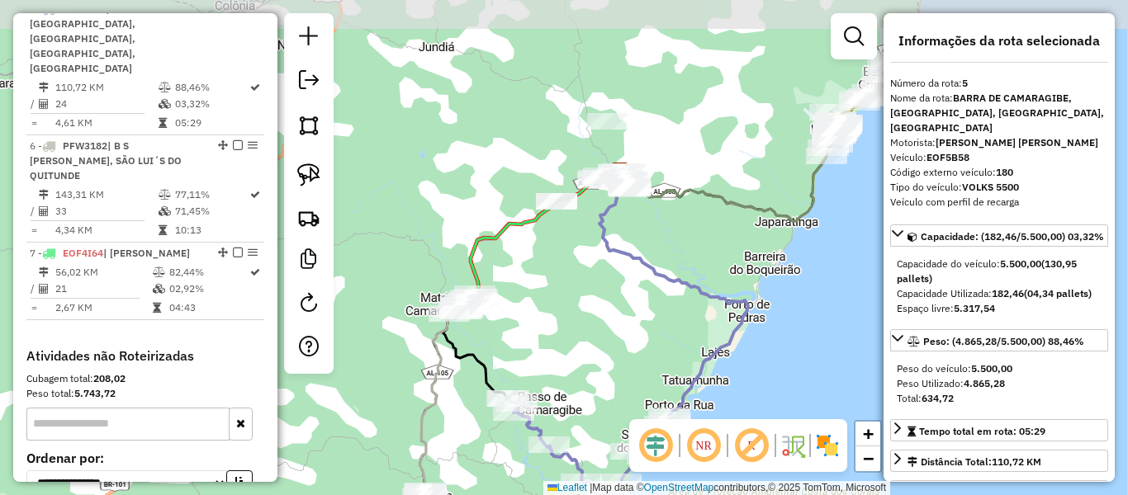
drag, startPoint x: 591, startPoint y: 251, endPoint x: 575, endPoint y: 328, distance: 78.5
click at [575, 328] on div "Janela de atendimento Grade de atendimento Capacidade Transportadoras Veículos …" at bounding box center [564, 247] width 1128 height 495
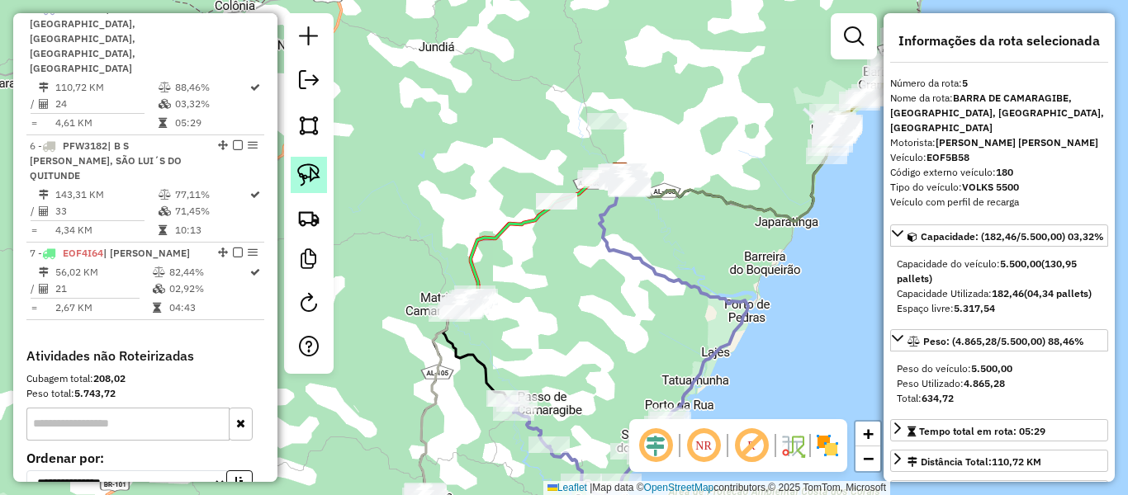
click at [305, 173] on img at bounding box center [308, 174] width 23 height 23
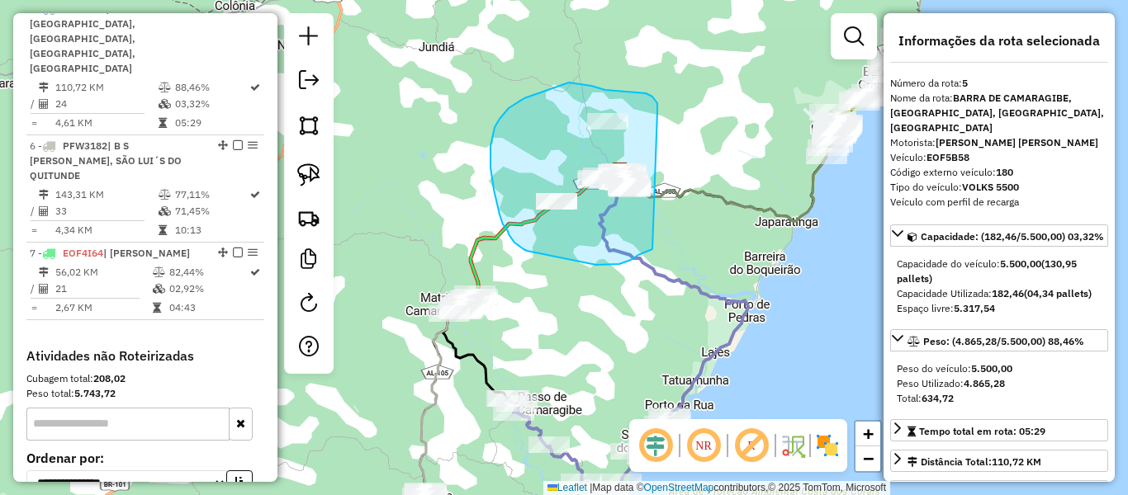
drag, startPoint x: 657, startPoint y: 111, endPoint x: 691, endPoint y: 215, distance: 109.4
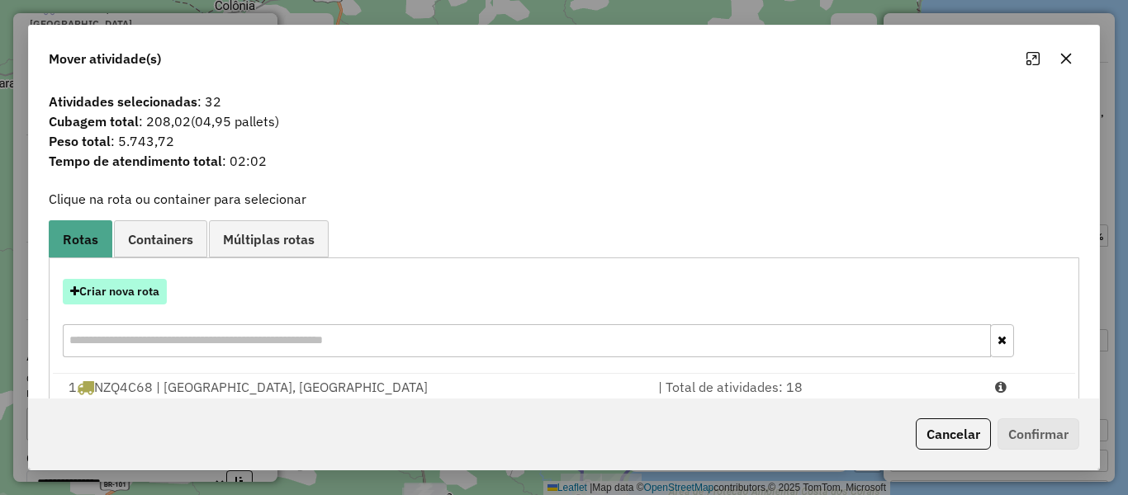
click at [149, 294] on button "Criar nova rota" at bounding box center [115, 292] width 104 height 26
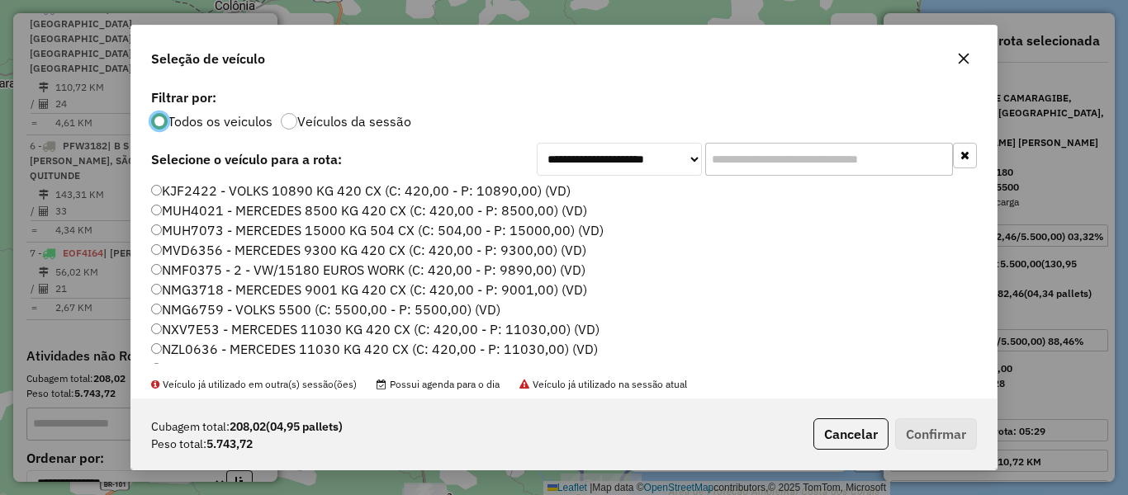
scroll to position [248, 0]
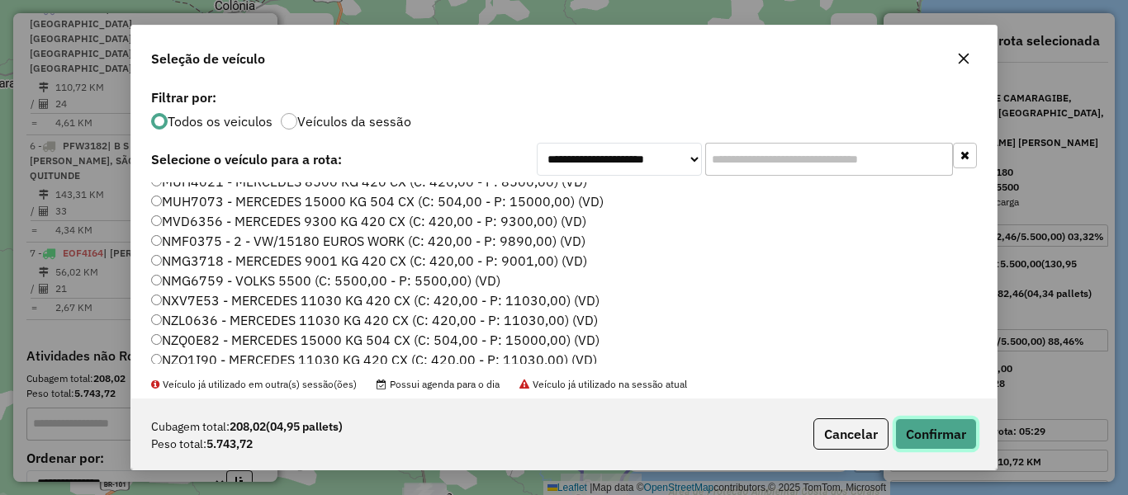
click at [945, 447] on button "Confirmar" at bounding box center [936, 434] width 82 height 31
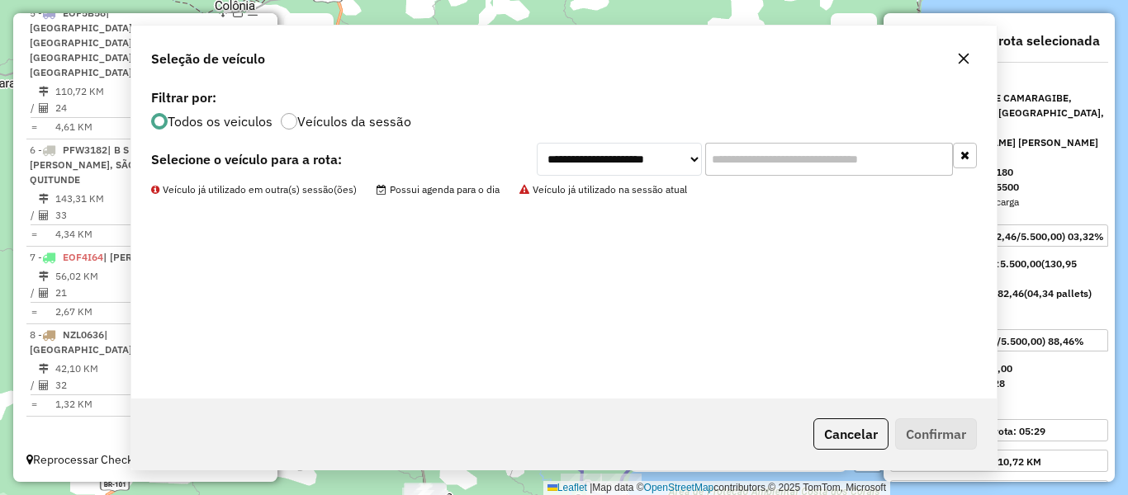
scroll to position [850, 0]
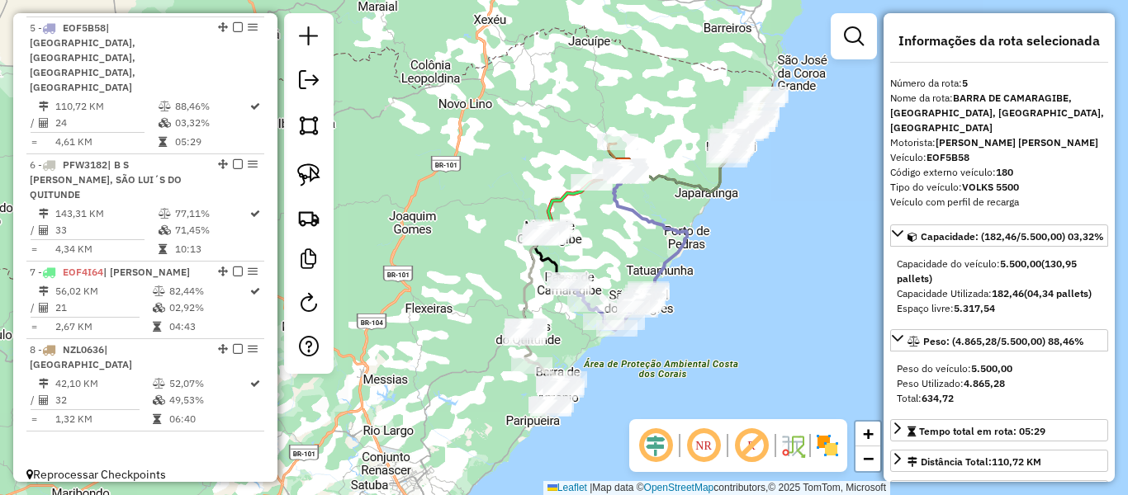
drag, startPoint x: 621, startPoint y: 289, endPoint x: 624, endPoint y: 229, distance: 60.4
click at [624, 229] on div "Janela de atendimento Grade de atendimento Capacidade Transportadoras Veículos …" at bounding box center [564, 247] width 1128 height 495
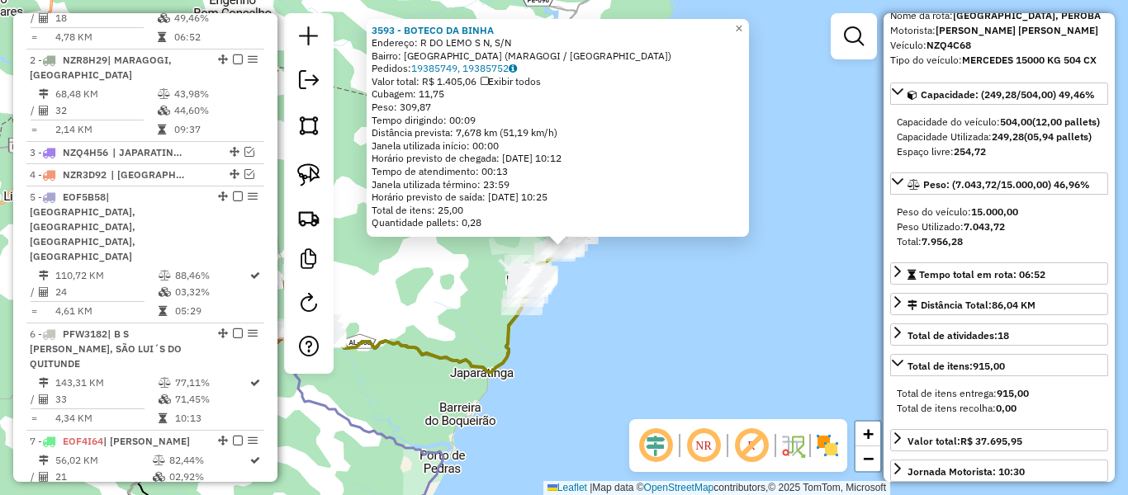
scroll to position [639, 0]
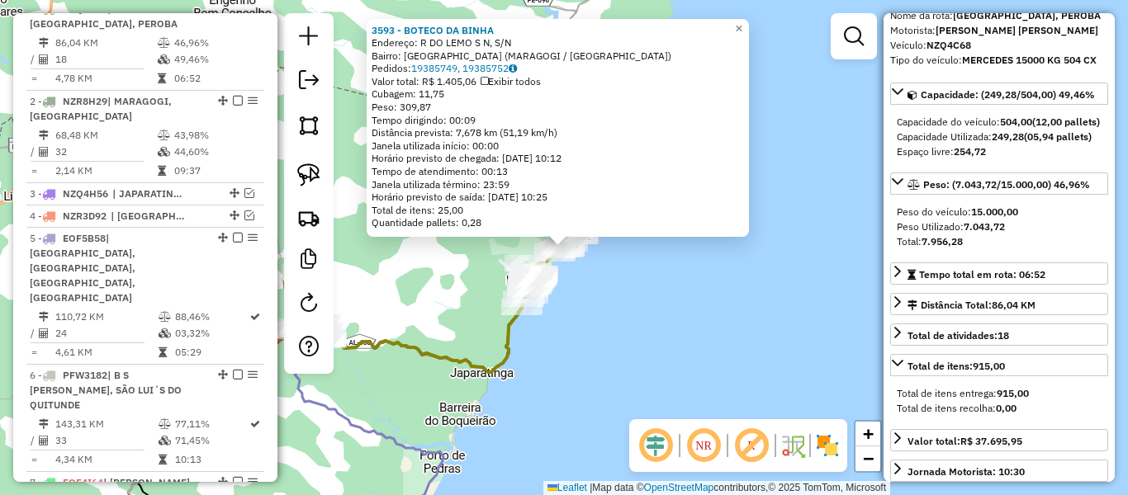
click at [646, 315] on div "3593 - BOTECO DA BINHA Endereço: R DO LEMO S N, S/N Bairro: [GEOGRAPHIC_DATA] (…" at bounding box center [564, 247] width 1128 height 495
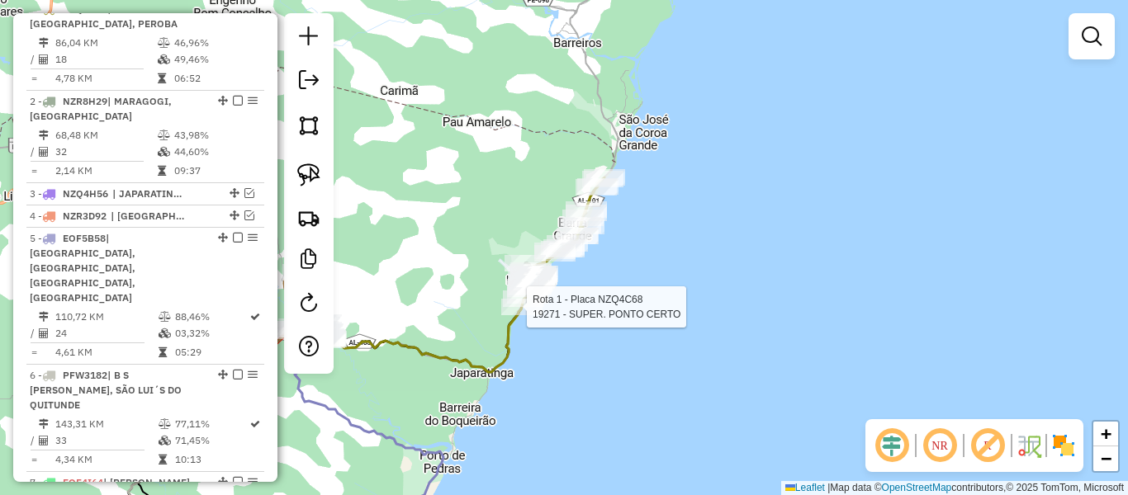
select select "**********"
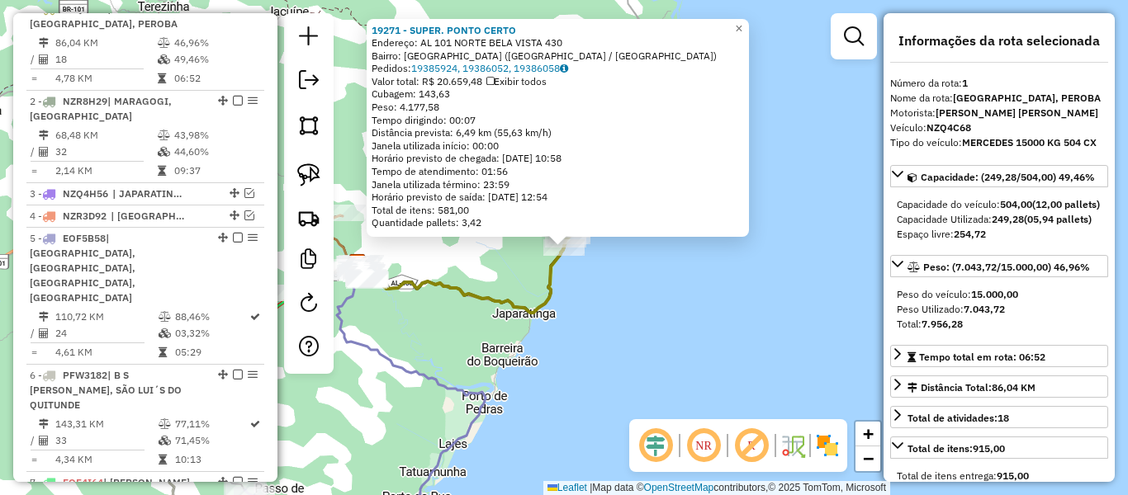
click at [656, 357] on div "19271 - SUPER. PONTO CERTO Endereço: AL 101 NORTE BELA VISTA 430 Bairro: [GEOGR…" at bounding box center [564, 247] width 1128 height 495
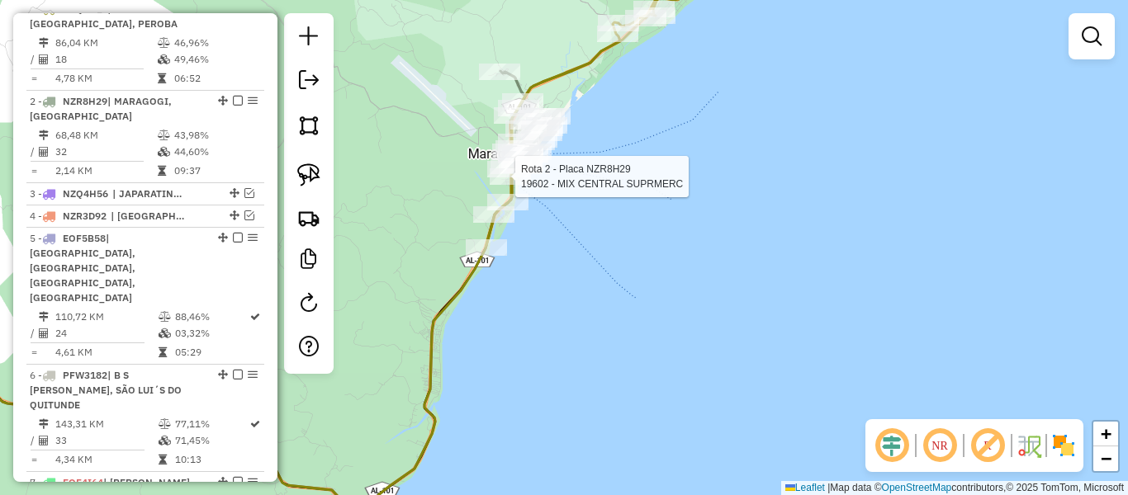
select select "**********"
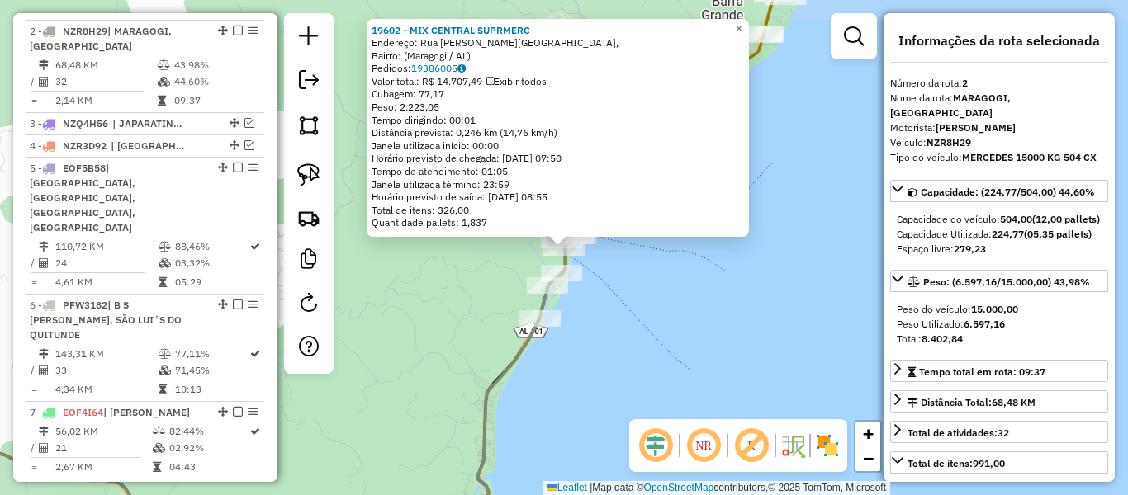
scroll to position [731, 0]
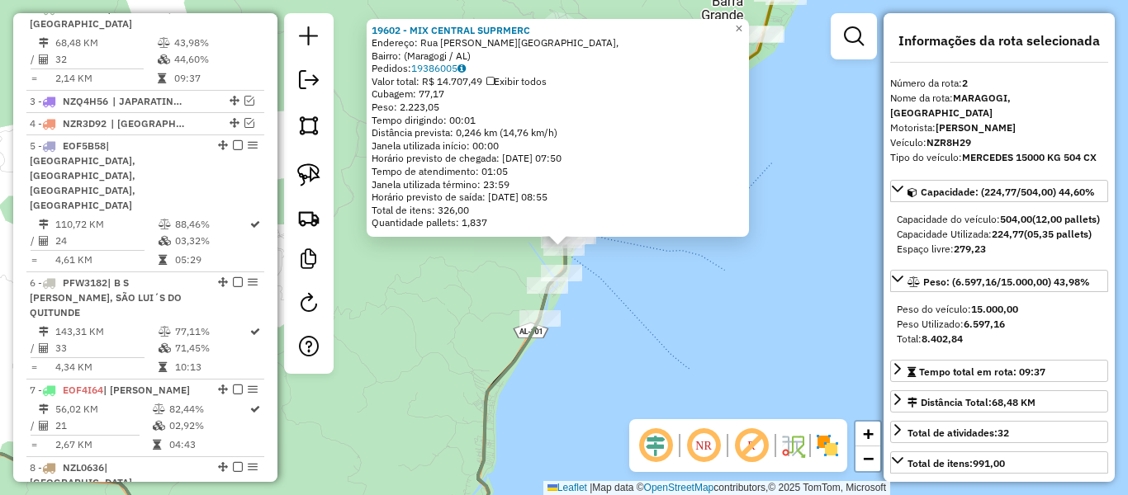
click at [604, 282] on div "Rota 2 - Placa NZR8H29 5823 - BAR DO MARINALDO 19602 - MIX CENTRAL SUPRMERC End…" at bounding box center [564, 247] width 1128 height 495
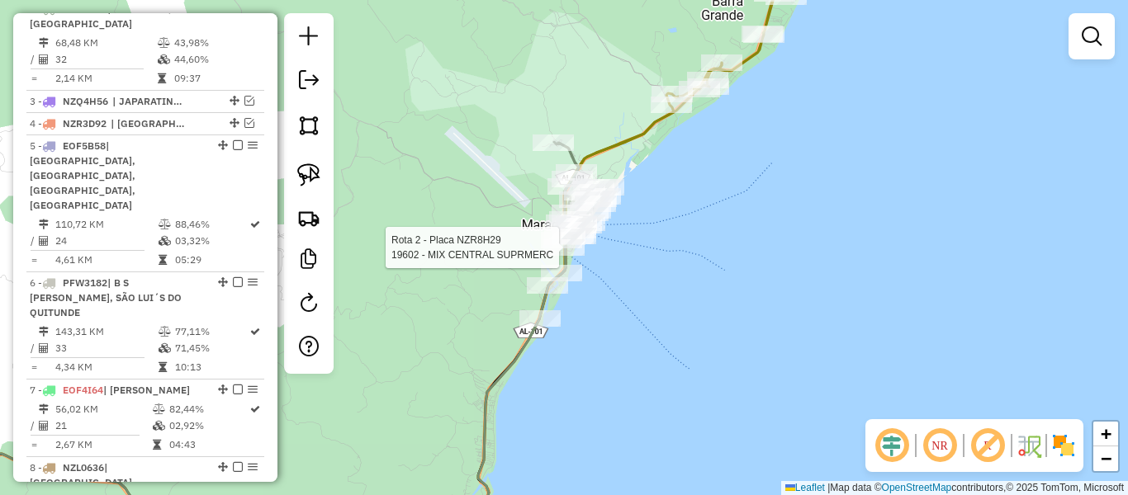
select select "**********"
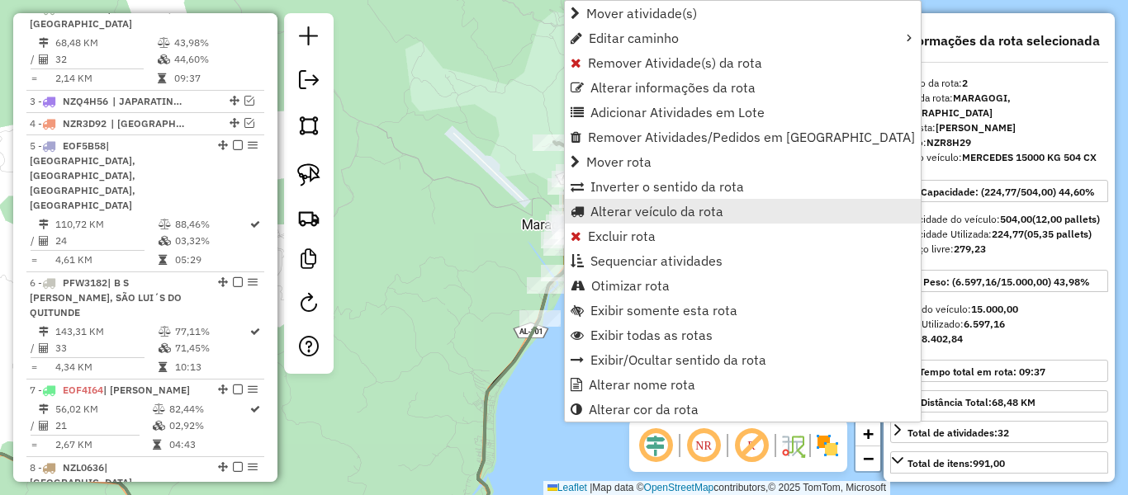
click at [613, 215] on span "Alterar veículo da rota" at bounding box center [656, 211] width 133 height 13
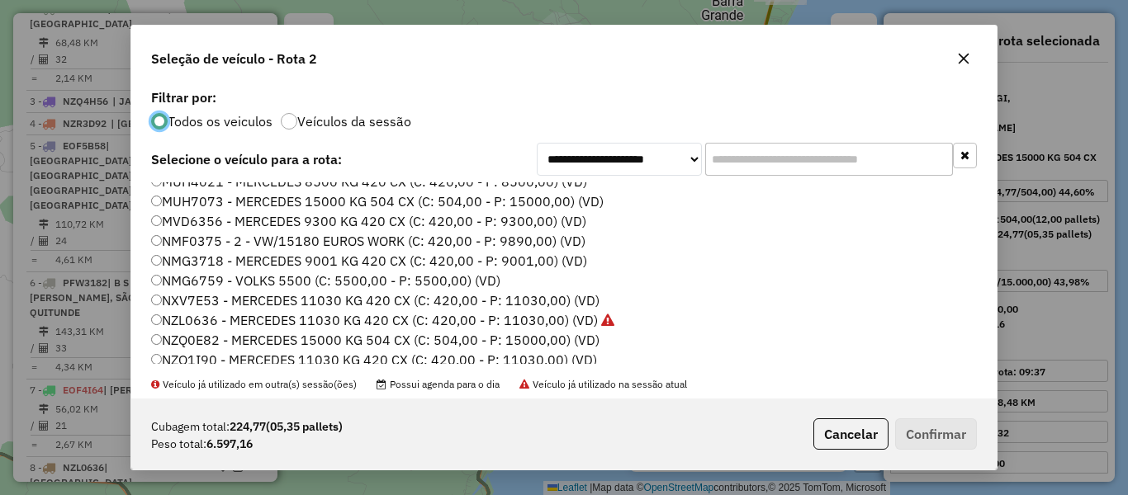
scroll to position [330, 0]
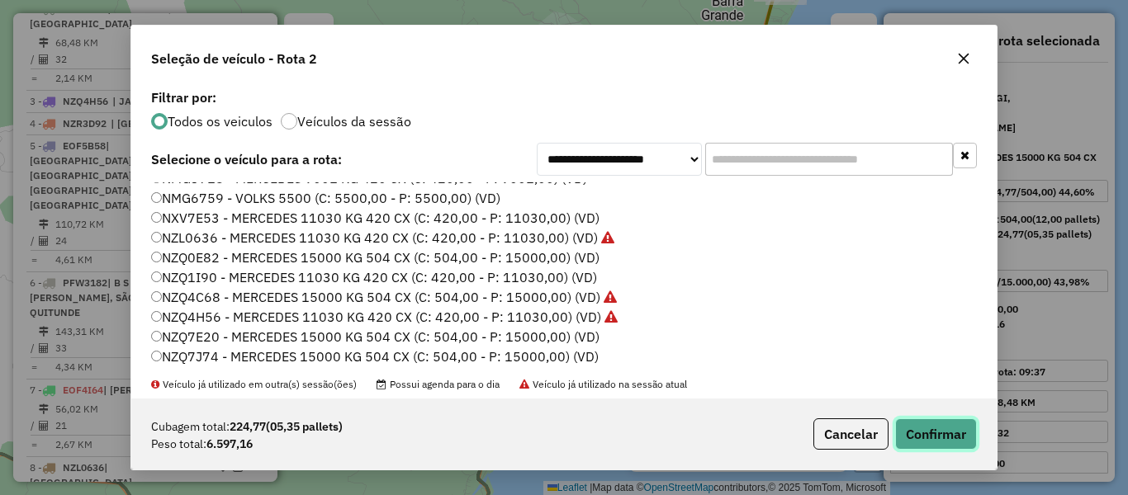
click at [957, 435] on button "Confirmar" at bounding box center [936, 434] width 82 height 31
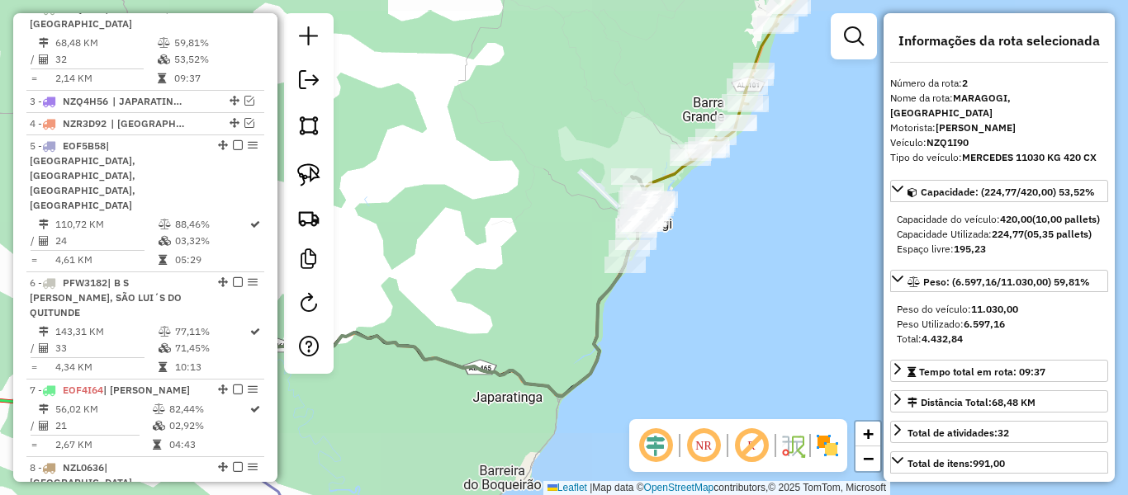
drag, startPoint x: 723, startPoint y: 302, endPoint x: 777, endPoint y: 174, distance: 138.8
click at [777, 174] on div "Janela de atendimento Grade de atendimento Capacidade Transportadoras Veículos …" at bounding box center [564, 247] width 1128 height 495
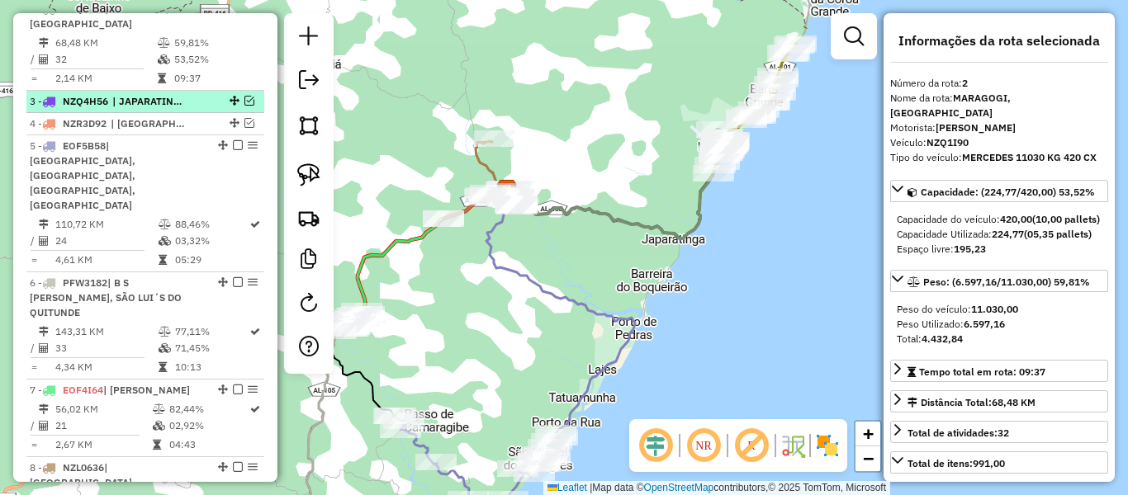
click at [249, 106] on em at bounding box center [249, 101] width 10 height 10
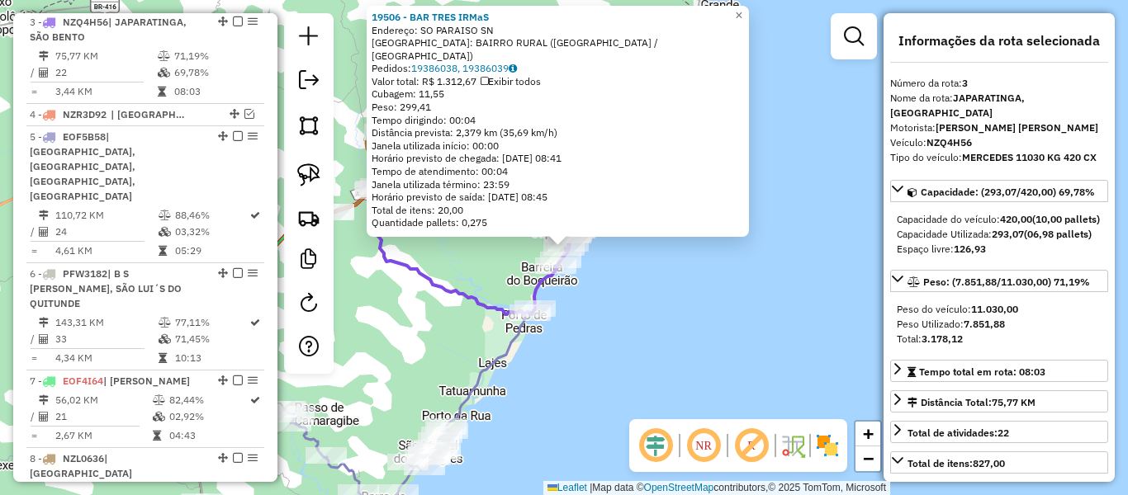
scroll to position [824, 0]
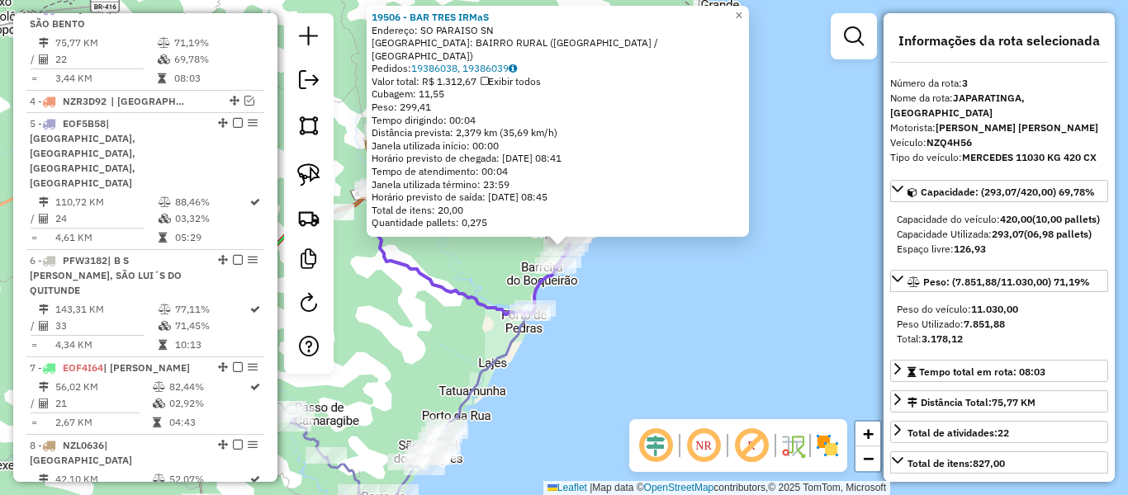
click at [645, 315] on div "19506 - BAR TRES IRMaS Endereço: SO PARAISO SN Bairro: BAIRRO RURAL ([GEOGRAPHI…" at bounding box center [564, 247] width 1128 height 495
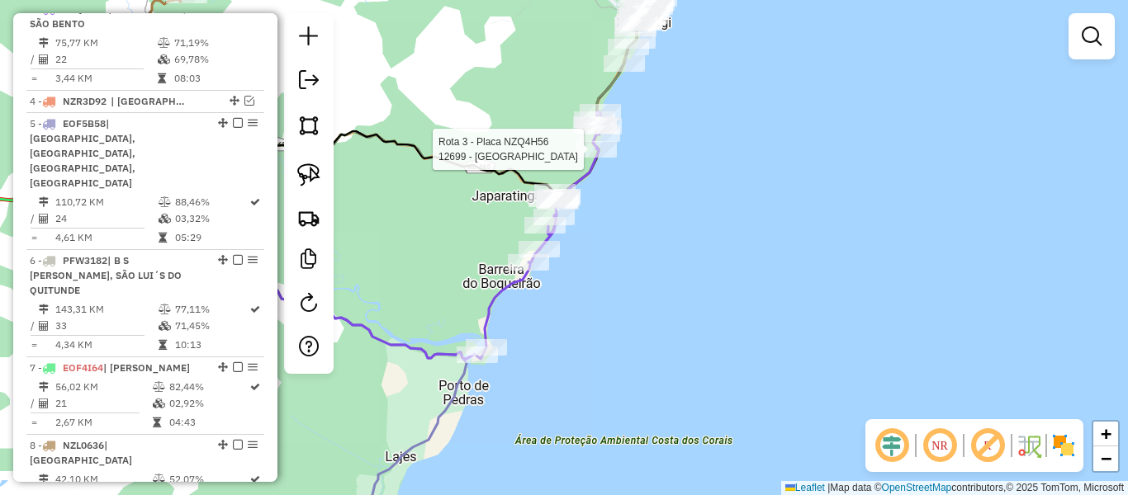
select select "**********"
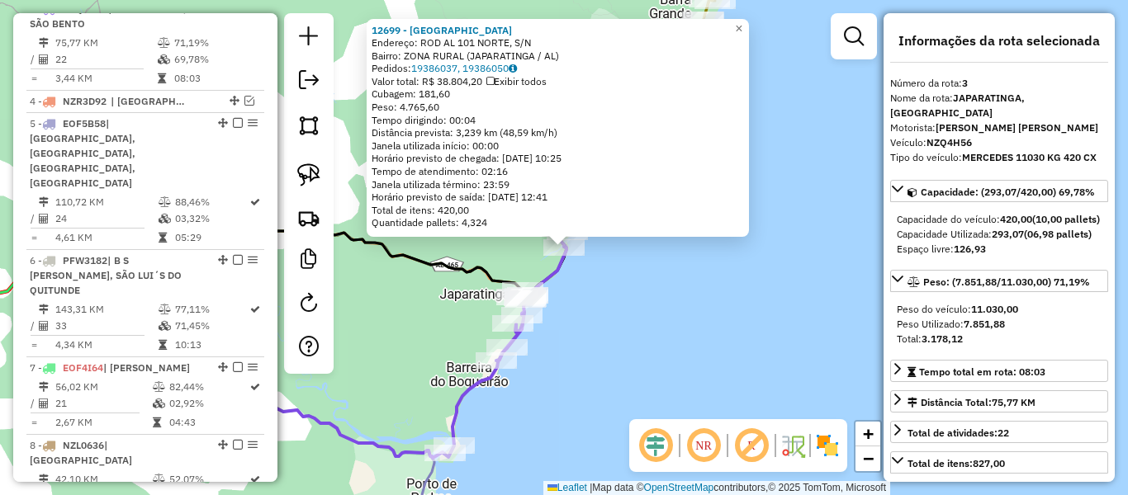
click at [645, 299] on div "12699 - [GEOGRAPHIC_DATA] Endereço: ROD AL 101 NORTE, S/N Bairro: ZONA RURAL (J…" at bounding box center [564, 247] width 1128 height 495
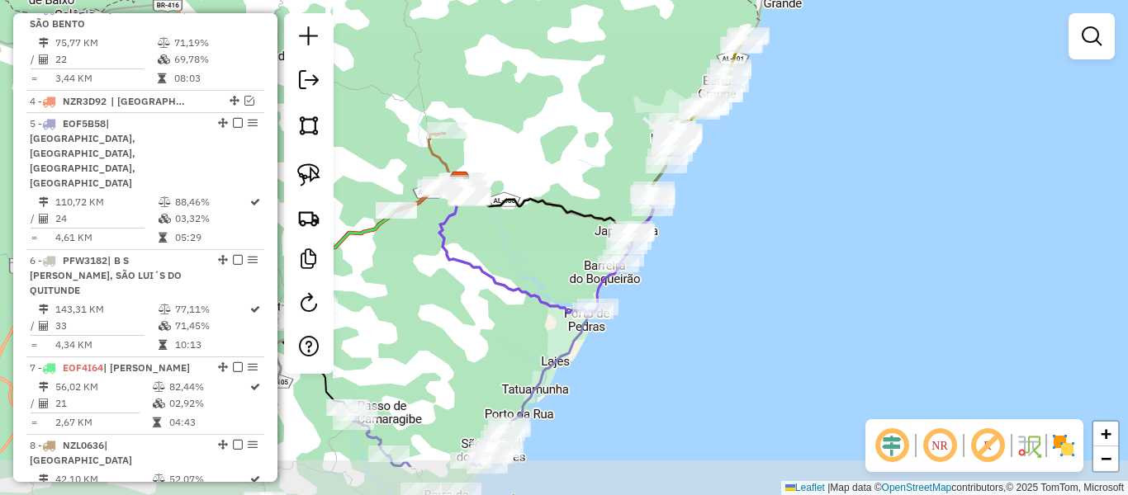
drag, startPoint x: 655, startPoint y: 336, endPoint x: 698, endPoint y: 267, distance: 82.0
click at [699, 267] on div "Janela de atendimento Grade de atendimento Capacidade Transportadoras Veículos …" at bounding box center [564, 247] width 1128 height 495
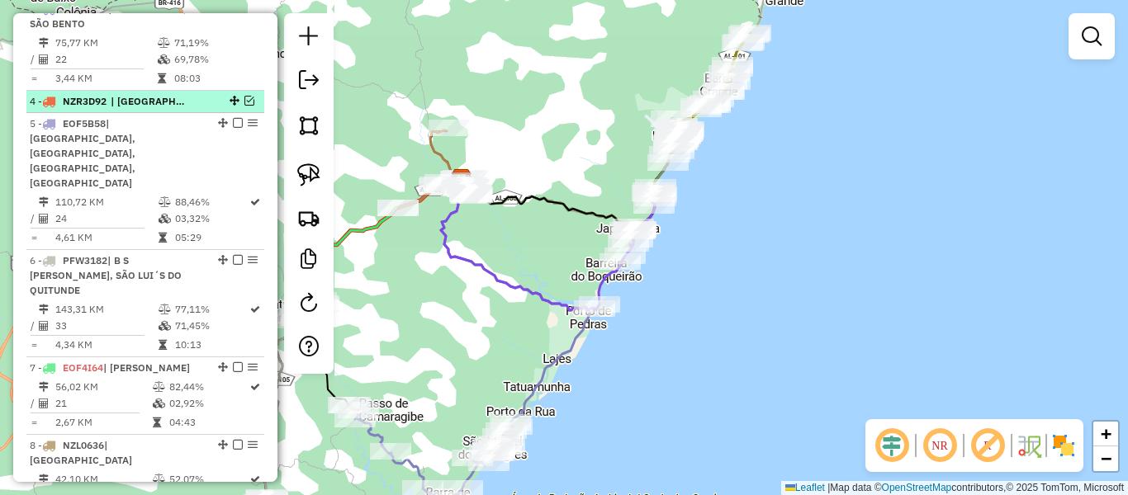
click at [244, 109] on div "4 - NZR3D92 | [GEOGRAPHIC_DATA]" at bounding box center [145, 101] width 231 height 15
select select "**********"
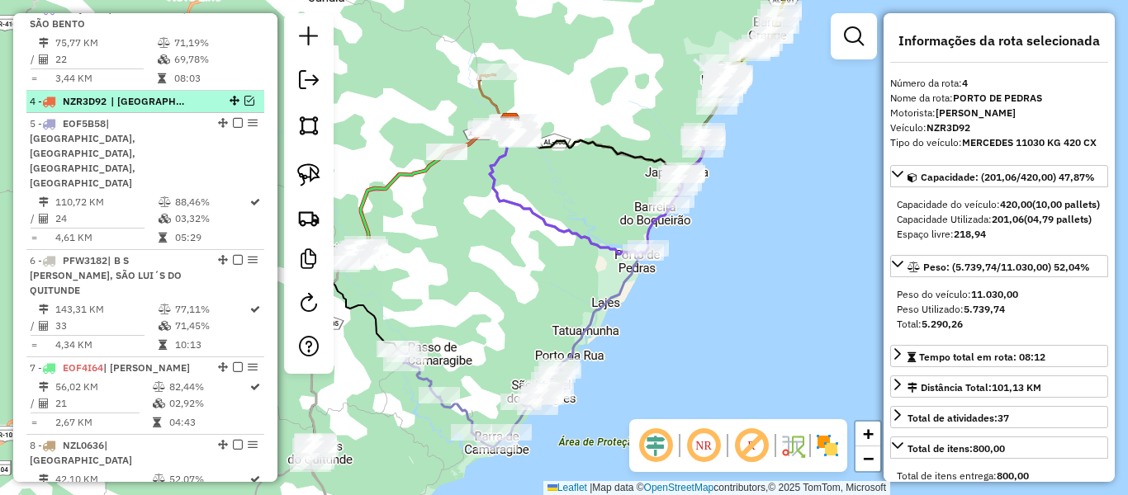
click at [248, 106] on em at bounding box center [249, 101] width 10 height 10
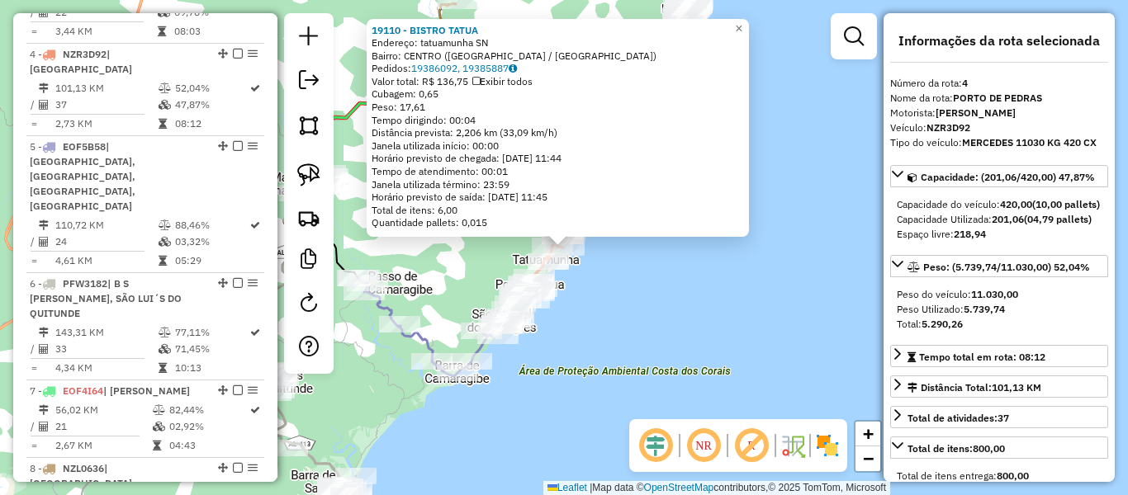
scroll to position [916, 0]
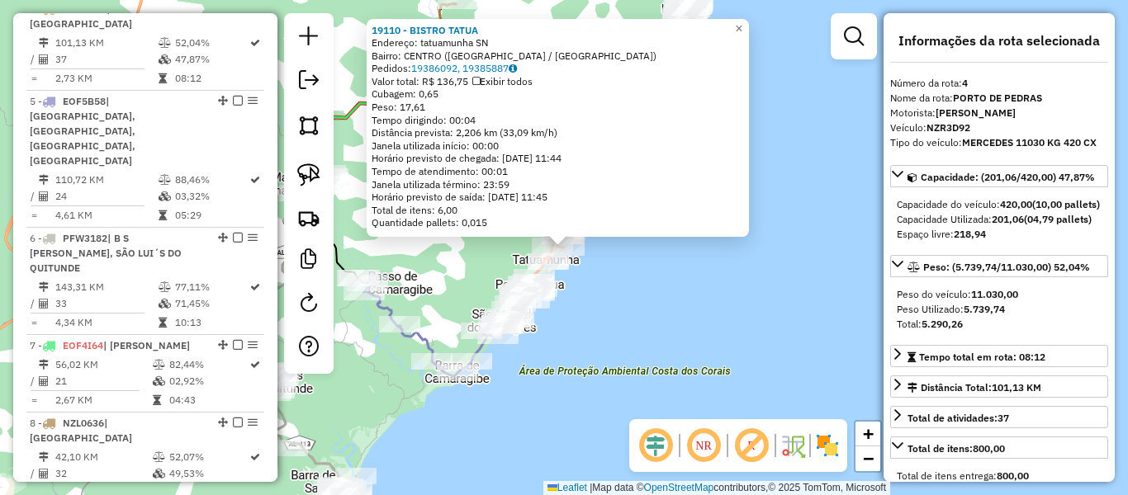
click at [710, 324] on div "19110 - BISTRO [PERSON_NAME]: tatuamunha SN Bairro: CENTRO ([GEOGRAPHIC_DATA] /…" at bounding box center [564, 247] width 1128 height 495
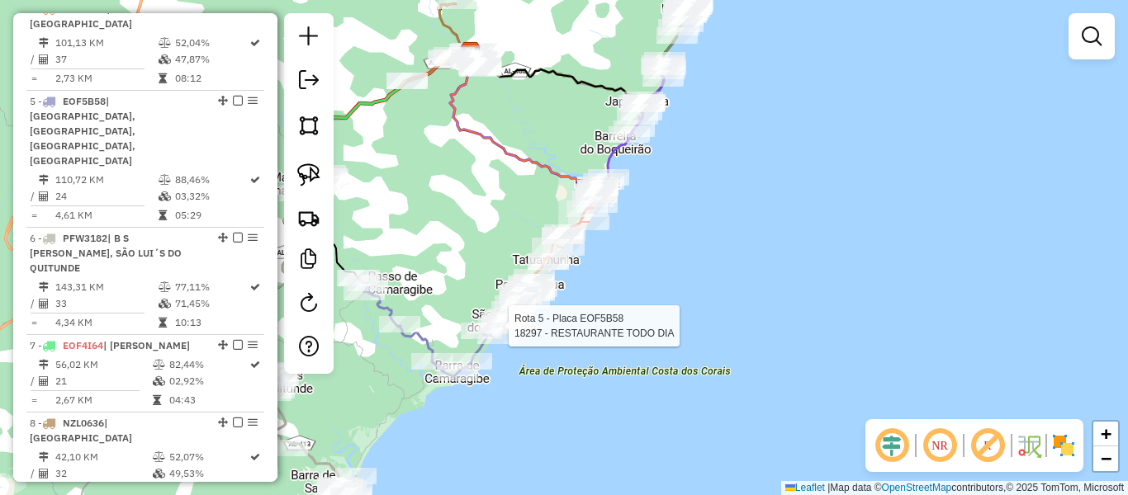
select select "**********"
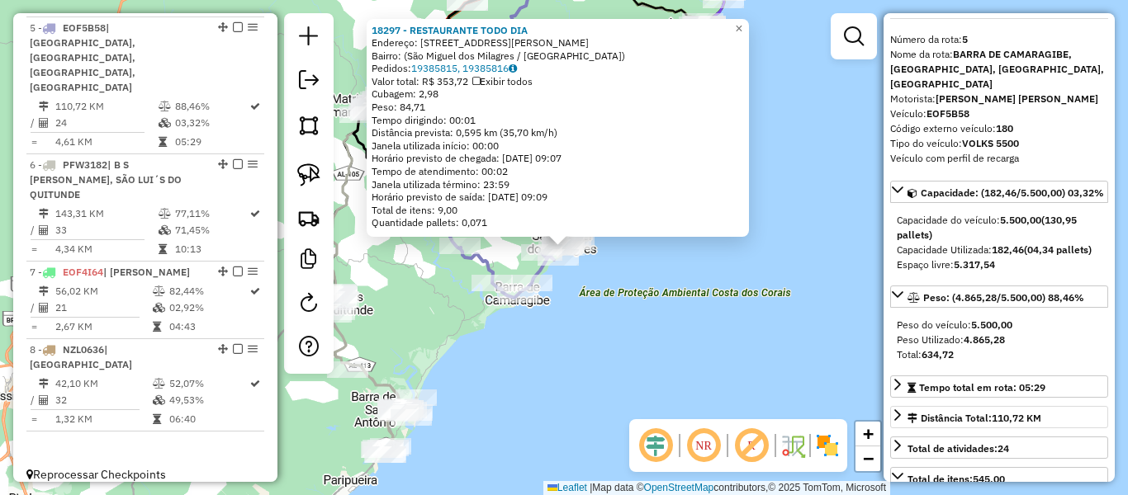
scroll to position [83, 0]
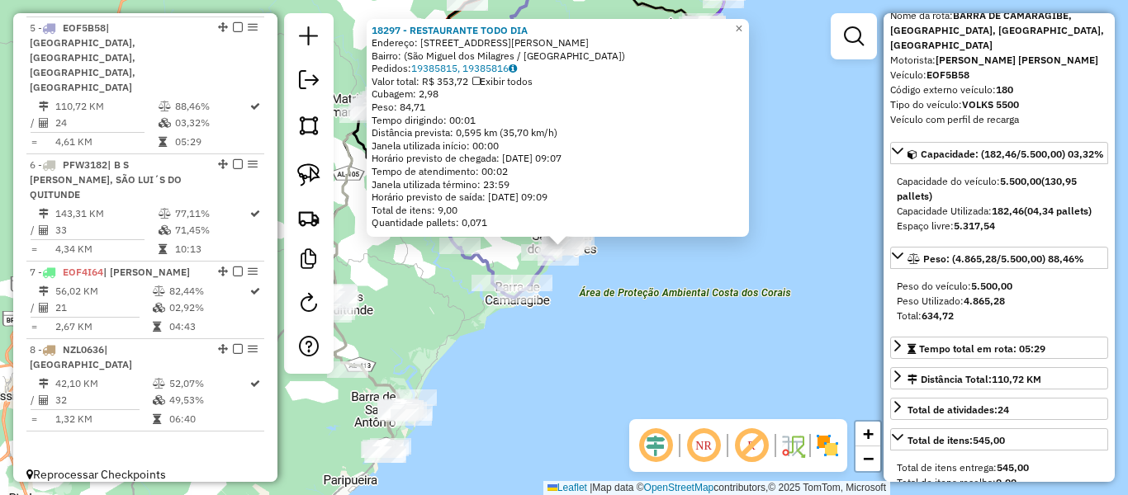
click at [651, 324] on div "18297 - RESTAURANTE TODO DIA Endereço: [STREET_ADDRESS] Pedidos: 19385815, 1938…" at bounding box center [564, 247] width 1128 height 495
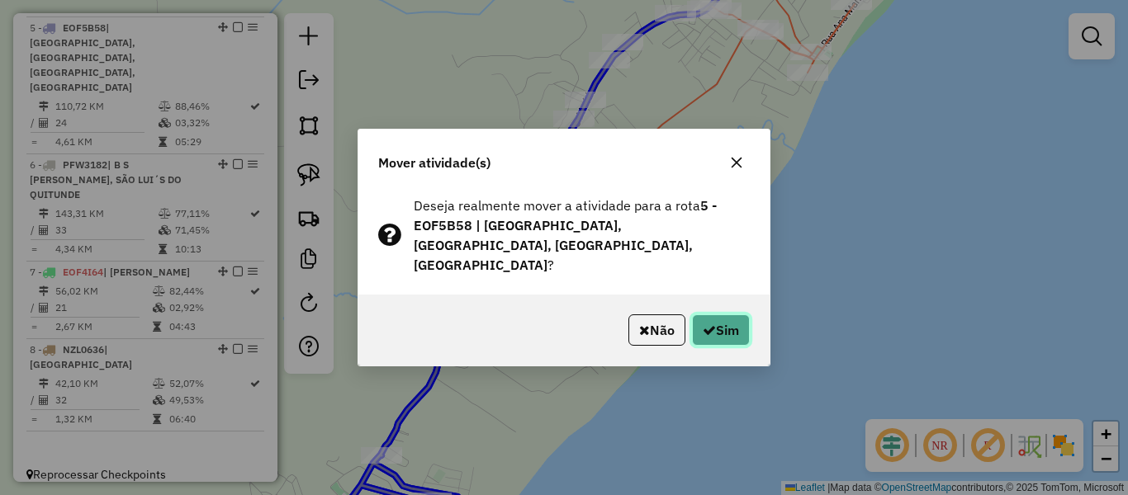
click at [733, 331] on button "Sim" at bounding box center [721, 330] width 58 height 31
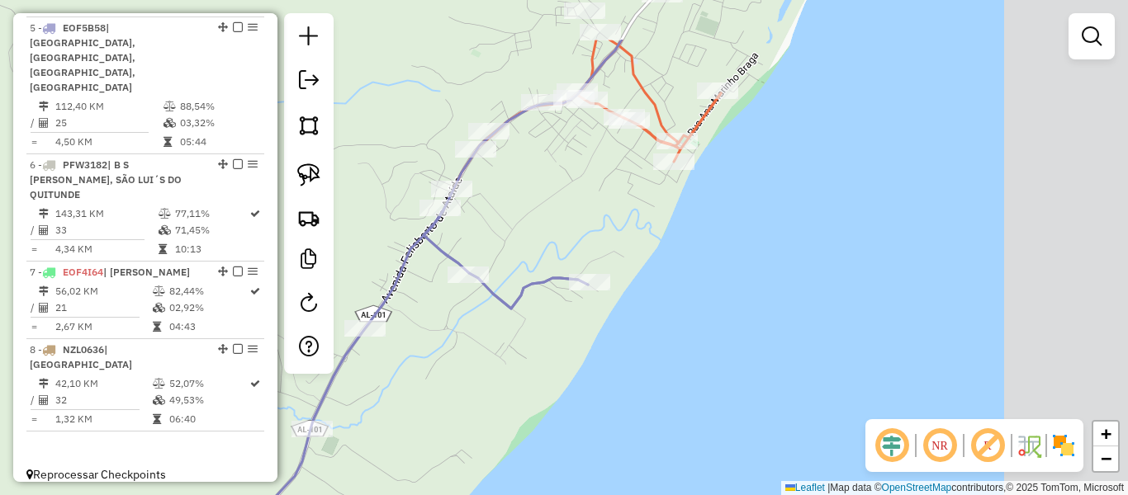
drag, startPoint x: 787, startPoint y: 278, endPoint x: 654, endPoint y: 367, distance: 160.1
click at [654, 367] on div "Janela de atendimento Grade de atendimento Capacidade Transportadoras Veículos …" at bounding box center [564, 247] width 1128 height 495
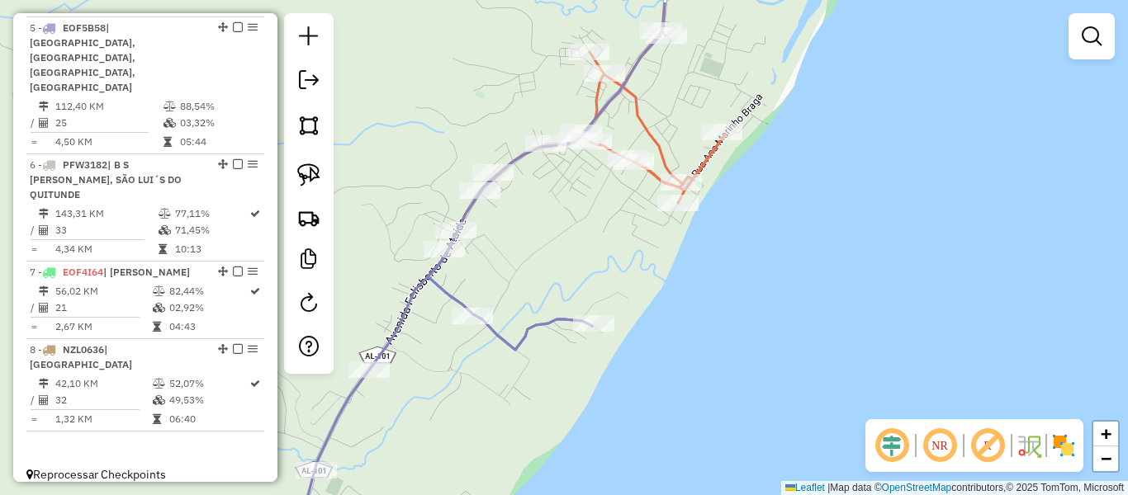
drag, startPoint x: 542, startPoint y: 251, endPoint x: 557, endPoint y: 312, distance: 62.9
click at [557, 312] on div "Janela de atendimento Grade de atendimento Capacidade Transportadoras Veículos …" at bounding box center [564, 247] width 1128 height 495
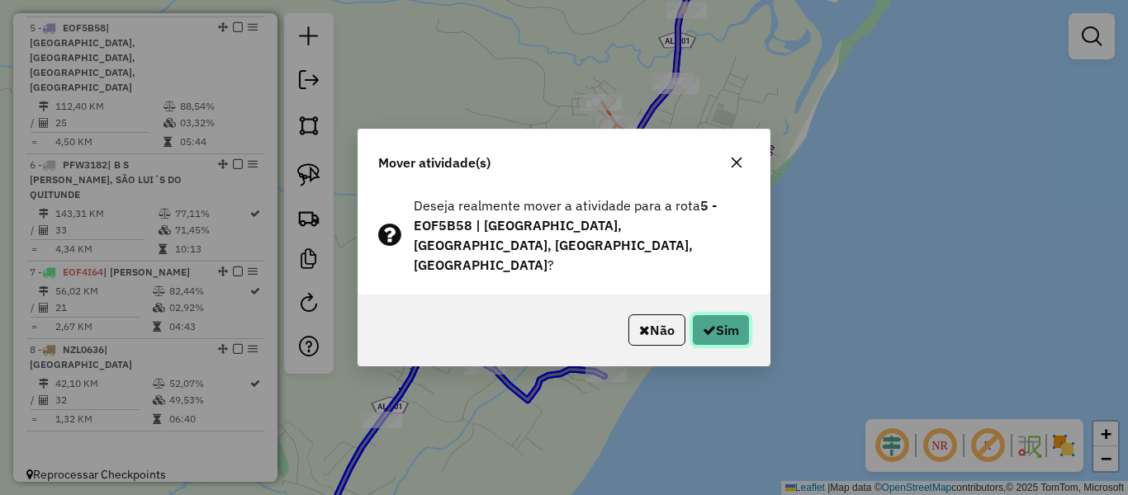
click at [713, 329] on button "Sim" at bounding box center [721, 330] width 58 height 31
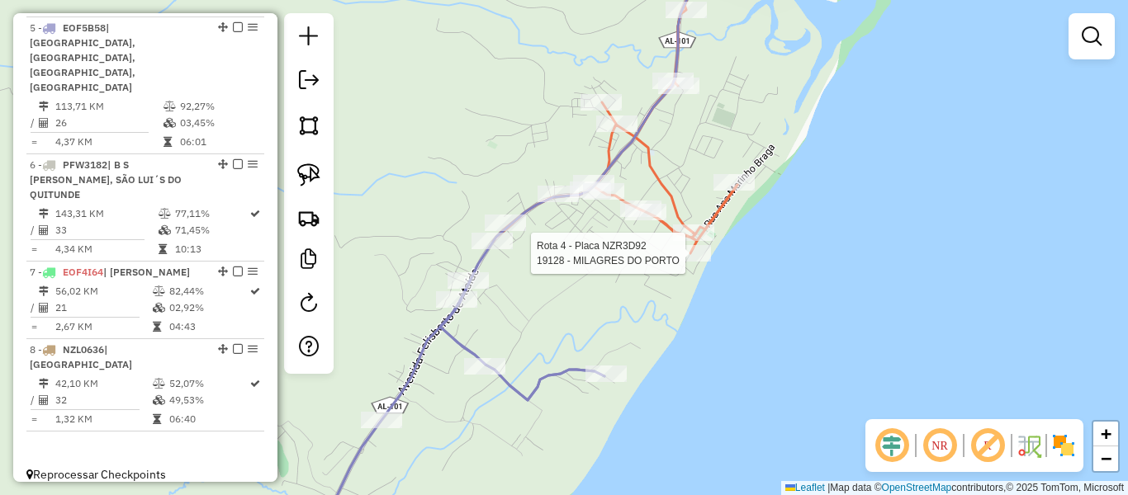
select select "**********"
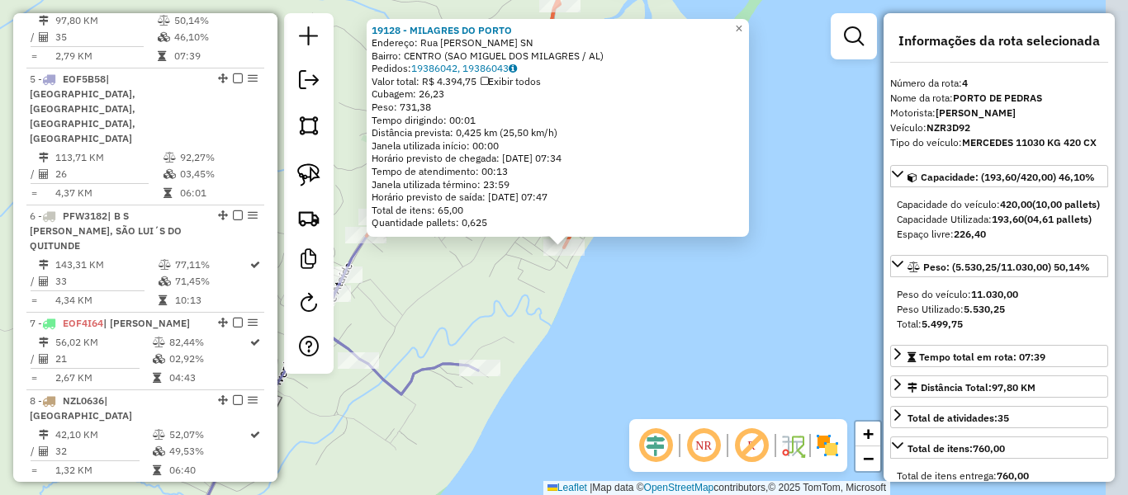
scroll to position [916, 0]
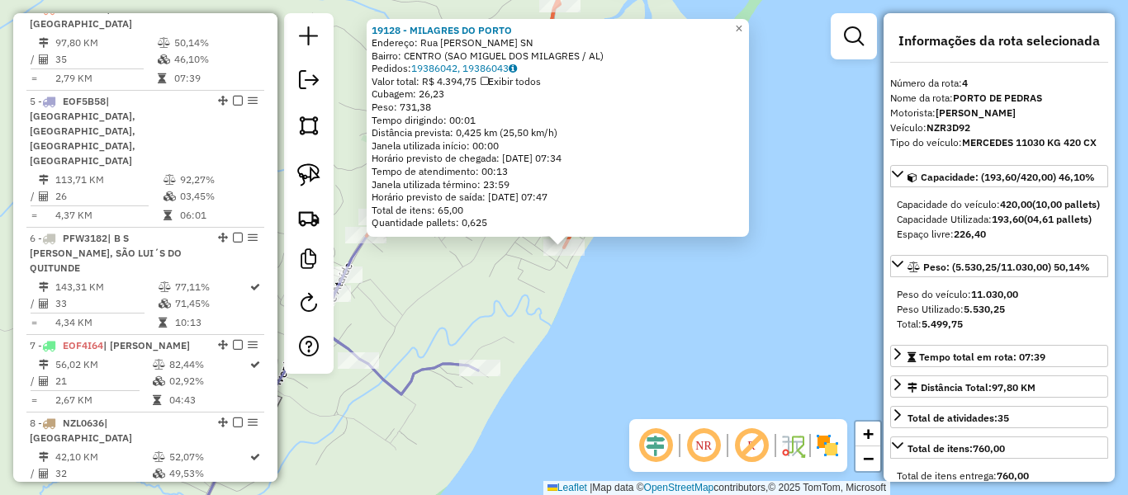
click at [542, 344] on div "19128 - MILAGRES DO PORTO Endereço: Rua [PERSON_NAME][GEOGRAPHIC_DATA] SN Bairr…" at bounding box center [564, 247] width 1128 height 495
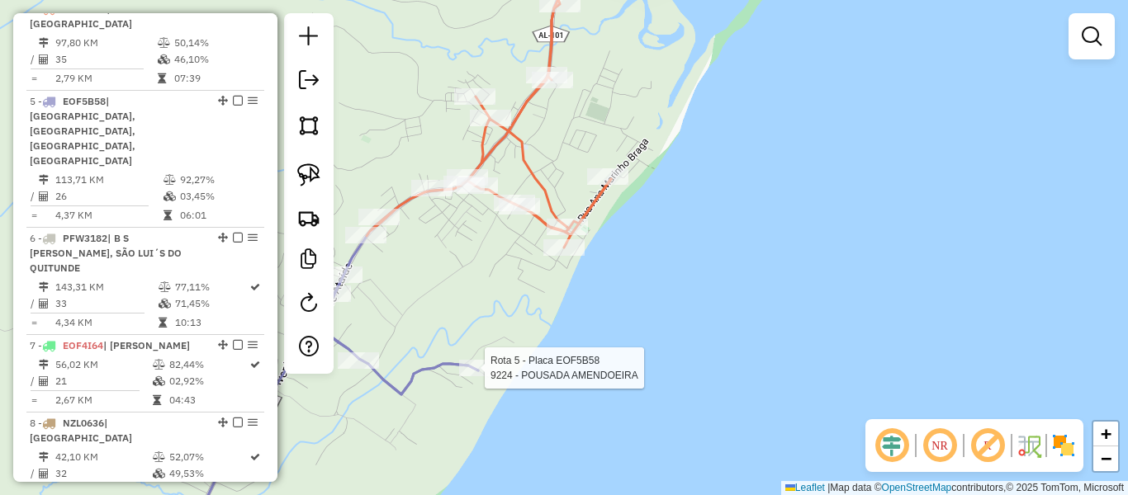
select select "**********"
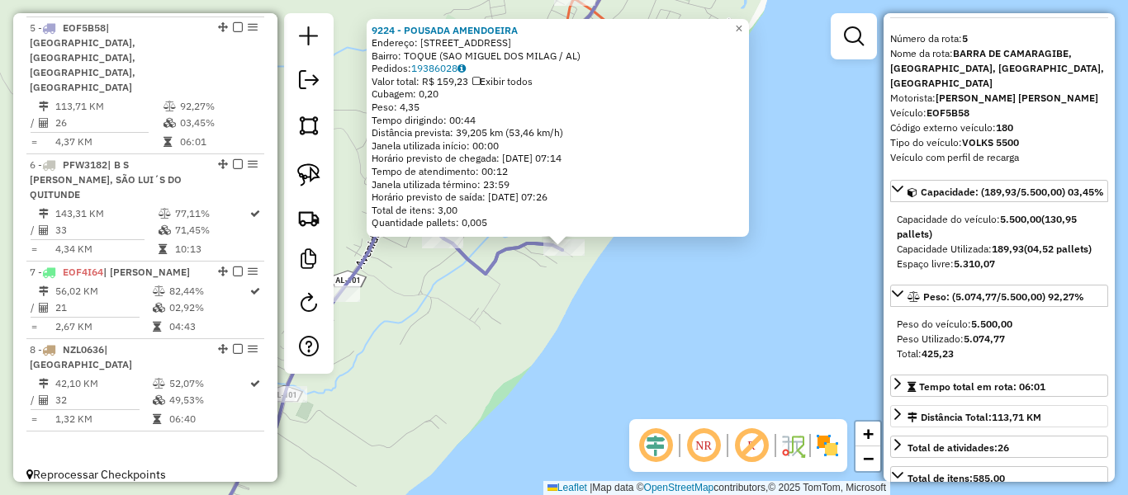
scroll to position [83, 0]
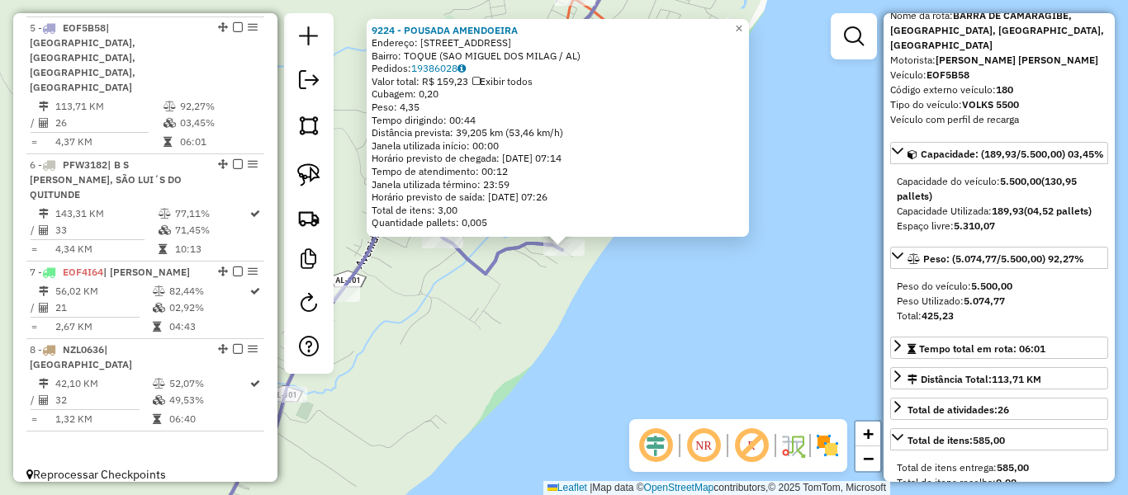
drag, startPoint x: 719, startPoint y: 340, endPoint x: 703, endPoint y: 337, distance: 16.0
click at [719, 339] on div "9224 - POUSADA AMENDOEIRA Endereço: R [GEOGRAPHIC_DATA],, 7 Bairro: TOQUE ([GEO…" at bounding box center [564, 247] width 1128 height 495
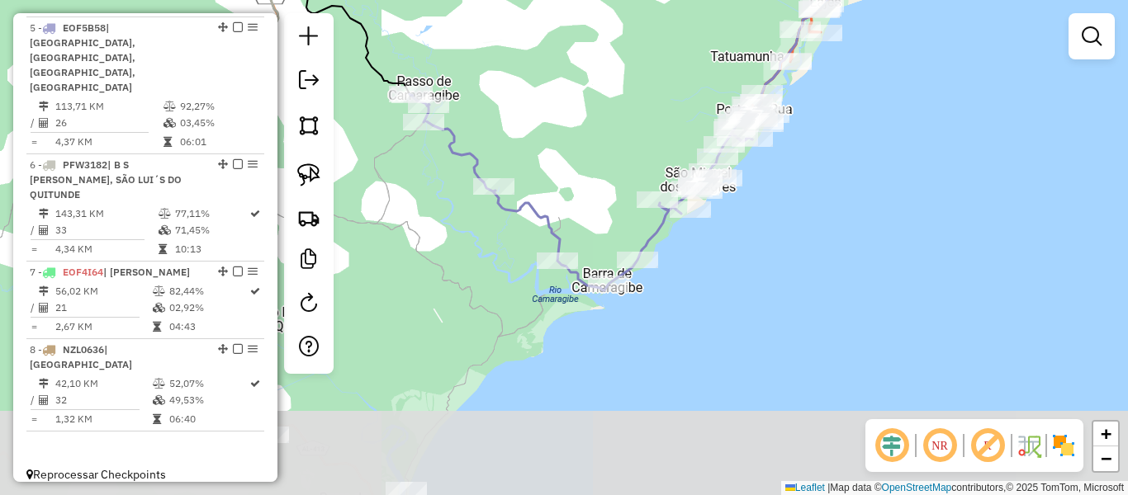
drag, startPoint x: 490, startPoint y: 277, endPoint x: 592, endPoint y: 105, distance: 199.9
click at [602, 90] on div "Janela de atendimento Grade de atendimento Capacidade Transportadoras Veículos …" at bounding box center [564, 247] width 1128 height 495
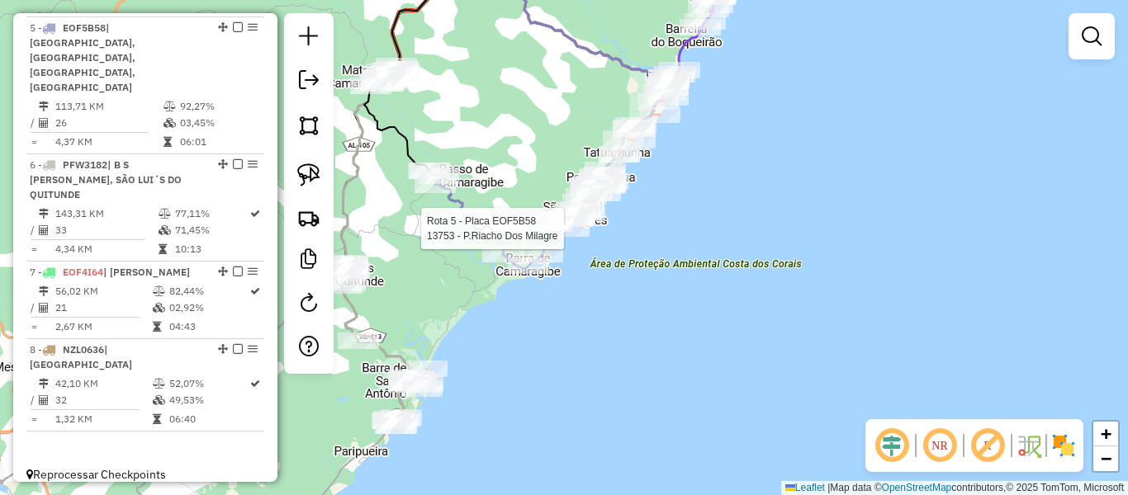
select select "**********"
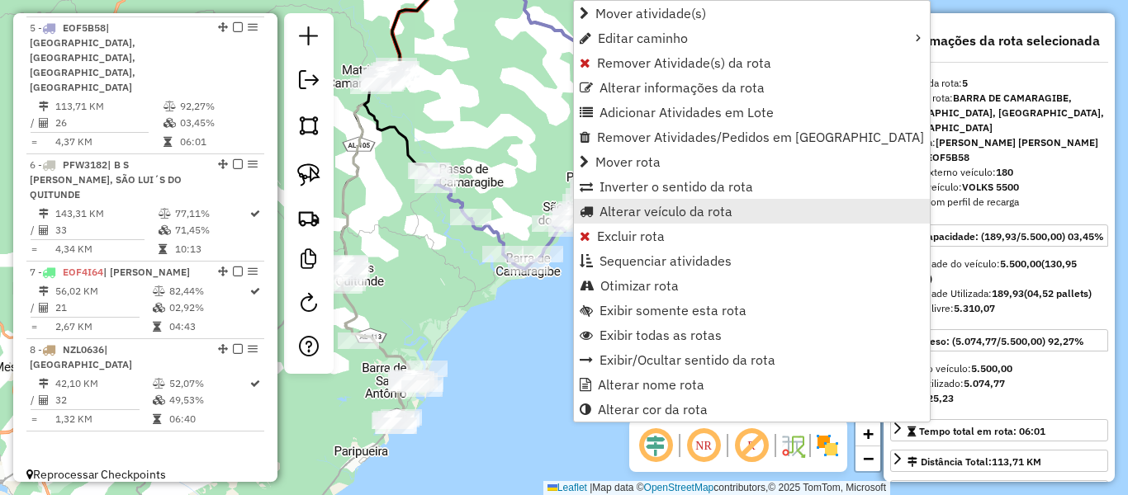
click at [647, 211] on span "Alterar veículo da rota" at bounding box center [665, 211] width 133 height 13
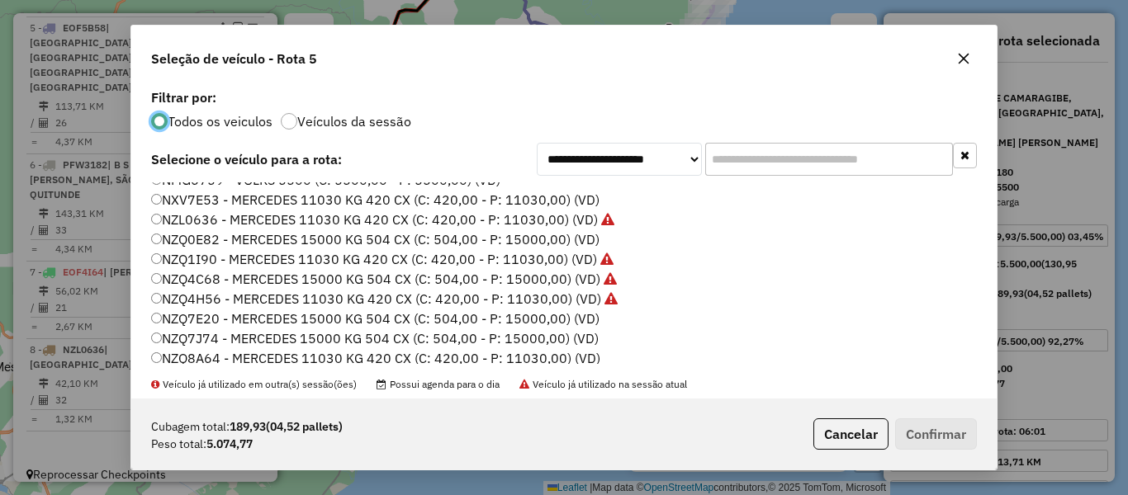
scroll to position [301, 0]
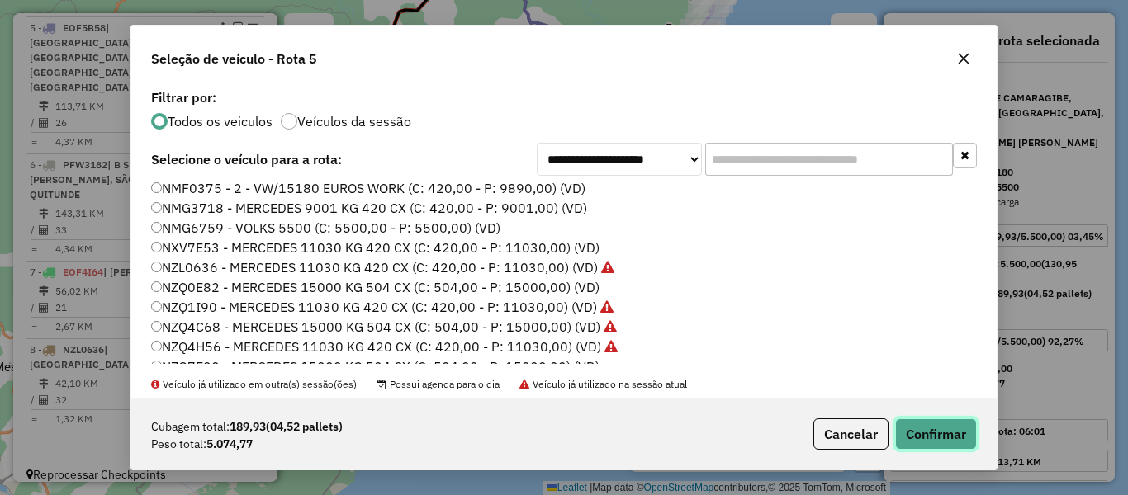
click at [954, 440] on button "Confirmar" at bounding box center [936, 434] width 82 height 31
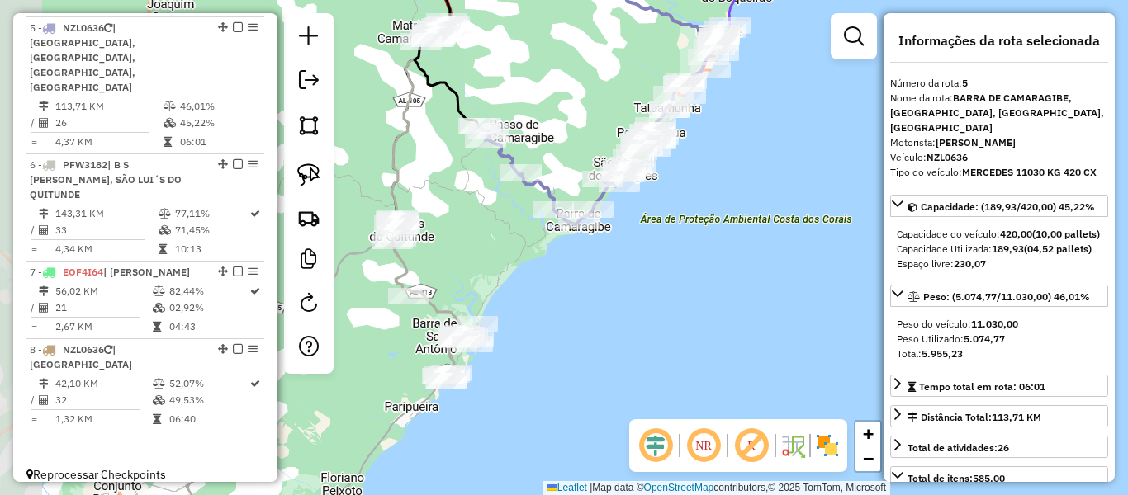
drag, startPoint x: 533, startPoint y: 358, endPoint x: 584, endPoint y: 314, distance: 67.3
click at [584, 314] on div "Janela de atendimento Grade de atendimento Capacidade Transportadoras Veículos …" at bounding box center [564, 247] width 1128 height 495
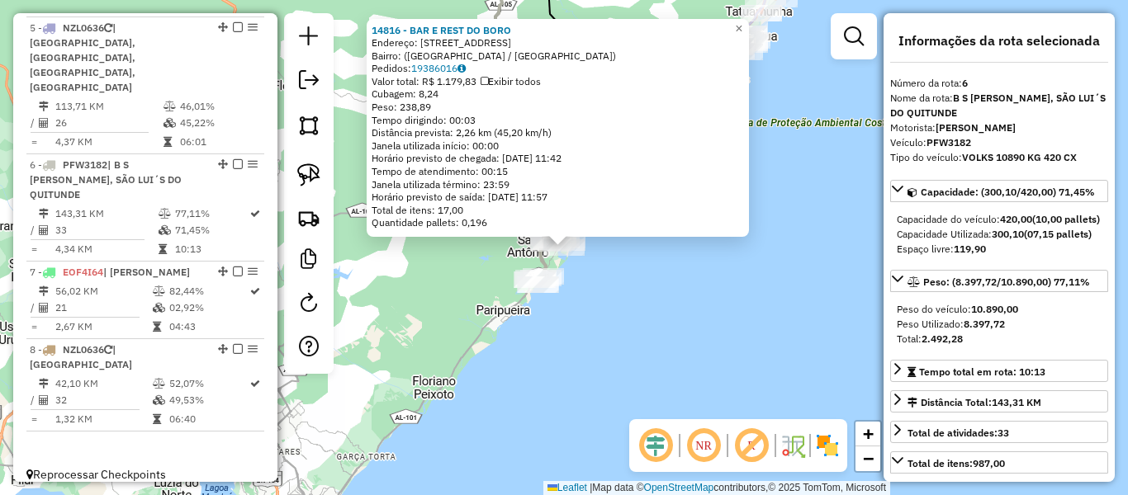
click at [667, 356] on div "14816 - BAR E REST DO BORO Endereço: [STREET_ADDRESS] [GEOGRAPHIC_DATA]: 193860…" at bounding box center [564, 247] width 1128 height 495
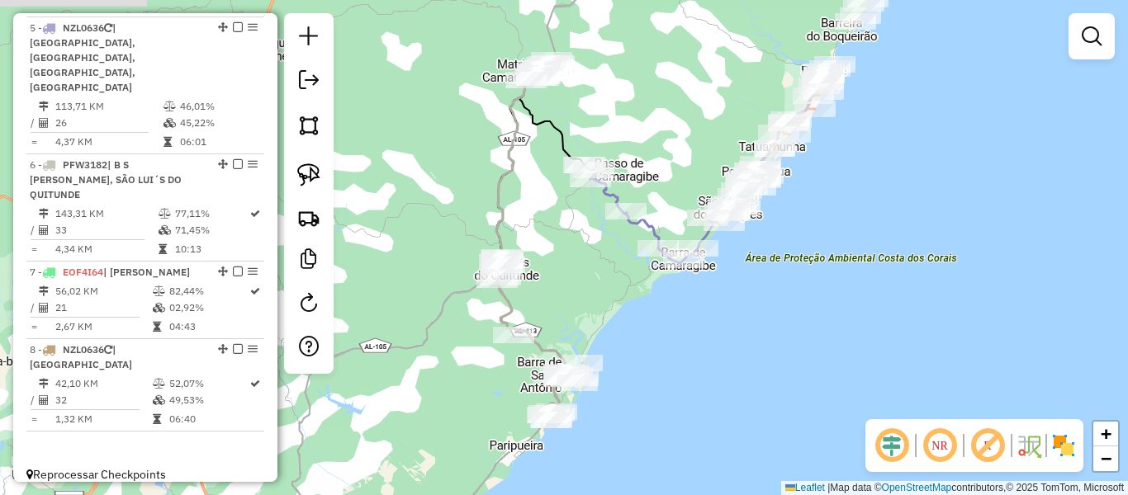
drag, startPoint x: 628, startPoint y: 250, endPoint x: 615, endPoint y: 448, distance: 198.6
click at [632, 457] on div "Janela de atendimento Grade de atendimento Capacidade Transportadoras Veículos …" at bounding box center [564, 247] width 1128 height 495
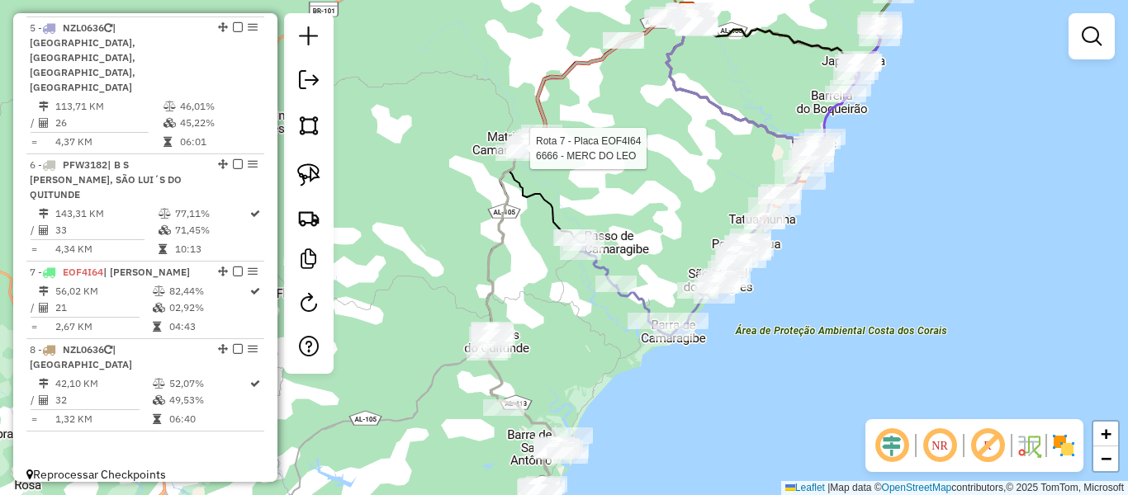
select select "**********"
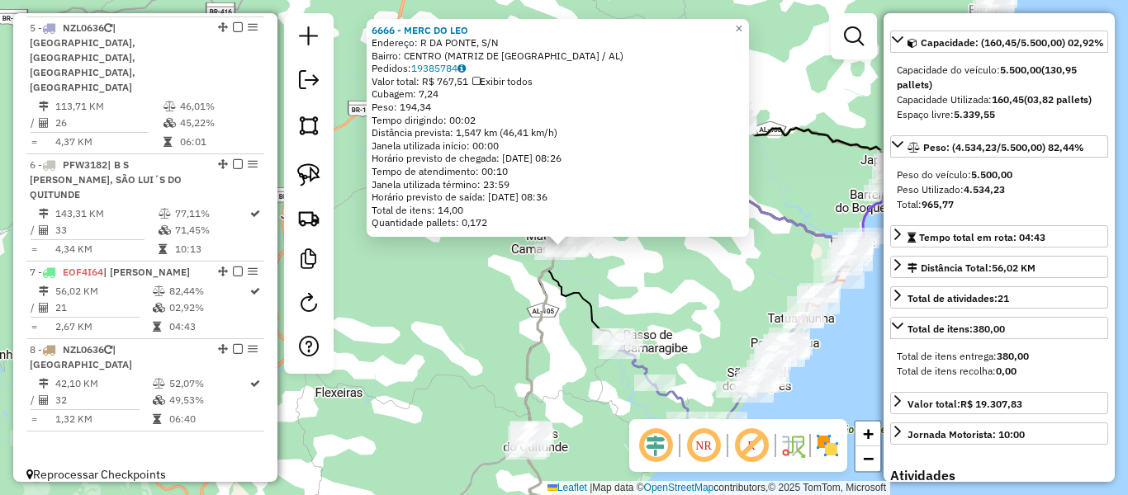
scroll to position [165, 0]
click at [618, 275] on div "6666 - MERC DO [PERSON_NAME]: R DA PONTE, S/[GEOGRAPHIC_DATA]: CENTRO (MATRIZ D…" at bounding box center [564, 247] width 1128 height 495
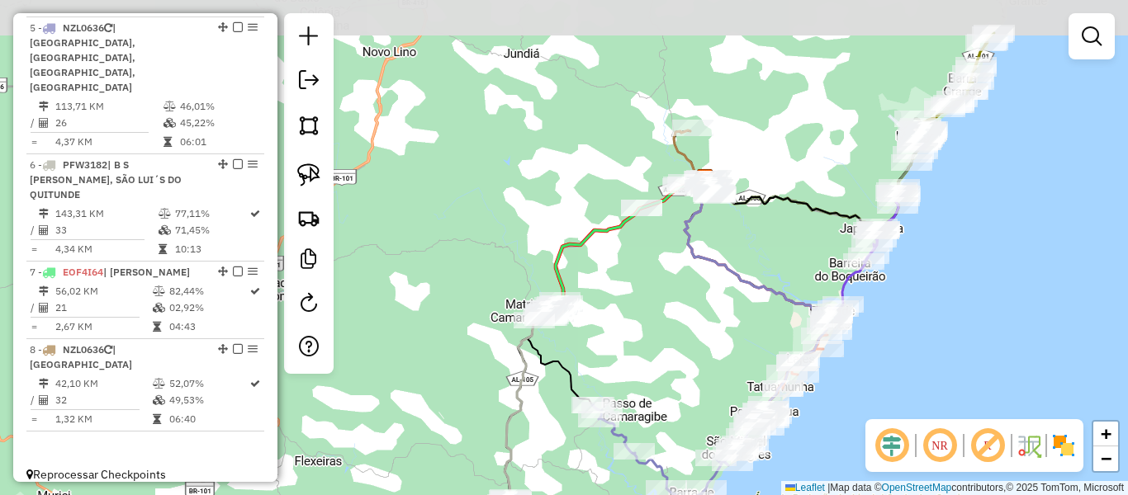
drag, startPoint x: 670, startPoint y: 271, endPoint x: 649, endPoint y: 339, distance: 71.6
click at [649, 339] on div "Janela de atendimento Grade de atendimento Capacidade Transportadoras Veículos …" at bounding box center [564, 247] width 1128 height 495
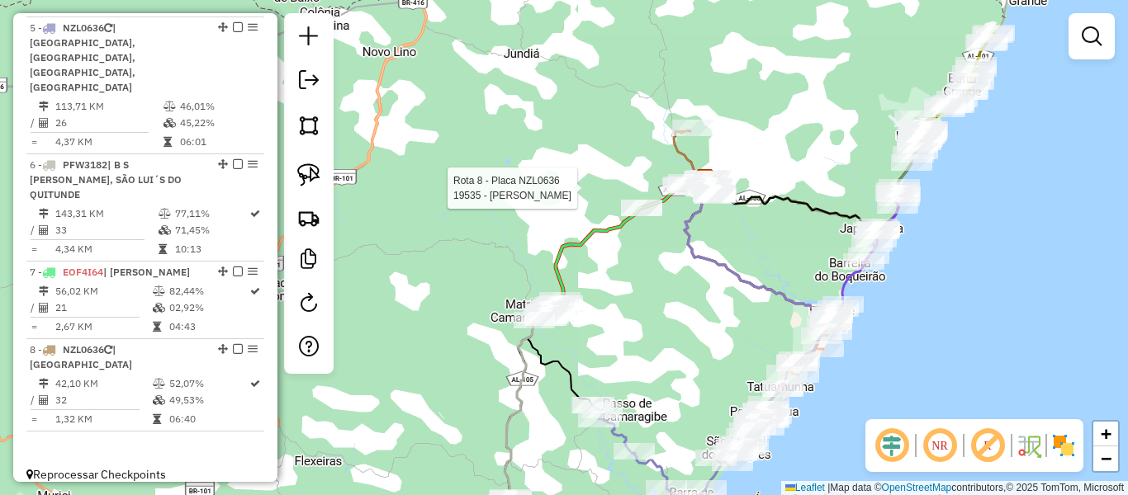
select select "**********"
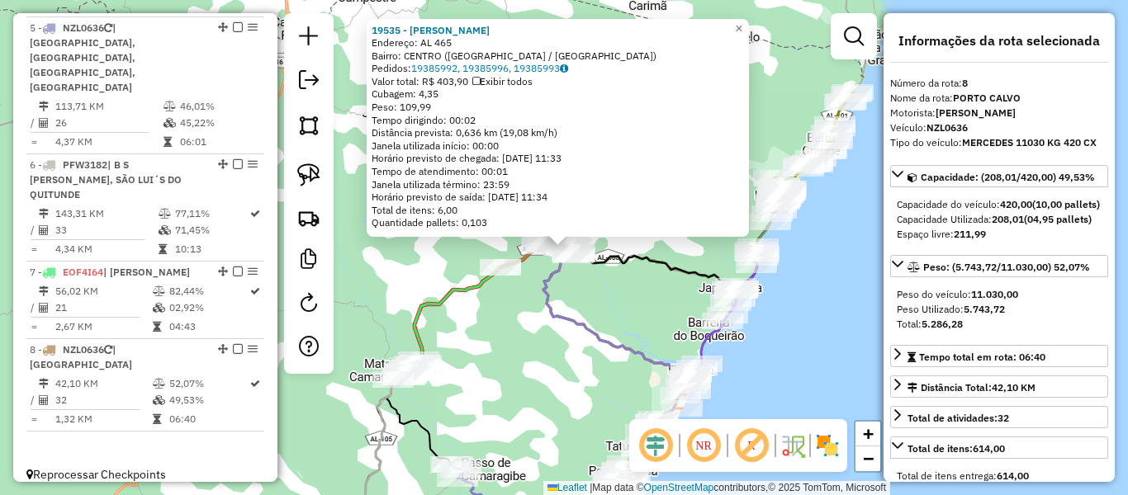
click at [530, 299] on div "19535 - [PERSON_NAME]: AL 465 Bairro: [GEOGRAPHIC_DATA] ([GEOGRAPHIC_DATA] / [G…" at bounding box center [564, 247] width 1128 height 495
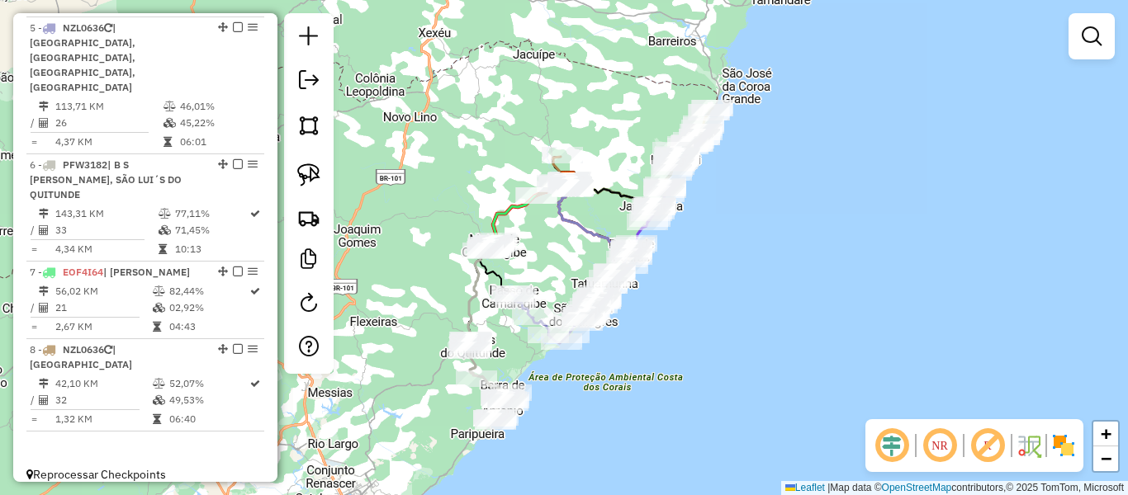
drag, startPoint x: 538, startPoint y: 341, endPoint x: 558, endPoint y: 244, distance: 99.4
click at [558, 244] on div "Janela de atendimento Grade de atendimento Capacidade Transportadoras Veículos …" at bounding box center [564, 247] width 1128 height 495
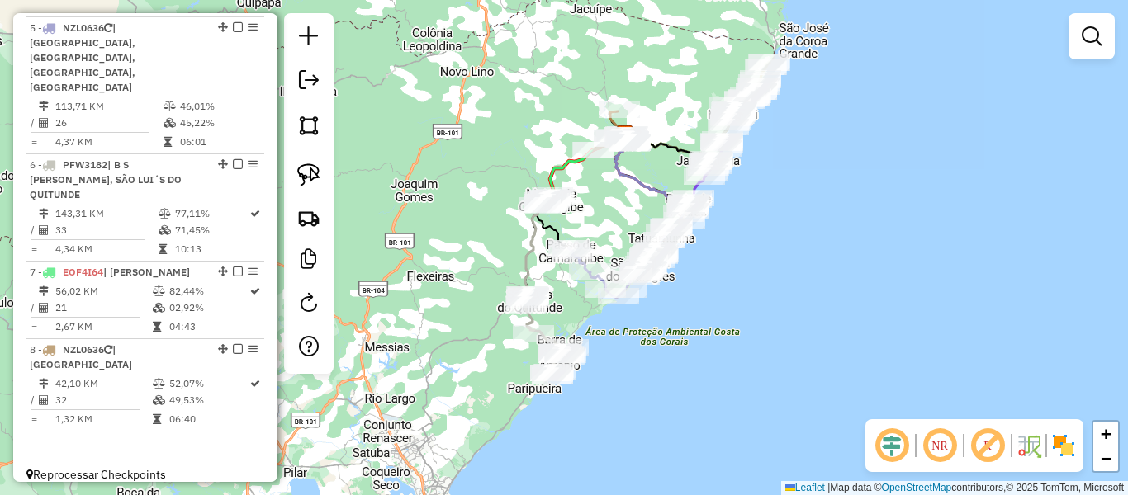
click at [604, 200] on div "Janela de atendimento Grade de atendimento Capacidade Transportadoras Veículos …" at bounding box center [564, 247] width 1128 height 495
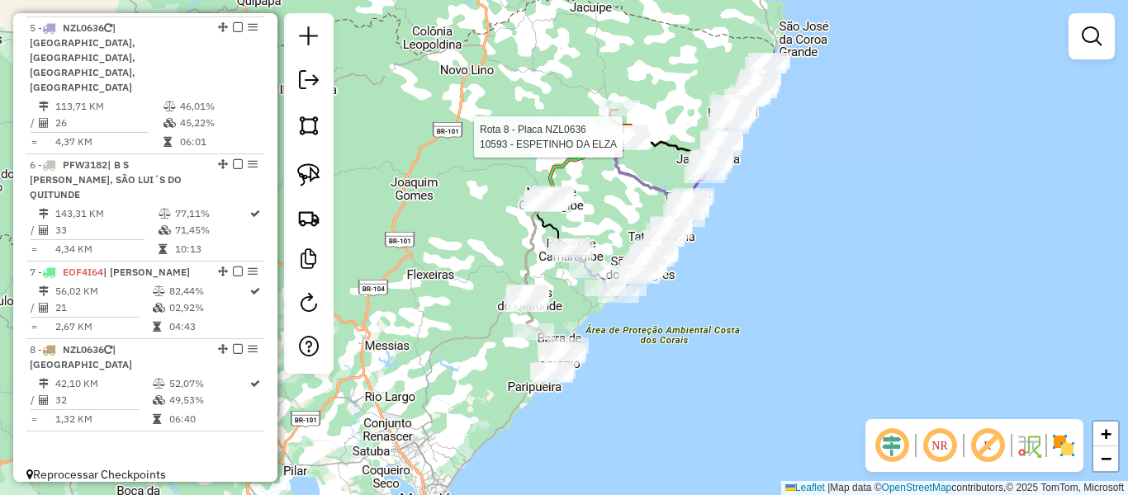
select select "**********"
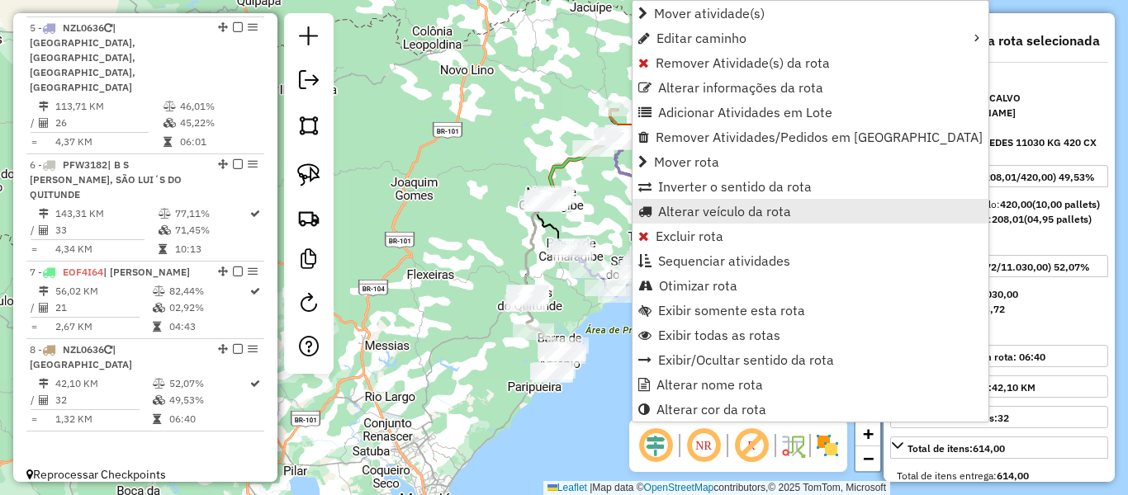
click at [682, 214] on span "Alterar veículo da rota" at bounding box center [724, 211] width 133 height 13
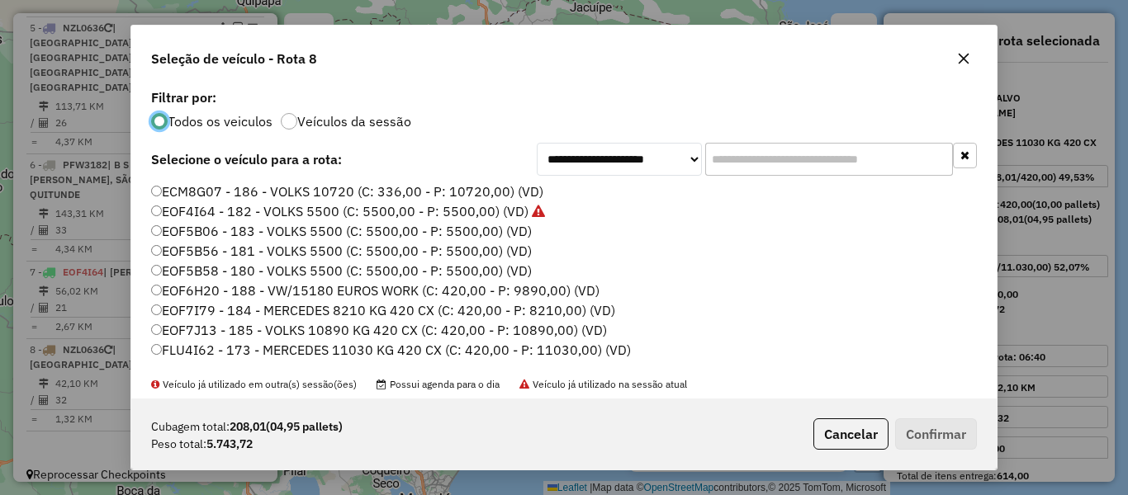
scroll to position [83, 0]
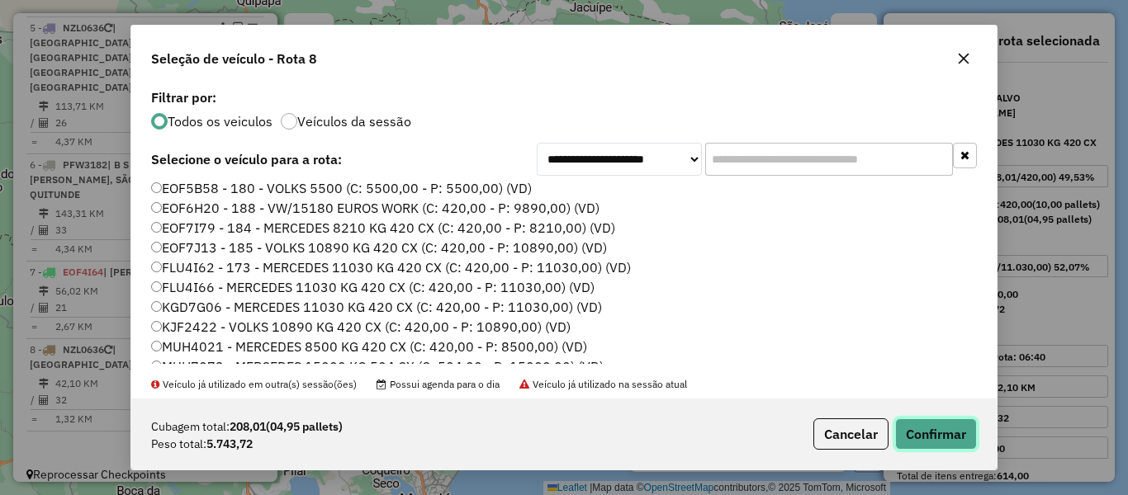
click at [938, 444] on button "Confirmar" at bounding box center [936, 434] width 82 height 31
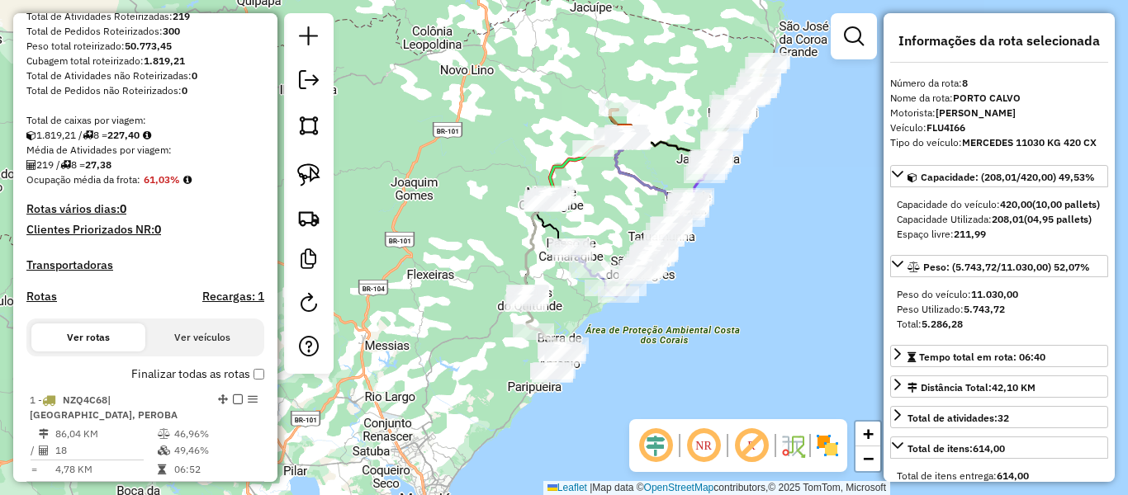
scroll to position [247, 0]
click at [49, 305] on h4 "Rotas" at bounding box center [41, 298] width 31 height 14
select select "*"
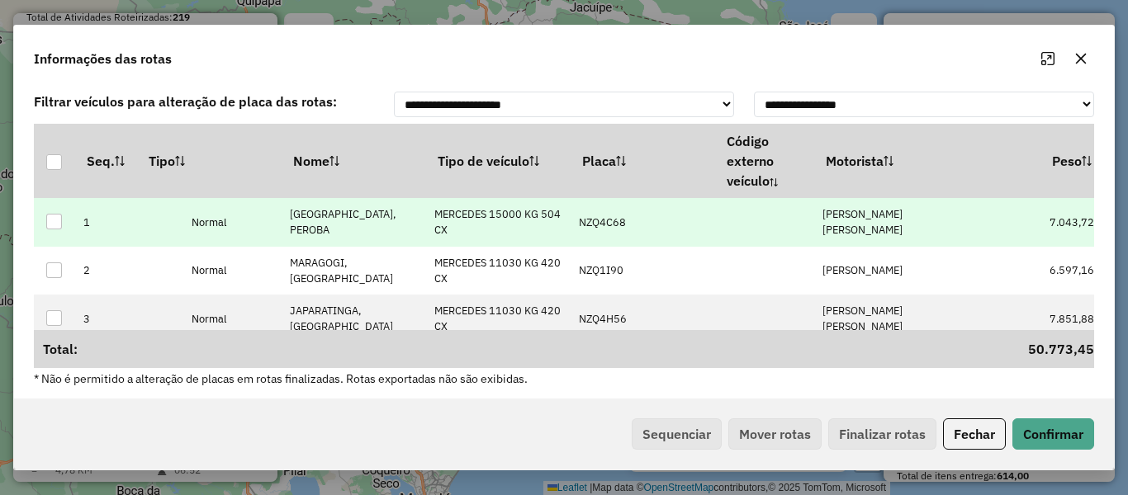
click at [894, 218] on p-celleditor "[PERSON_NAME] [PERSON_NAME]" at bounding box center [862, 222] width 80 height 30
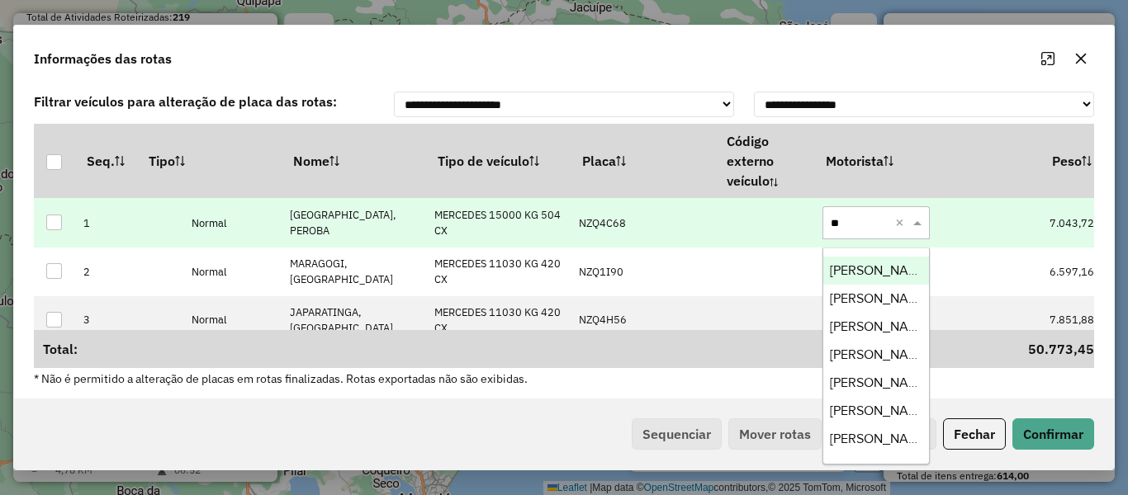
type input "***"
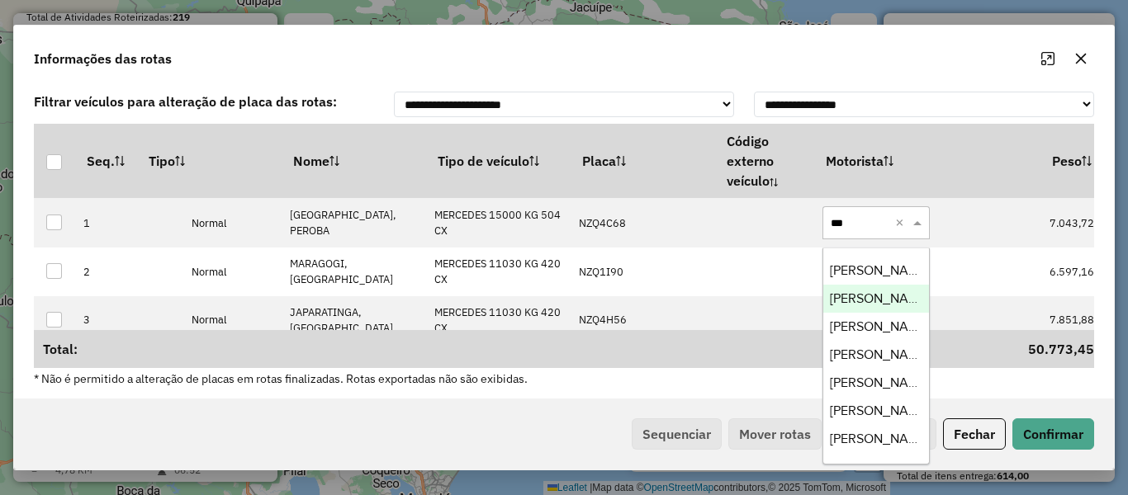
click at [872, 301] on span "[PERSON_NAME]" at bounding box center [880, 298] width 100 height 14
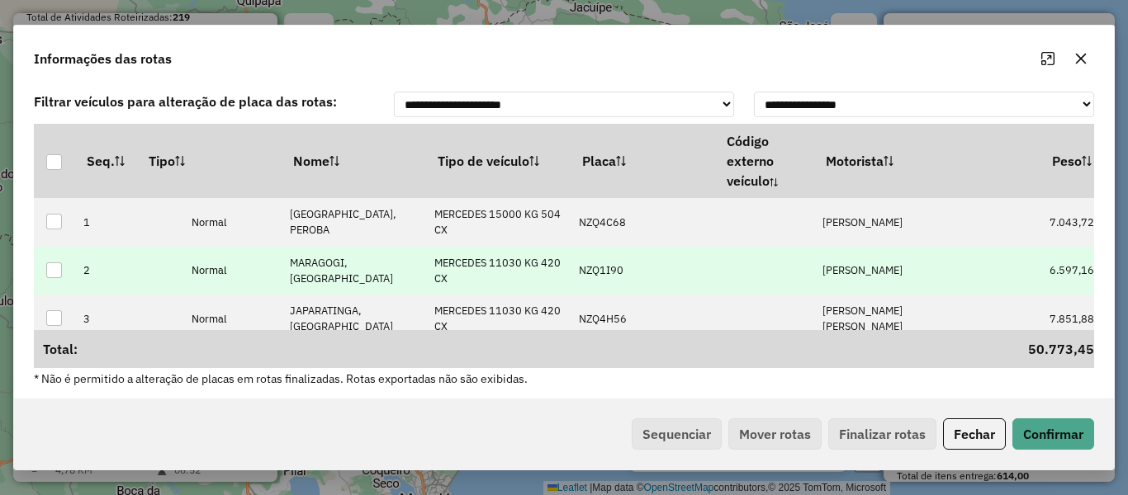
click at [859, 267] on p-celleditor "[PERSON_NAME]" at bounding box center [862, 270] width 80 height 14
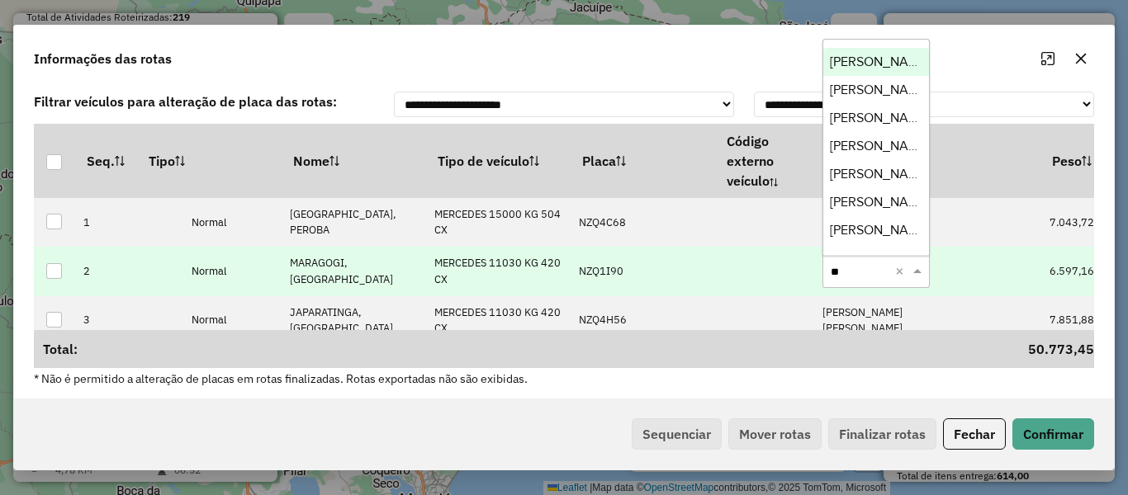
type input "***"
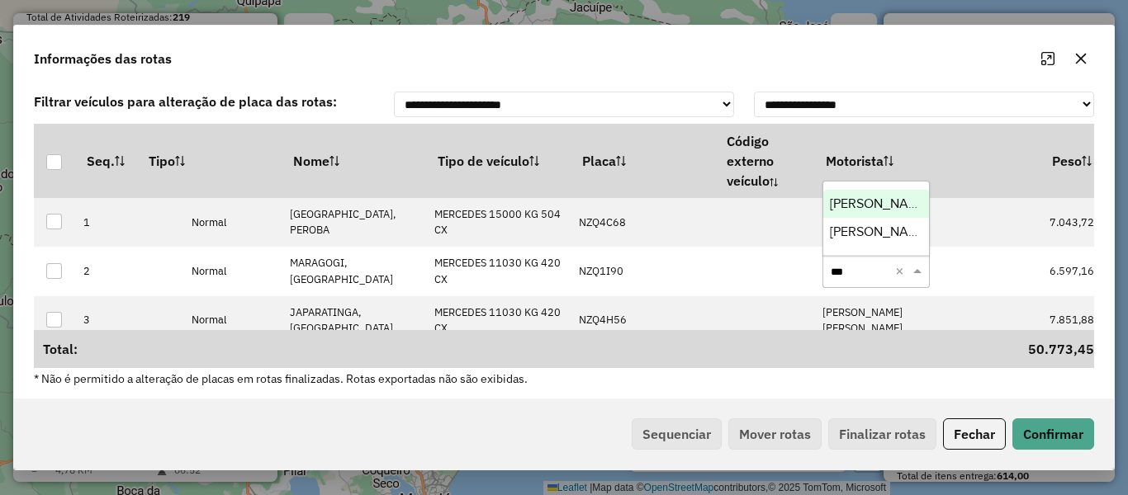
click at [865, 198] on span "[PERSON_NAME]" at bounding box center [880, 203] width 100 height 14
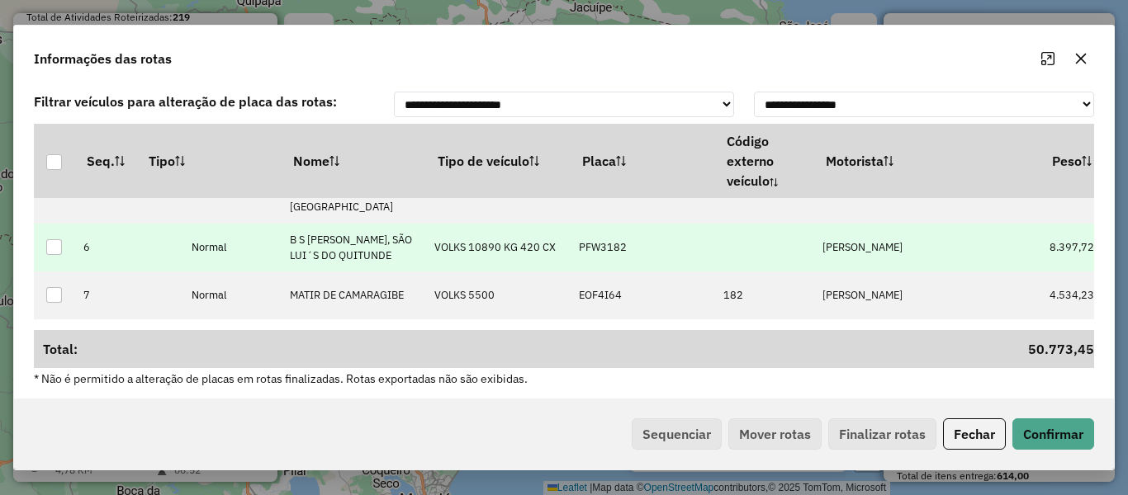
scroll to position [291, 0]
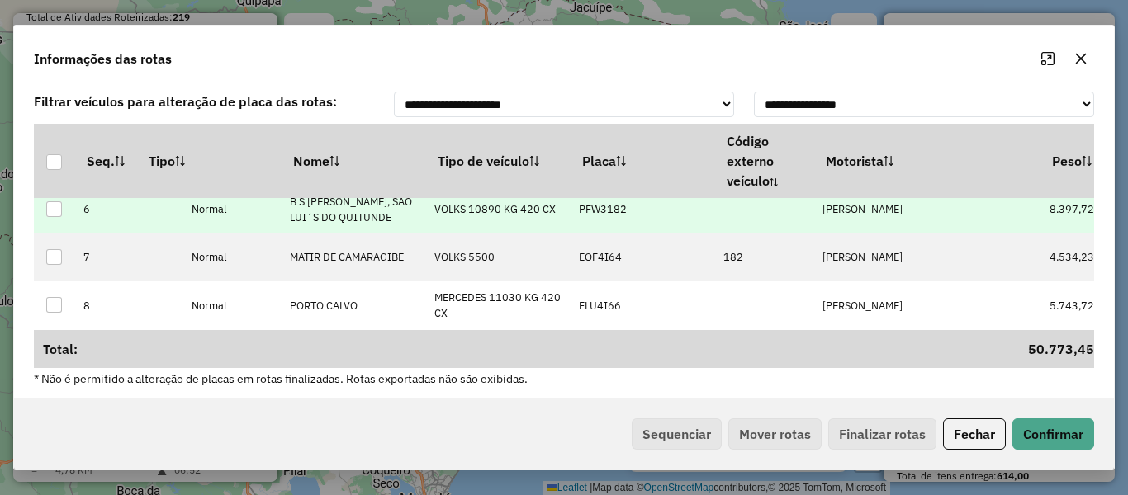
click at [863, 252] on td "[PERSON_NAME]" at bounding box center [886, 258] width 144 height 48
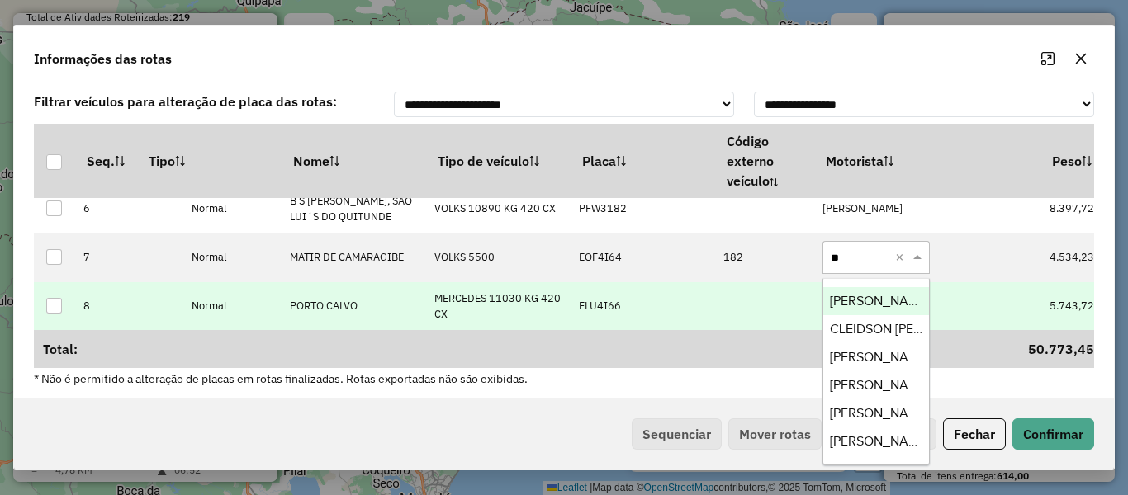
type input "***"
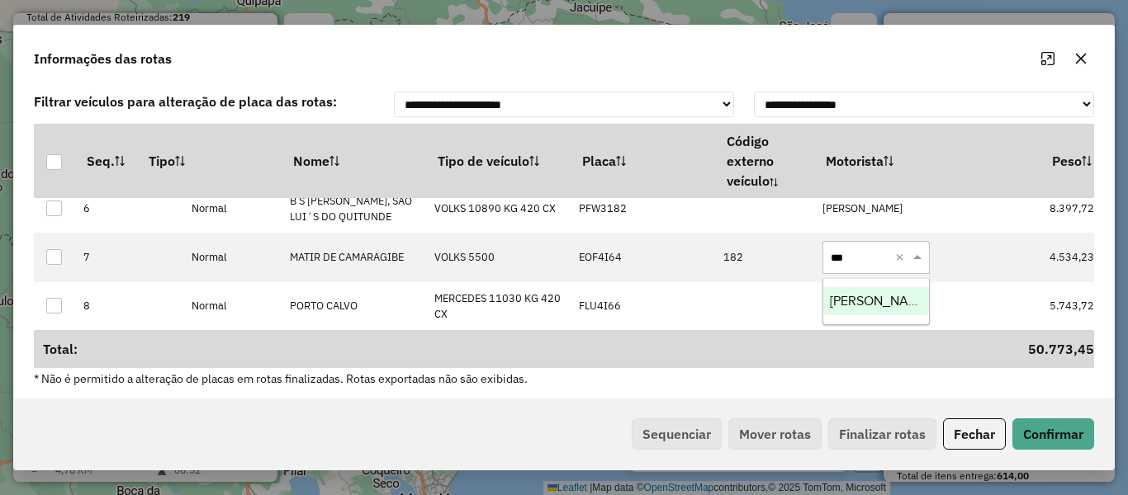
click at [873, 299] on span "[PERSON_NAME]" at bounding box center [880, 301] width 100 height 14
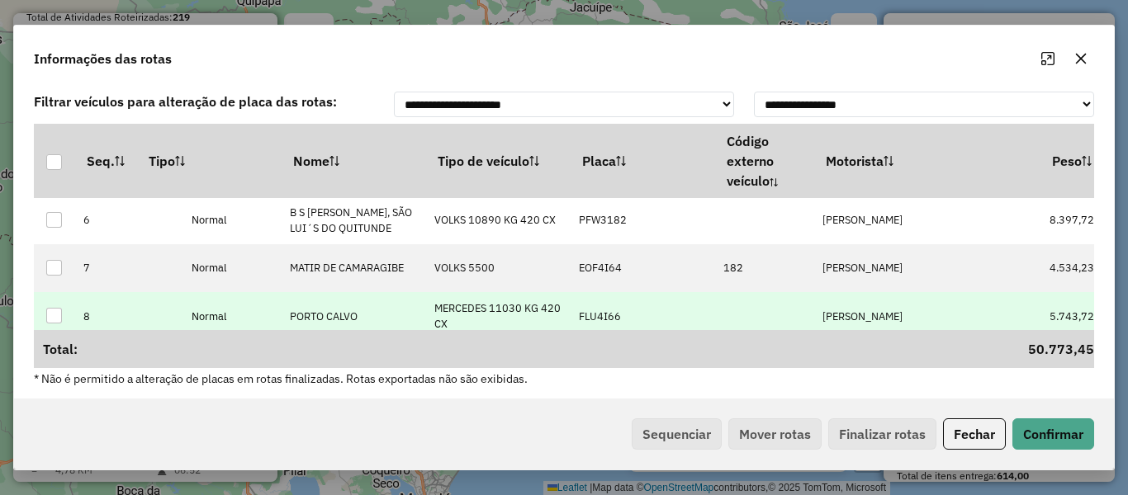
scroll to position [5, 0]
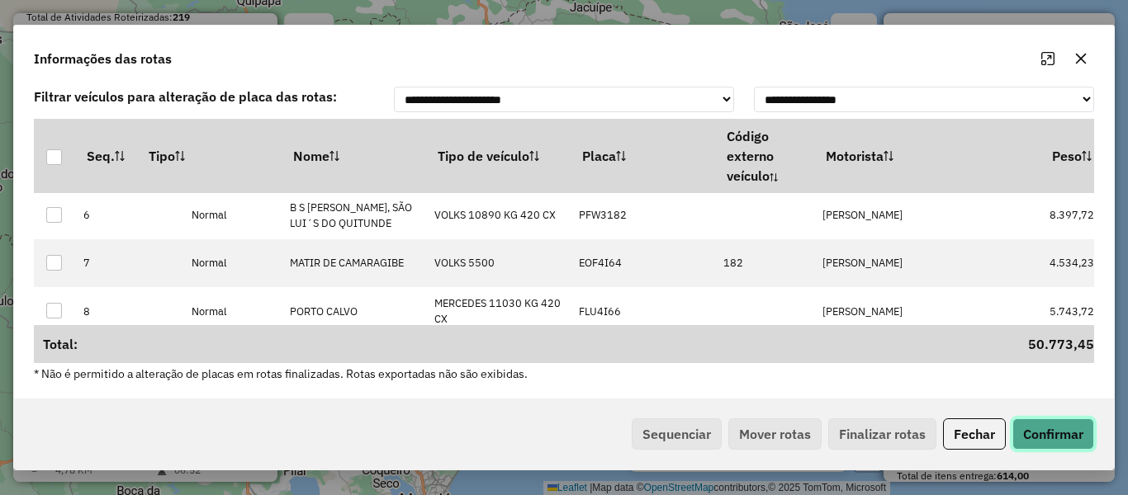
click at [1027, 431] on button "Confirmar" at bounding box center [1053, 434] width 82 height 31
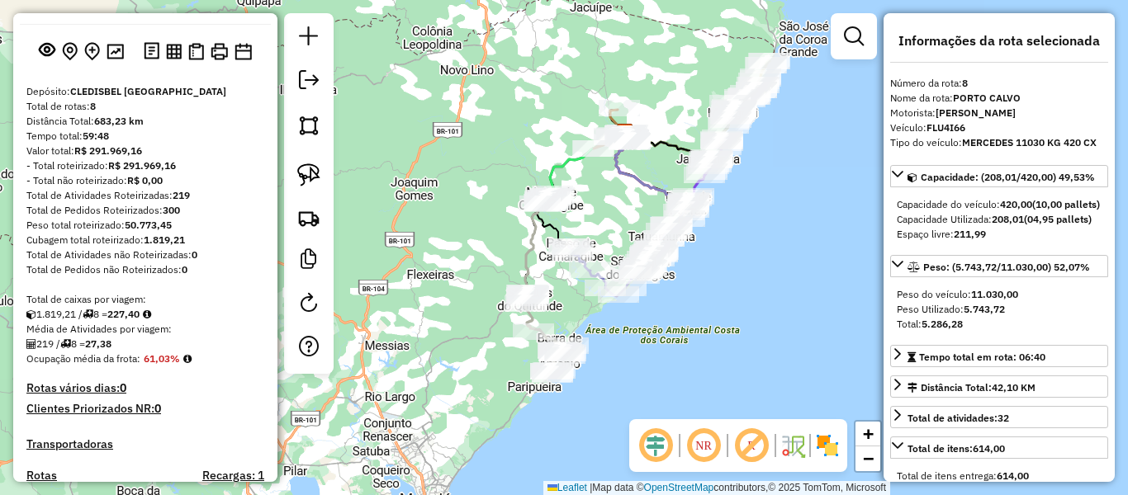
scroll to position [0, 0]
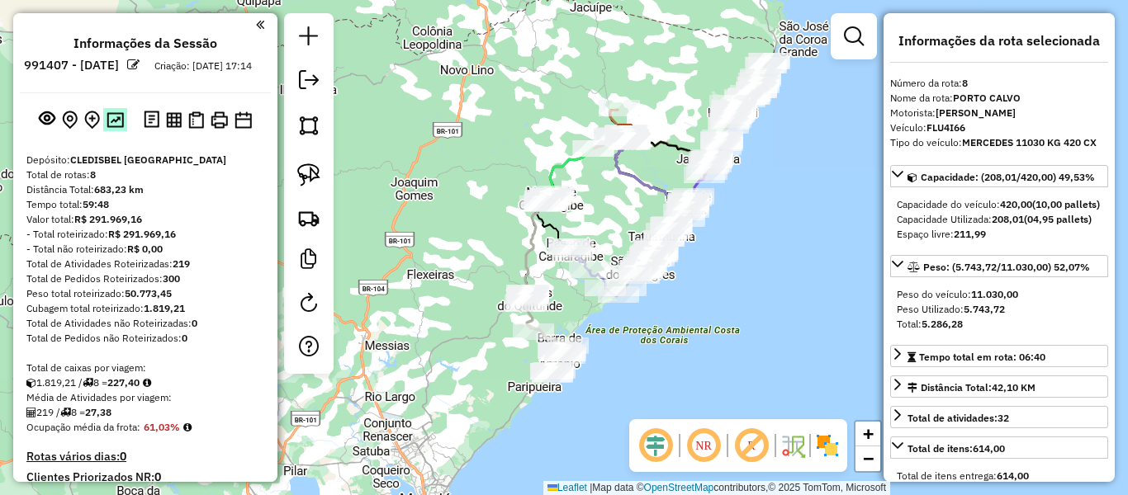
click at [116, 128] on img at bounding box center [115, 120] width 17 height 16
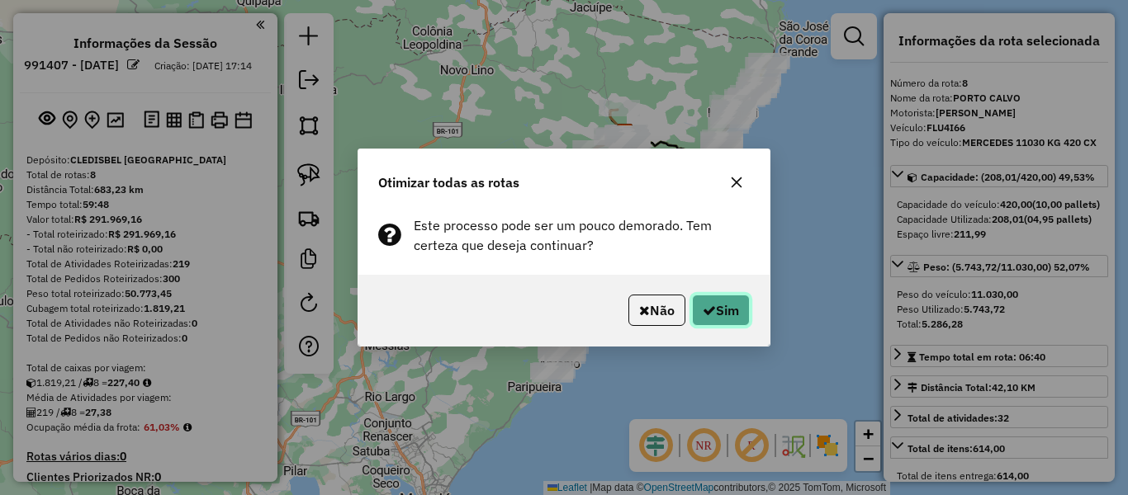
click at [697, 314] on button "Sim" at bounding box center [721, 310] width 58 height 31
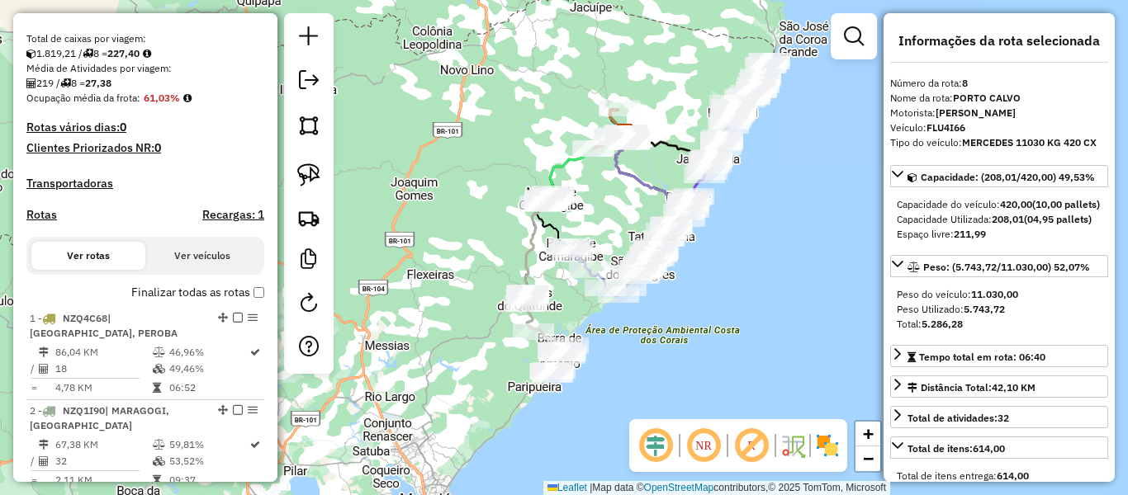
scroll to position [247, 0]
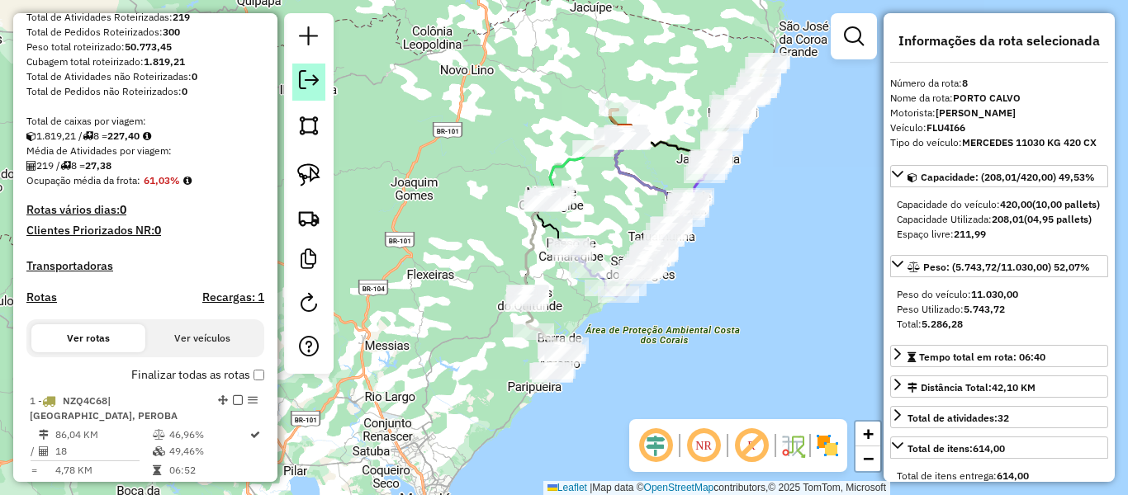
click at [310, 83] on em at bounding box center [309, 80] width 20 height 20
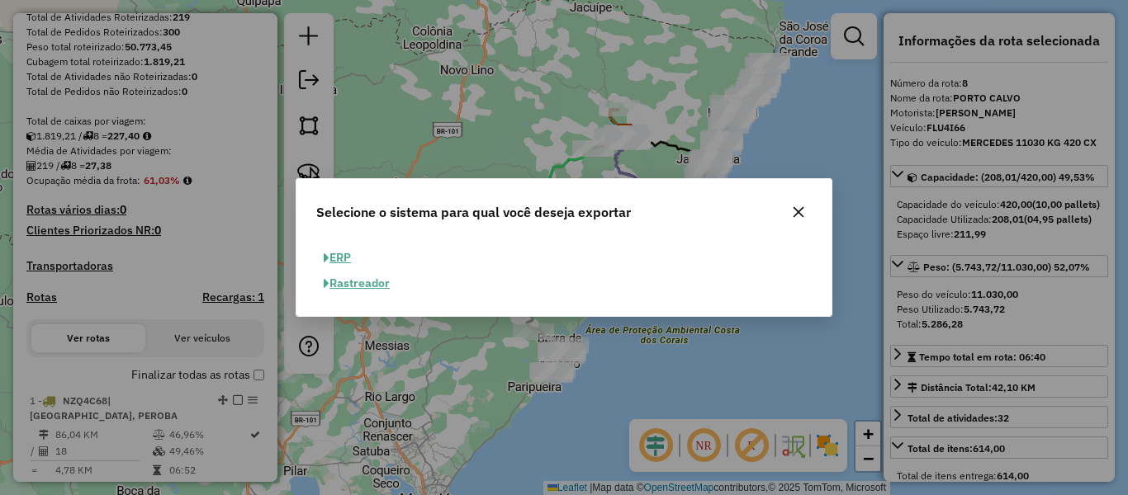
click at [334, 252] on button "ERP" at bounding box center [337, 258] width 42 height 26
select select "**"
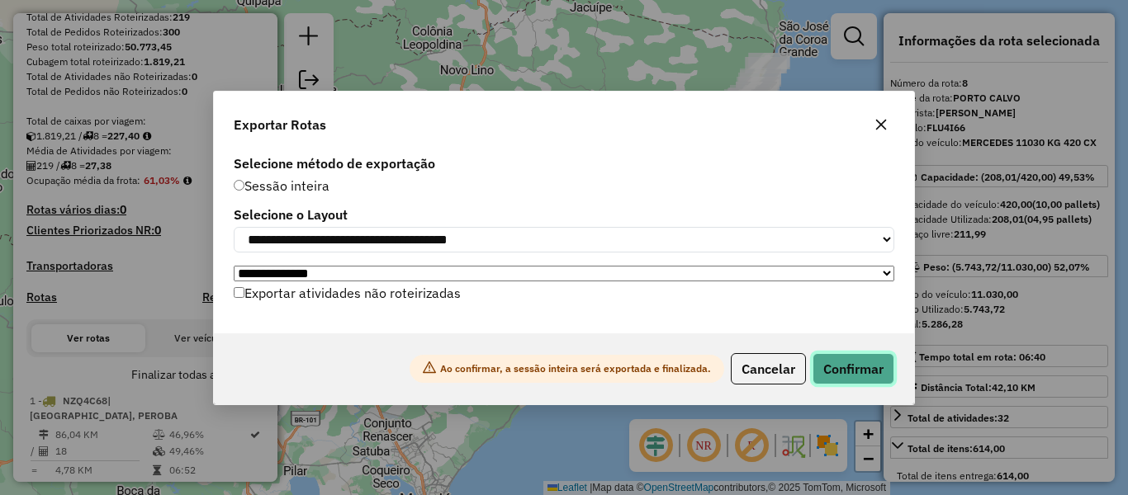
click at [855, 368] on button "Confirmar" at bounding box center [853, 368] width 82 height 31
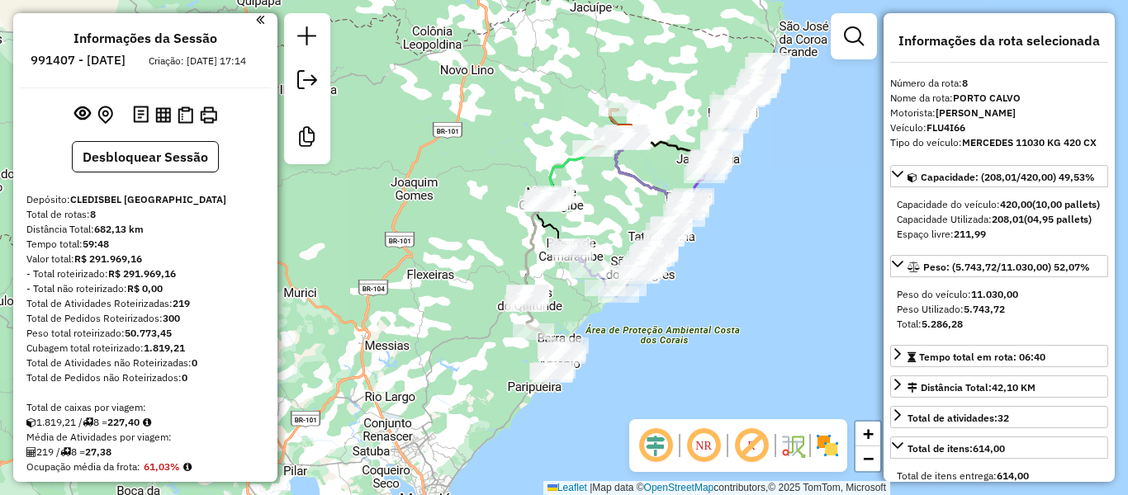
scroll to position [0, 0]
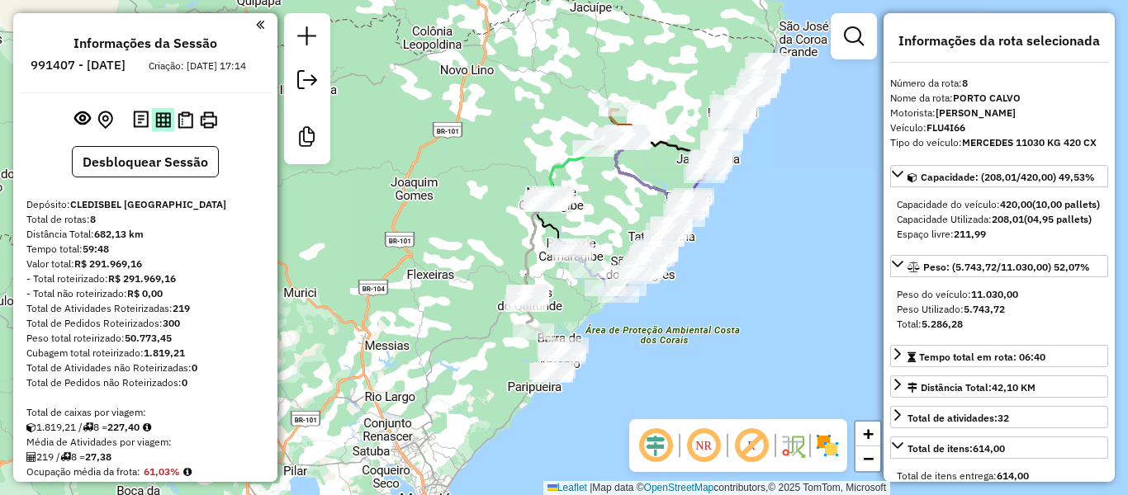
click at [161, 128] on img at bounding box center [163, 120] width 16 height 16
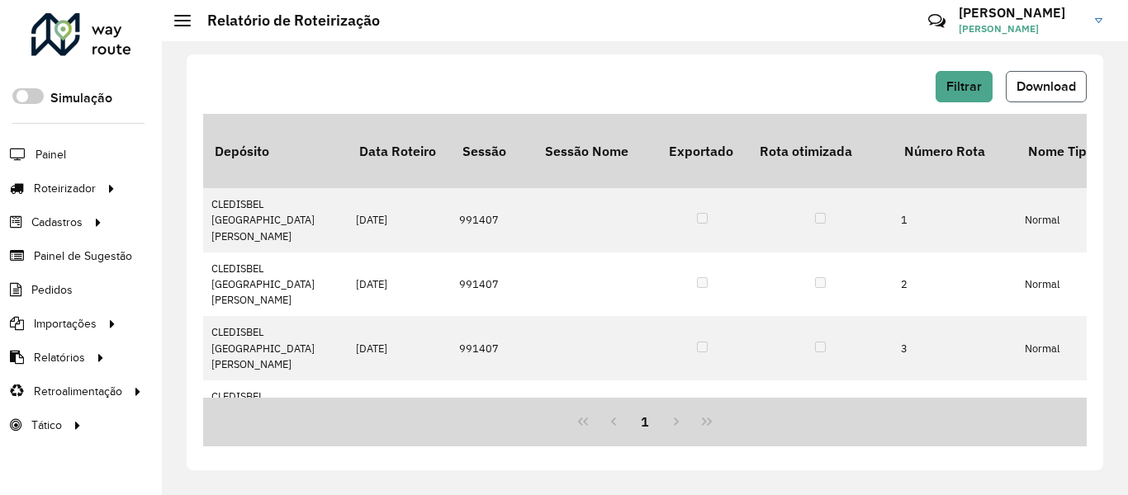
click at [1037, 85] on span "Download" at bounding box center [1045, 86] width 59 height 14
